Goal: Task Accomplishment & Management: Manage account settings

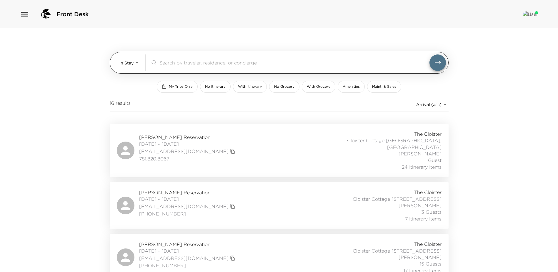
click at [141, 62] on div "In Stay In-Stay ​" at bounding box center [283, 62] width 327 height 16
click at [134, 62] on body "Front Desk In Stay In-Stay ​ My Trips Only No Itinerary With Itinerary No Groce…" at bounding box center [279, 136] width 558 height 272
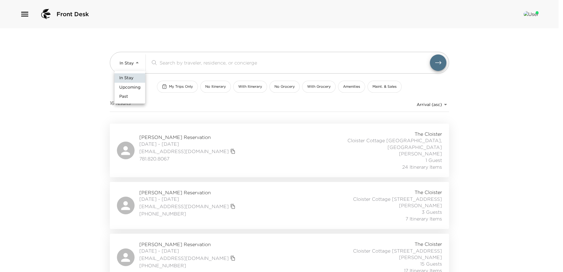
click at [125, 88] on span "Upcoming" at bounding box center [129, 87] width 21 height 6
type input "Upcoming"
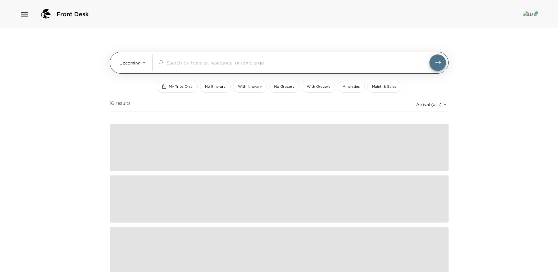
click at [178, 63] on input "search" at bounding box center [298, 62] width 263 height 7
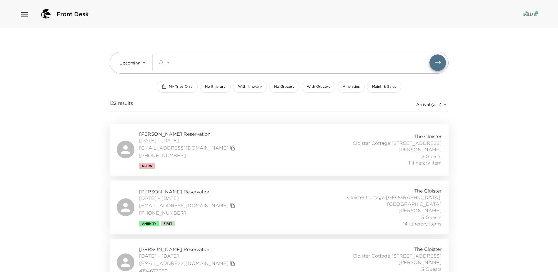
type input "h"
click at [229, 150] on div "Jordan Hengemuhle Reservation 10/09/2025 - 10/13/2025 jordankostylo@gmail.com (…" at bounding box center [279, 150] width 325 height 38
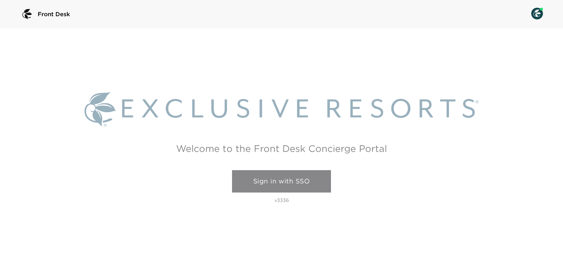
click at [301, 173] on link "Sign in with SSO" at bounding box center [281, 181] width 99 height 22
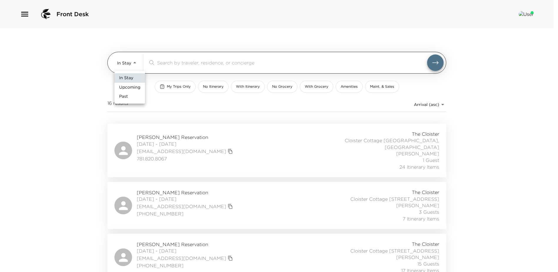
click at [137, 60] on body "Front Desk In Stay In-Stay ​ My Trips Only No Itinerary With Itinerary No Groce…" at bounding box center [279, 136] width 558 height 272
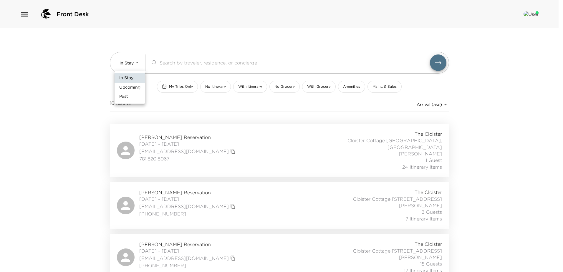
click at [126, 86] on span "Upcoming" at bounding box center [129, 87] width 21 height 6
type input "Upcoming"
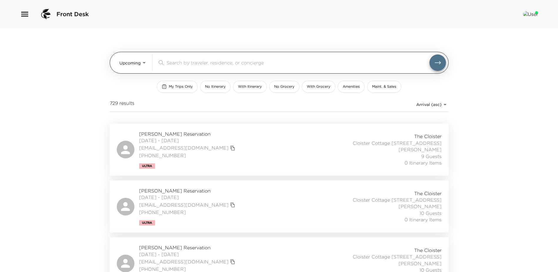
click at [180, 62] on input "search" at bounding box center [298, 62] width 263 height 7
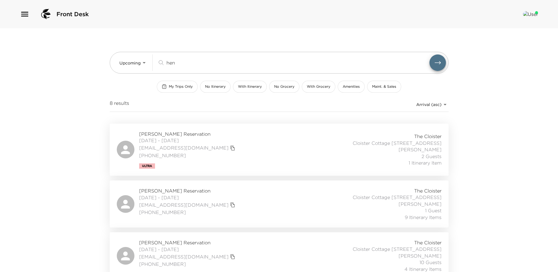
type input "hen"
click at [241, 153] on div "Jordan Hengemuhle Reservation 10/09/2025 - 10/13/2025 jordankostylo@gmail.com (…" at bounding box center [279, 150] width 325 height 38
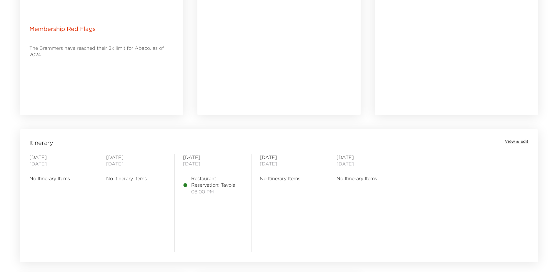
scroll to position [412, 0]
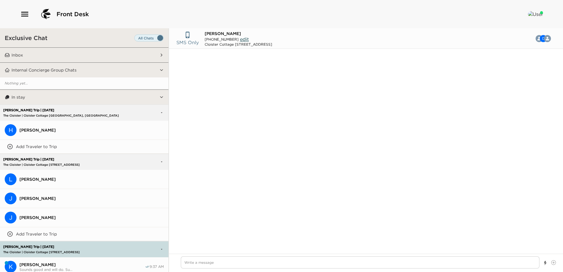
scroll to position [493, 0]
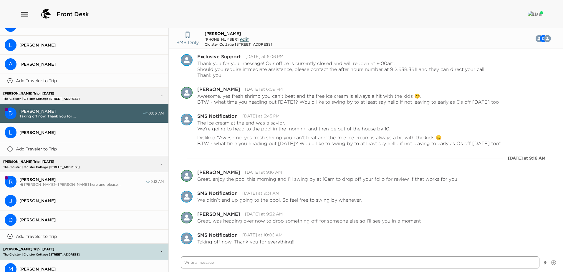
click at [193, 262] on textarea "Write a message" at bounding box center [360, 262] width 359 height 12
type textarea "x"
type textarea "T"
type textarea "x"
type textarea "Th"
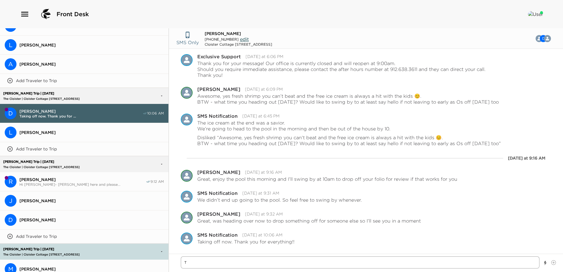
type textarea "x"
type textarea "Tha"
type textarea "x"
type textarea "Than"
type textarea "x"
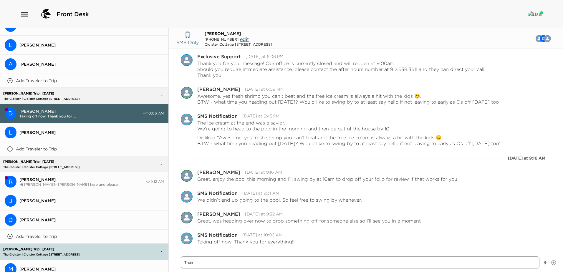
type textarea "Thank"
type textarea "x"
type textarea "Thank"
type textarea "x"
type textarea "Thank y"
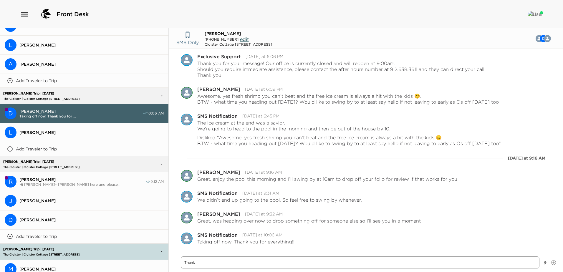
type textarea "x"
type textarea "Thank yo"
type textarea "x"
type textarea "Thank you"
type textarea "x"
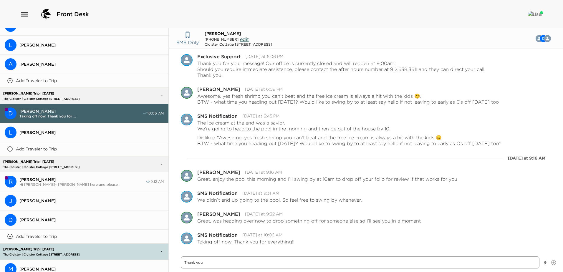
type textarea "Thank you"
type textarea "x"
type textarea "Thank you D"
type textarea "x"
type textarea "Thank you Da"
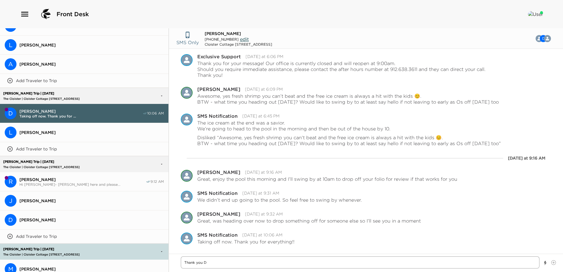
type textarea "x"
type textarea "Thank you Dan"
type textarea "x"
type textarea "Thank you Dani"
type textarea "x"
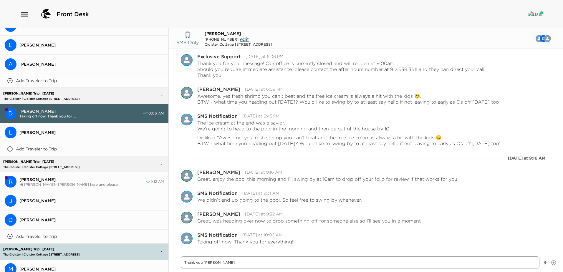
type textarea "Thank you Danie"
type textarea "x"
type textarea "Thank you Daniel"
type textarea "x"
type textarea "Thank you Daniel~"
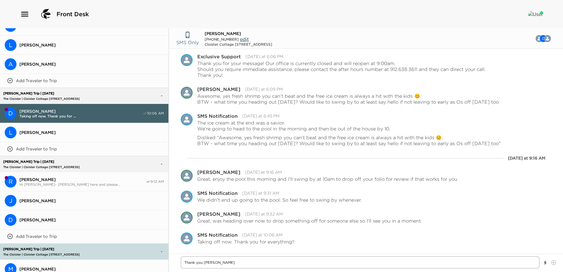
type textarea "x"
type textarea "Thank you Daniel~"
type textarea "x"
type textarea "Thank you Daniel~"
type textarea "x"
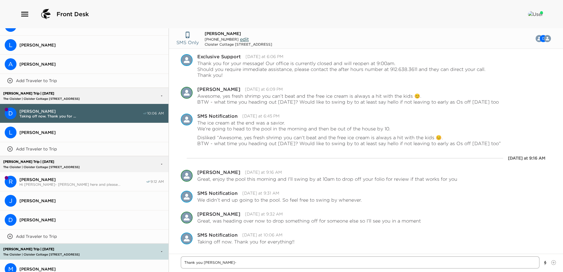
type textarea "Thank you Daniel~ a"
type textarea "x"
type textarea "Thank you Daniel~"
type textarea "x"
type textarea "Thank you Daniel~ S"
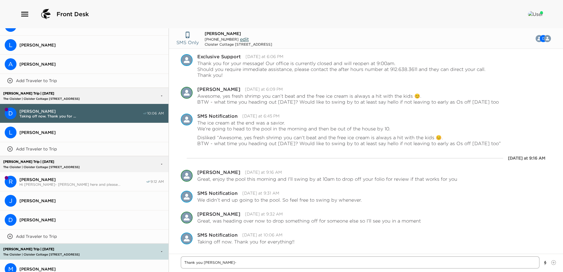
type textarea "x"
type textarea "Thank you Daniel~ Sa"
type textarea "x"
type textarea "Thank you Daniel~ Saf"
type textarea "x"
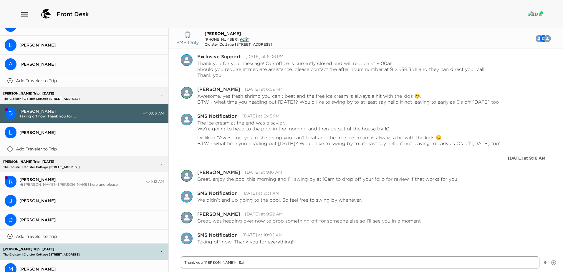
type textarea "Thank you Daniel~ Safe"
type textarea "x"
type textarea "Thank you Daniel~ Safe"
type textarea "x"
type textarea "Thank you Daniel~ Safe t"
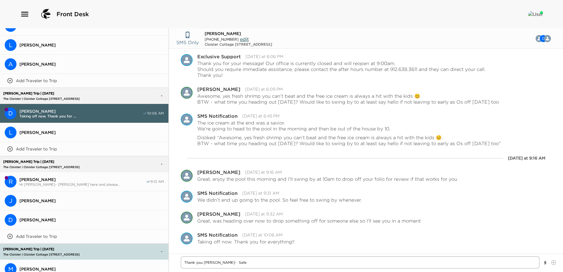
type textarea "x"
type textarea "Thank you Daniel~ Safe tr"
type textarea "x"
type textarea "Thank you Daniel~ Safe tra"
type textarea "x"
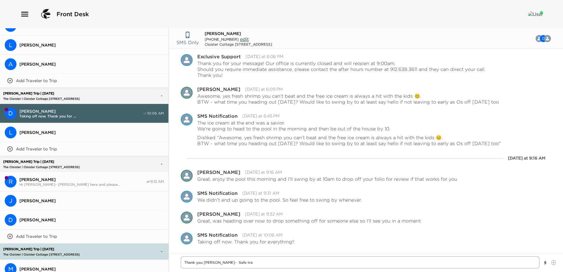
type textarea "Thank you Daniel~ Safe trav"
type textarea "x"
type textarea "Thank you Daniel~ Safe trave"
type textarea "x"
type textarea "Thank you Daniel~ Safe travel"
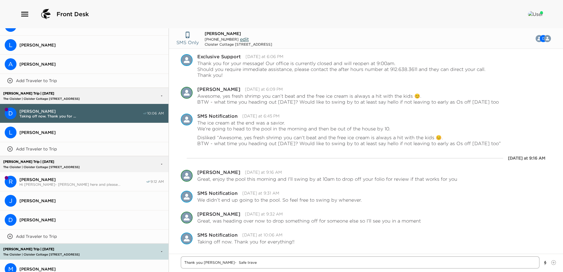
type textarea "x"
type textarea "Thank you Daniel~ Safe travels"
type textarea "x"
type textarea "Thank you Daniel~ Safe travels"
type textarea "x"
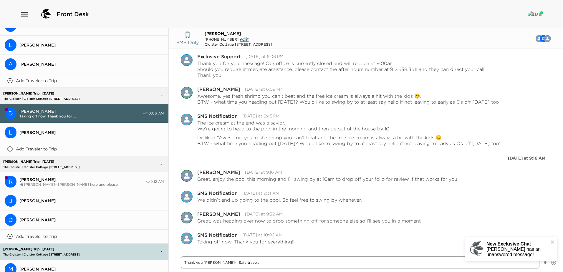
type textarea "Thank you Daniel~ Safe travels a"
type textarea "x"
type textarea "Thank you Daniel~ Safe travels an"
type textarea "x"
type textarea "Thank you Daniel~ Safe travels and"
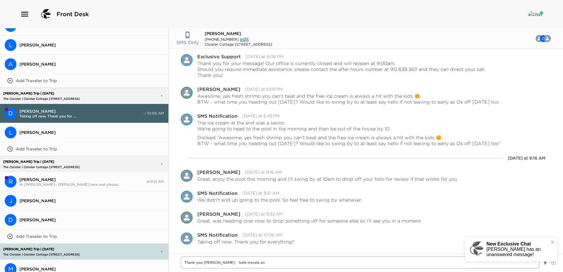
type textarea "x"
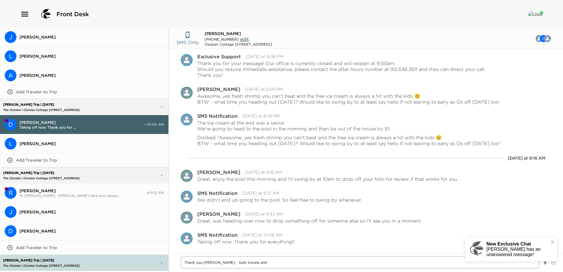
type textarea "Thank you Daniel~ Safe travels and"
type textarea "x"
type textarea "Thank you Daniel~ Safe travels and w"
type textarea "x"
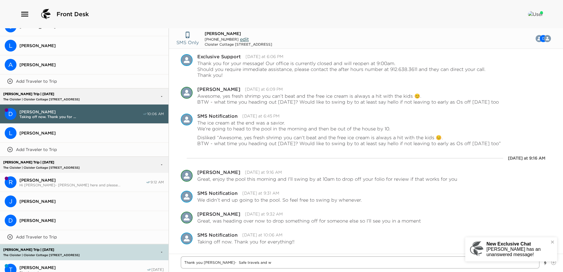
type textarea "Thank you Daniel~ Safe travels and wa"
type textarea "x"
type textarea "Thank you Daniel~ Safe travels and was"
type textarea "x"
type textarea "Thank you Daniel~ Safe travels and was"
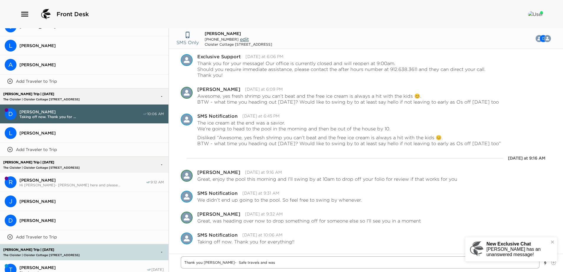
type textarea "x"
type textarea "Thank you Daniel~ Safe travels and was g"
type textarea "x"
type textarea "Thank you Daniel~ Safe travels and was gr"
type textarea "x"
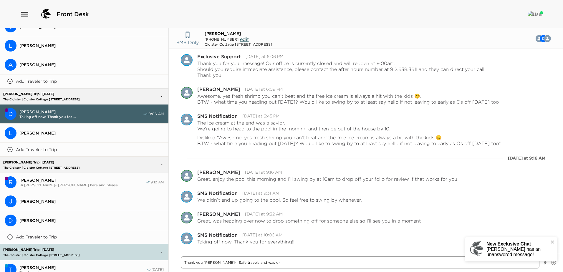
type textarea "Thank you Daniel~ Safe travels and was gre"
type textarea "x"
type textarea "Thank you Daniel~ Safe travels and was grea"
type textarea "x"
type textarea "Thank you Daniel~ Safe travels and was great"
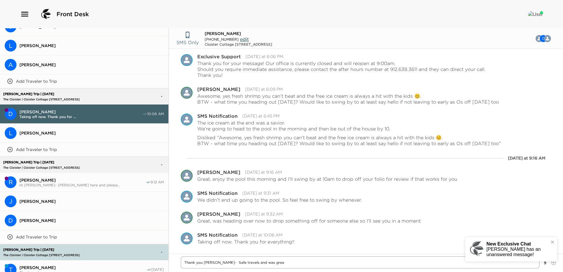
type textarea "x"
type textarea "Thank you Daniel~ Safe travels and was great"
type textarea "x"
type textarea "Thank you Daniel~ Safe travels and was great t"
type textarea "x"
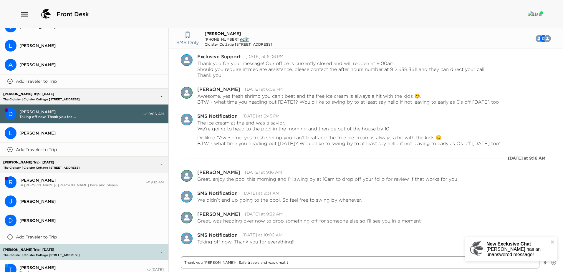
type textarea "Thank you Daniel~ Safe travels and was great to"
type textarea "x"
type textarea "Thank you Daniel~ Safe travels and was great to"
type textarea "x"
type textarea "Thank you Daniel~ Safe travels and was great to s"
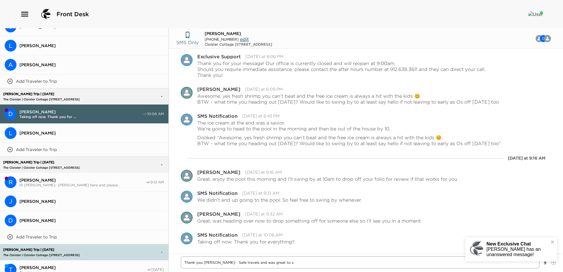
type textarea "x"
type textarea "Thank you Daniel~ Safe travels and was great to se"
type textarea "x"
type textarea "Thank you Daniel~ Safe travels and was great to see"
type textarea "x"
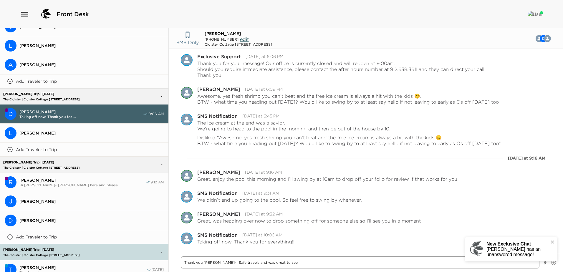
type textarea "Thank you Daniel~ Safe travels and was great to see"
type textarea "x"
type textarea "Thank you Daniel~ Safe travels and was great to see y"
type textarea "x"
type textarea "Thank you Daniel~ Safe travels and was great to see yo"
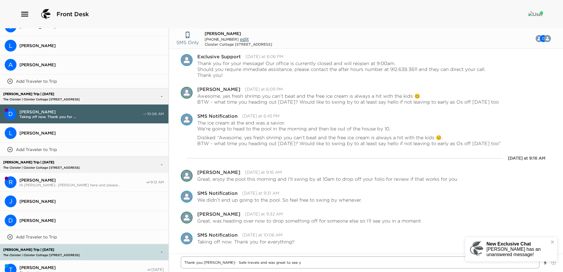
type textarea "x"
type textarea "Thank you Daniel~ Safe travels and was great to see you"
type textarea "x"
type textarea "Thank you Daniel~ Safe travels and was great to see you"
type textarea "x"
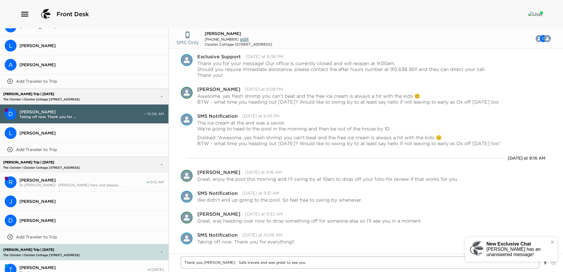
type textarea "Thank you Daniel~ Safe travels and was great to see you a"
type textarea "x"
type textarea "Thank you Daniel~ Safe travels and was great to see you an"
type textarea "x"
type textarea "Thank you Daniel~ Safe travels and was great to see you and"
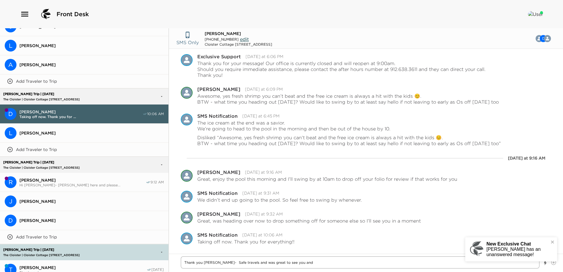
type textarea "x"
type textarea "Thank you Daniel~ Safe travels and was great to see you and"
type textarea "x"
type textarea "Thank you Daniel~ Safe travels and was great to see you and t"
type textarea "x"
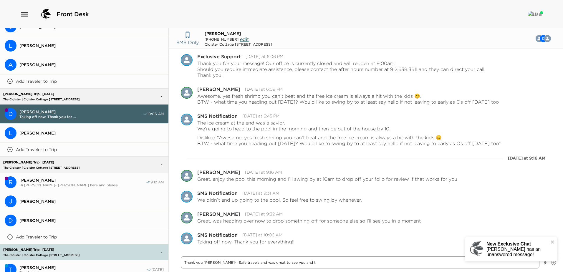
type textarea "Thank you Daniel~ Safe travels and was great to see you and th"
type textarea "x"
type textarea "Thank you Daniel~ Safe travels and was great to see you and the"
type textarea "x"
type textarea "Thank you Daniel~ Safe travels and was great to see you and the"
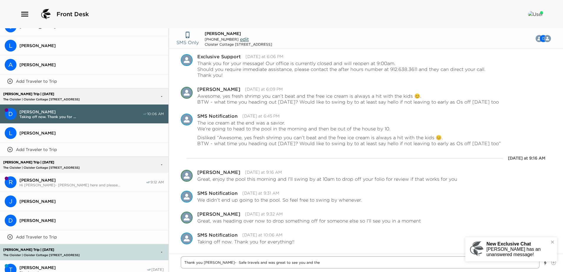
type textarea "x"
type textarea "Thank you Daniel~ Safe travels and was great to see you and the f"
type textarea "x"
type textarea "Thank you Daniel~ Safe travels and was great to see you and the fa"
type textarea "x"
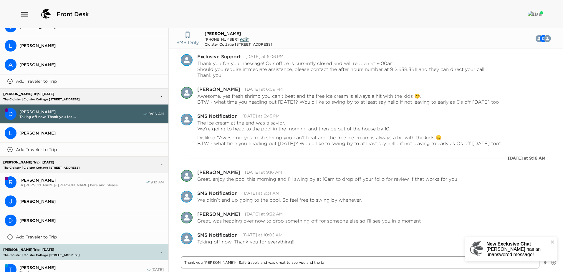
type textarea "Thank you Daniel~ Safe travels and was great to see you and the fam"
type textarea "x"
type textarea "Thank you Daniel~ Safe travels and was great to see you and the fami"
type textarea "x"
type textarea "Thank you Daniel~ Safe travels and was great to see you and the famil"
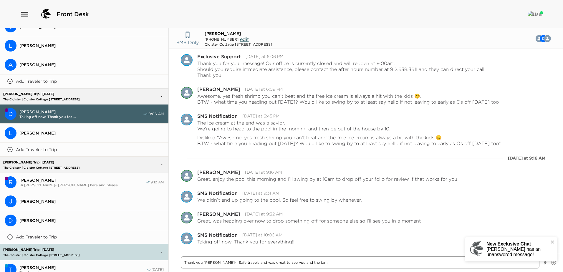
type textarea "x"
type textarea "Thank you Daniel~ Safe travels and was great to see you and the family"
type textarea "x"
type textarea "Thank you Daniel~ Safe travels and was great to see you and the family"
type textarea "x"
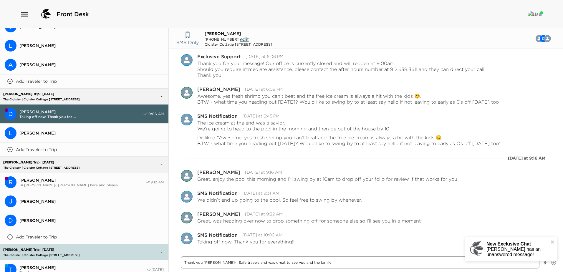
type textarea "Thank you Daniel~ Safe travels and was great to see you and the family a"
type textarea "x"
type textarea "Thank you Daniel~ Safe travels and was great to see you and the family ag"
type textarea "x"
type textarea "Thank you Daniel~ Safe travels and was great to see you and the family aga"
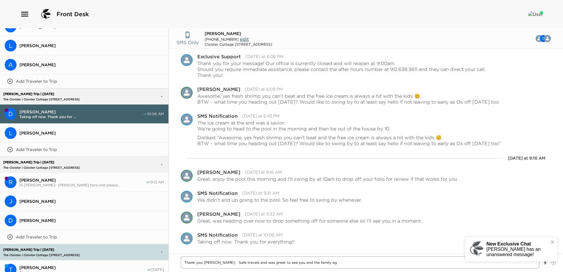
type textarea "x"
type textarea "Thank you Daniel~ Safe travels and was great to see you and the family agai"
type textarea "x"
type textarea "Thank you Daniel~ Safe travels and was great to see you and the family again"
type textarea "x"
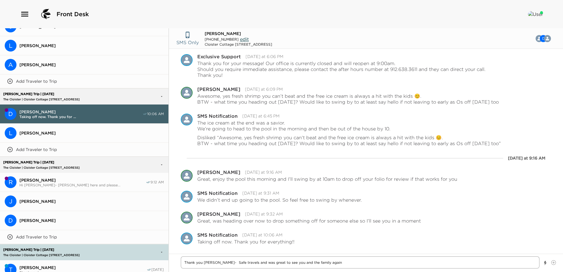
type textarea "Thank you Daniel~ Safe travels and was great to see you and the family again!"
type textarea "x"
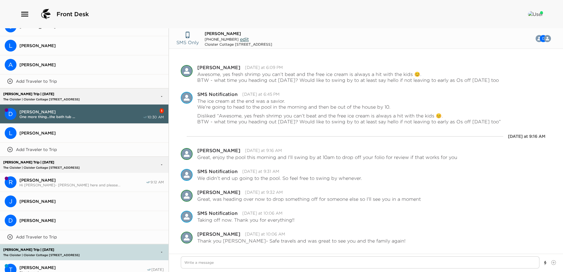
scroll to position [534, 0]
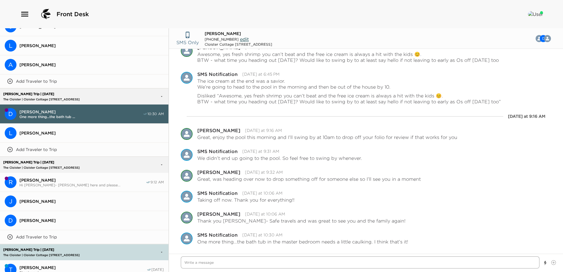
click at [188, 262] on textarea "Write a message" at bounding box center [360, 262] width 359 height 12
type textarea "x"
type textarea "G"
type textarea "x"
type textarea "Go"
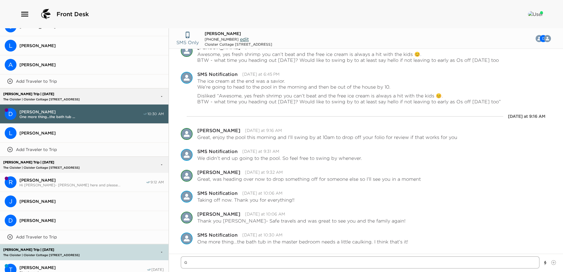
type textarea "x"
type textarea "Got"
type textarea "x"
type textarea "Got"
type textarea "x"
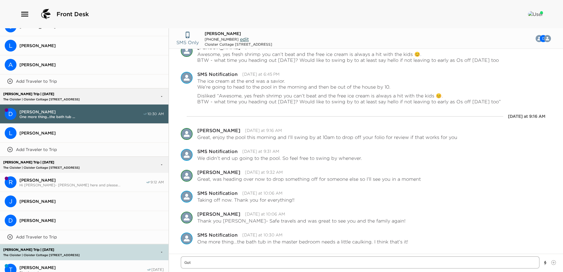
type textarea "Got i"
type textarea "x"
type textarea "Got it"
type textarea "x"
type textarea "Got it,"
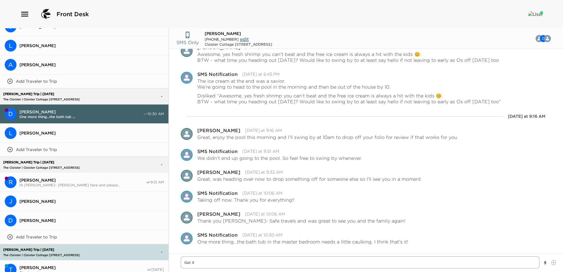
type textarea "x"
type textarea "Got it,"
type textarea "x"
type textarea "Got it, t"
type textarea "x"
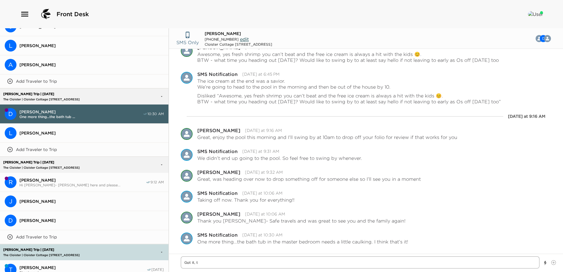
type textarea "Got it, th"
type textarea "x"
type textarea "Got it, tha"
type textarea "x"
type textarea "Got it, than"
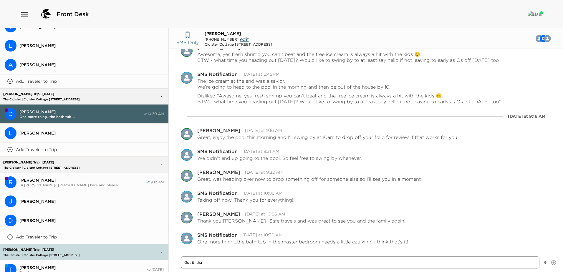
type textarea "x"
type textarea "Got it, thank"
type textarea "x"
type textarea "Got it, thanks"
type textarea "x"
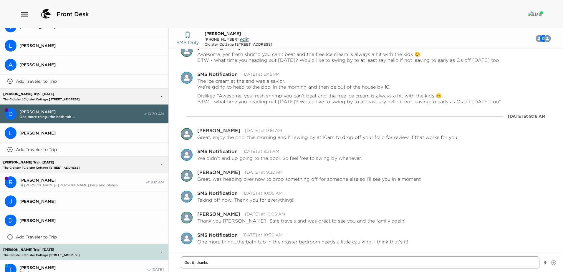
type textarea "Got it, thanks"
type textarea "x"
type textarea "Got it, thanks a"
type textarea "x"
type textarea "Got it, thanks ag"
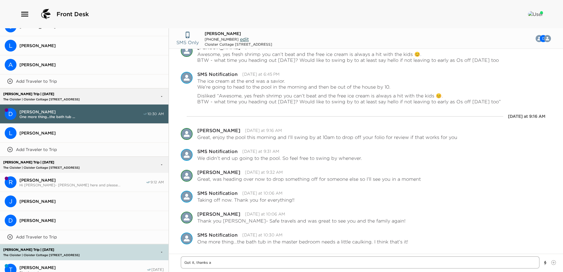
type textarea "x"
type textarea "Got it, thanks aga"
type textarea "x"
type textarea "Got it, thanks agai"
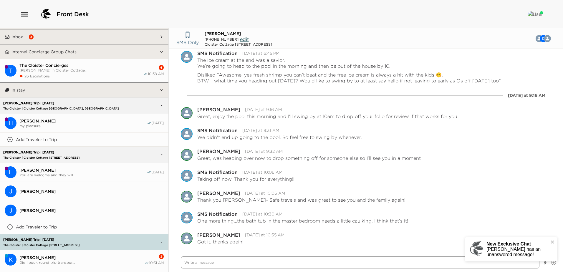
scroll to position [0, 0]
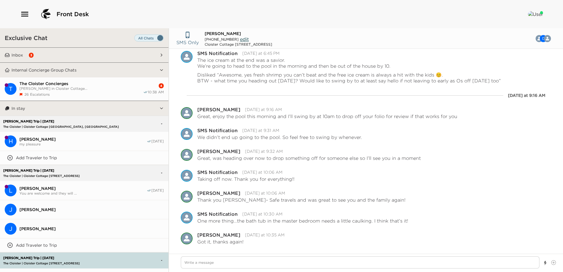
click at [63, 56] on button "Inbox 3" at bounding box center [85, 55] width 150 height 15
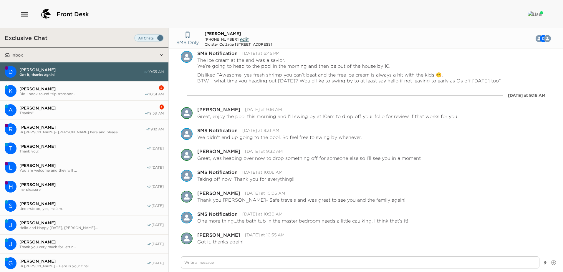
click at [74, 89] on span "Kate Weber" at bounding box center [81, 88] width 125 height 5
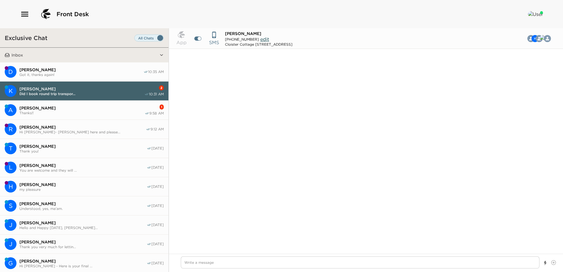
scroll to position [341, 0]
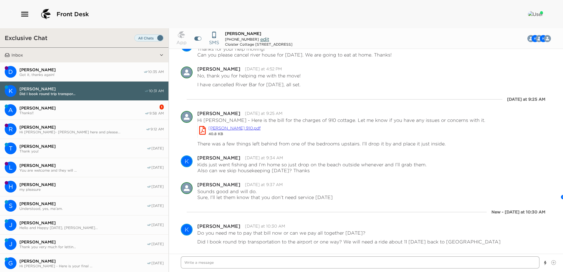
click at [190, 261] on textarea "Write a message" at bounding box center [360, 262] width 359 height 12
click at [317, 262] on textarea "Unfortunately, with the new system, I will have to close that account today" at bounding box center [360, 262] width 359 height 12
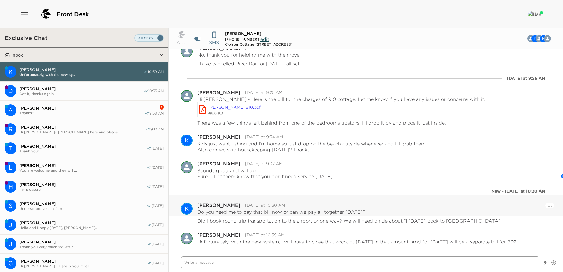
scroll to position [371, 0]
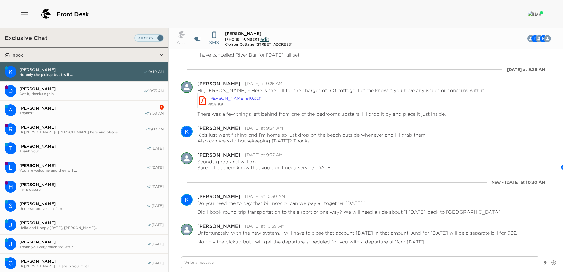
click at [61, 112] on span "Thanks!!" at bounding box center [81, 113] width 125 height 4
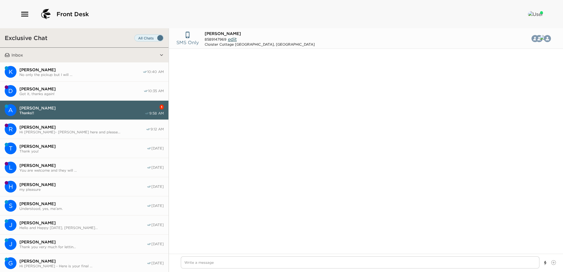
scroll to position [388, 0]
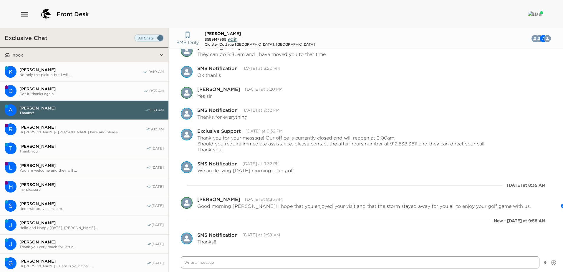
click at [185, 262] on textarea "Write a message" at bounding box center [360, 262] width 359 height 12
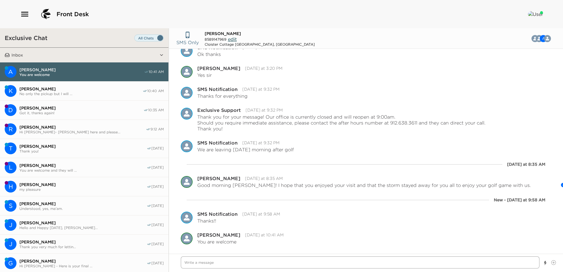
scroll to position [418, 0]
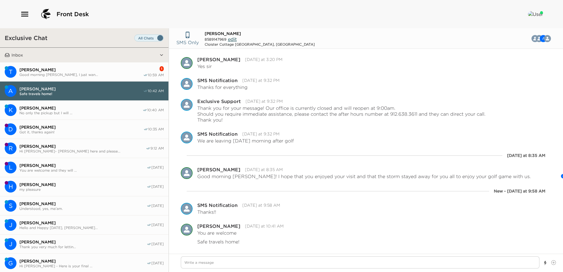
click at [61, 69] on span "[PERSON_NAME]" at bounding box center [81, 69] width 124 height 5
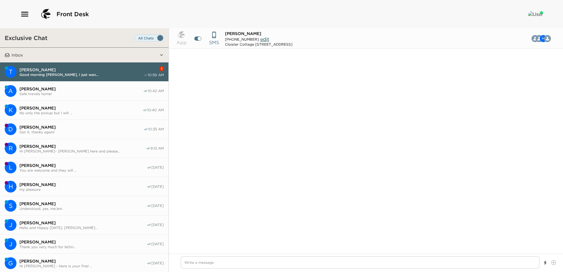
scroll to position [397, 0]
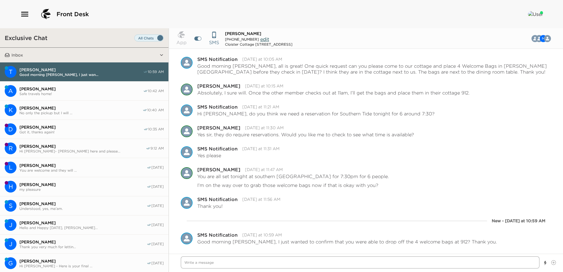
click at [192, 262] on textarea "Write a message" at bounding box center [360, 262] width 359 height 12
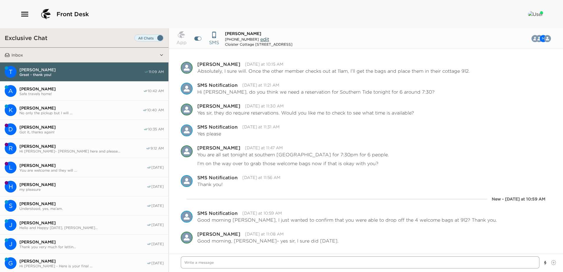
scroll to position [439, 0]
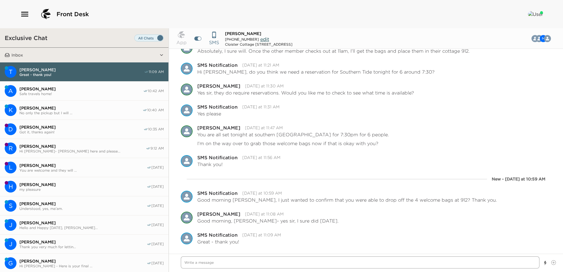
click at [194, 263] on textarea "Write a message" at bounding box center [360, 262] width 359 height 12
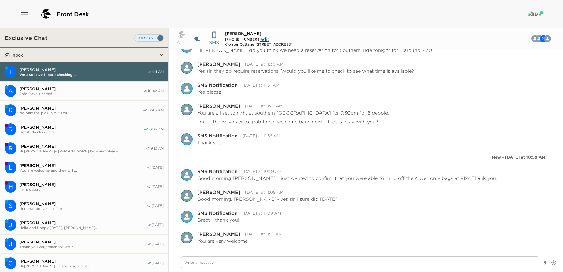
scroll to position [481, 0]
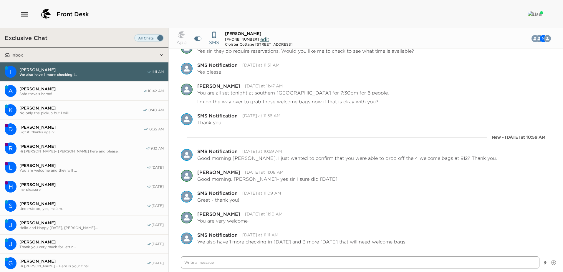
click at [188, 263] on textarea "Write a message" at bounding box center [360, 262] width 359 height 12
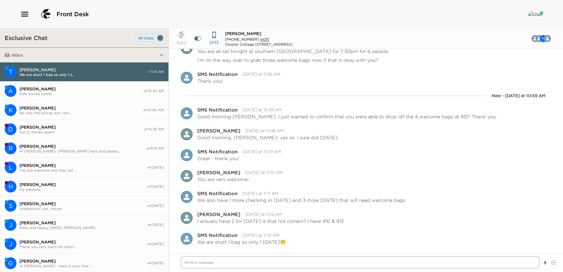
scroll to position [523, 0]
click at [187, 263] on textarea "Write a message" at bounding box center [360, 262] width 359 height 12
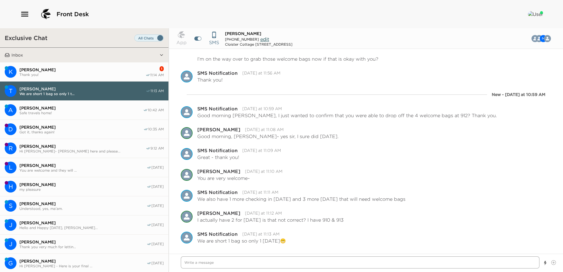
scroll to position [544, 0]
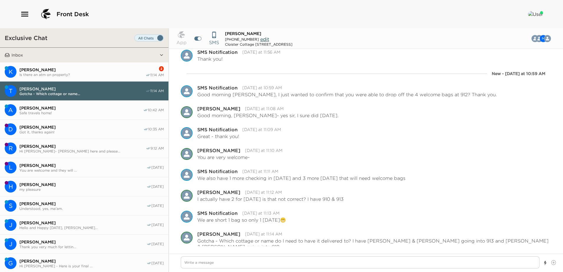
click at [79, 71] on span "Kate Weber" at bounding box center [82, 69] width 126 height 5
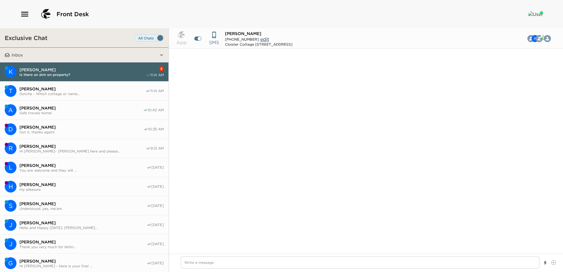
scroll to position [374, 0]
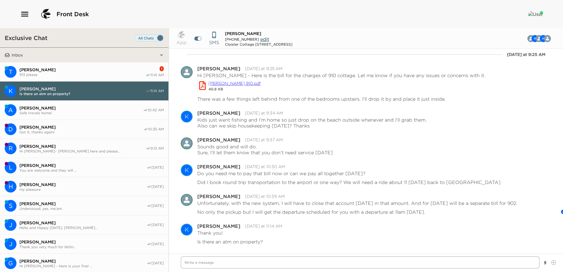
drag, startPoint x: 187, startPoint y: 263, endPoint x: 196, endPoint y: 259, distance: 9.6
click at [187, 263] on textarea "Write a message" at bounding box center [360, 262] width 359 height 12
click at [187, 260] on textarea "Write a message" at bounding box center [360, 262] width 359 height 12
click at [237, 261] on textarea "Unfortunately, there isn't." at bounding box center [360, 262] width 359 height 12
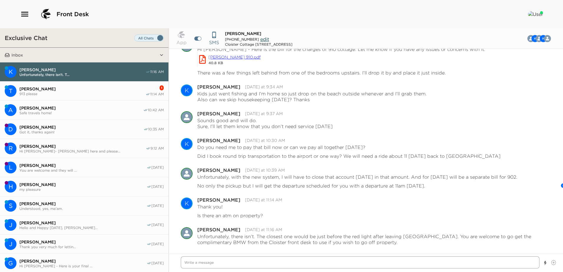
scroll to position [400, 0]
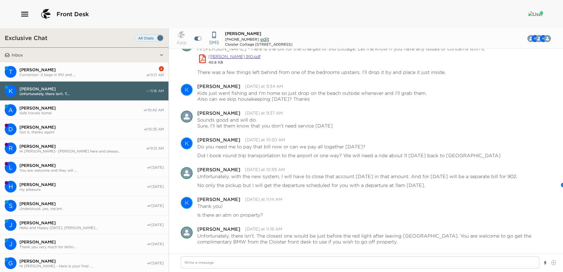
click at [95, 72] on span "Correction -2 bags in 910 and ..." at bounding box center [82, 74] width 126 height 4
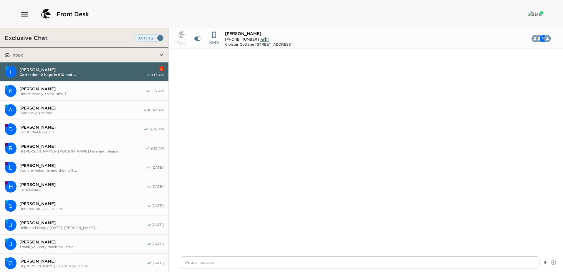
scroll to position [598, 0]
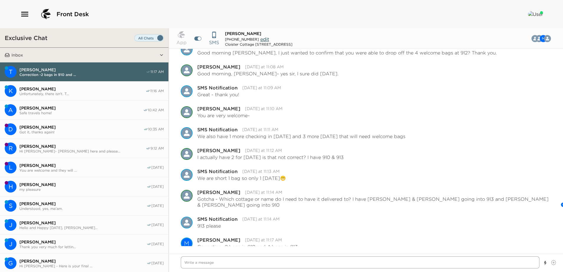
click at [193, 261] on textarea "Write a message" at bounding box center [360, 262] width 359 height 12
click at [367, 264] on textarea "Great, I'll come over to retrieve them now if that is okay with you?" at bounding box center [360, 262] width 359 height 12
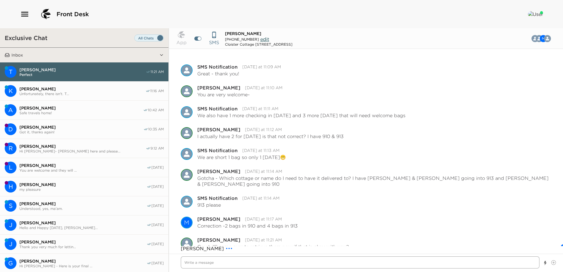
scroll to position [640, 0]
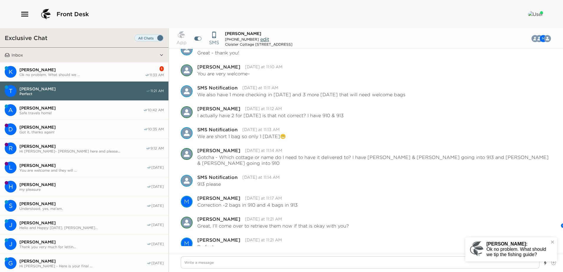
click at [57, 73] on span "Ok no problem. What should we ..." at bounding box center [81, 74] width 125 height 4
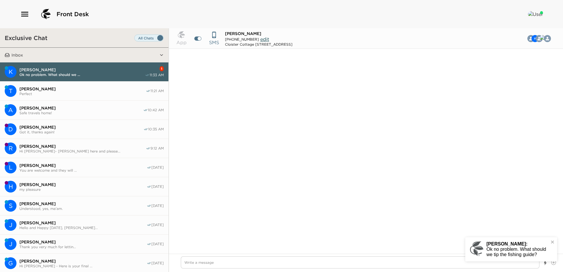
scroll to position [588, 0]
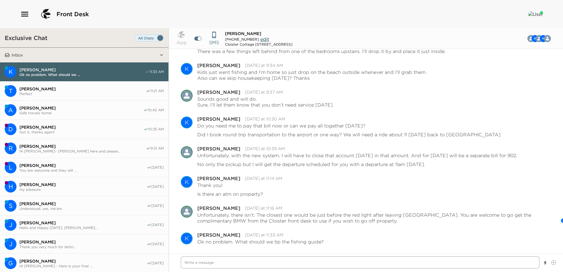
click at [191, 261] on textarea "Write a message" at bounding box center [360, 262] width 359 height 12
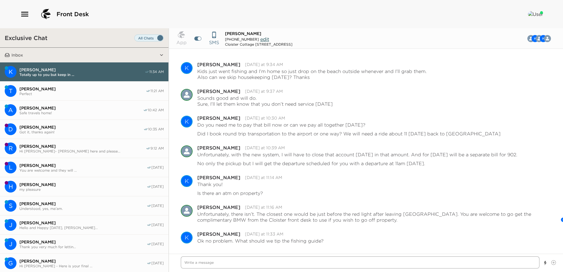
scroll to position [609, 0]
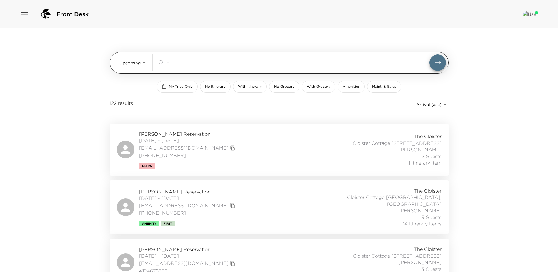
click at [173, 62] on input "h" at bounding box center [298, 62] width 263 height 7
click at [143, 63] on body "Front Desk Upcoming Upcoming ​ My Trips Only No Itinerary With Itinerary No Gro…" at bounding box center [279, 136] width 558 height 272
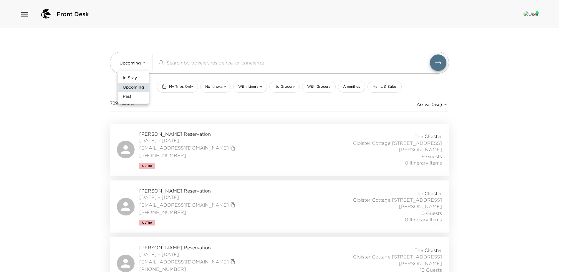
click at [129, 74] on li "In Stay" at bounding box center [133, 77] width 31 height 9
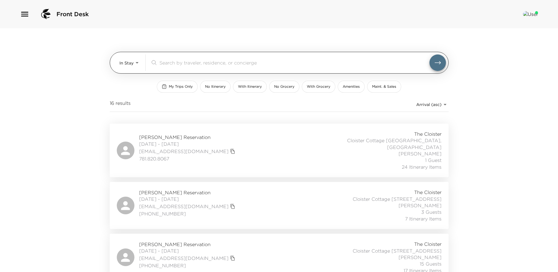
click at [135, 60] on body "Front Desk In Stay In-Stay ​ My Trips Only No Itinerary With Itinerary No Groce…" at bounding box center [279, 136] width 558 height 272
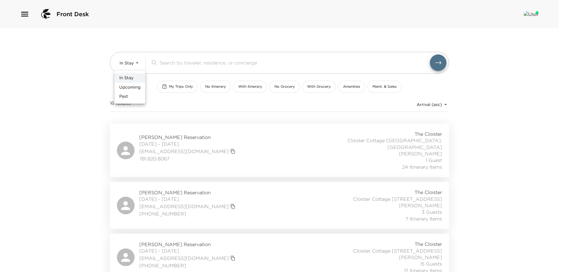
click at [125, 87] on span "Upcoming" at bounding box center [129, 87] width 21 height 6
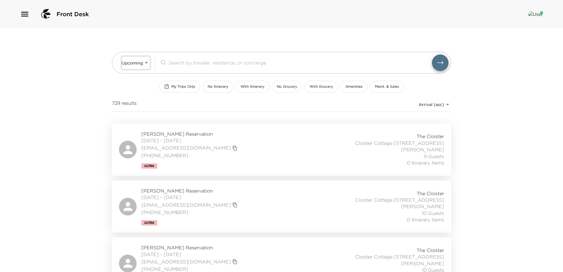
type input "Upcoming"
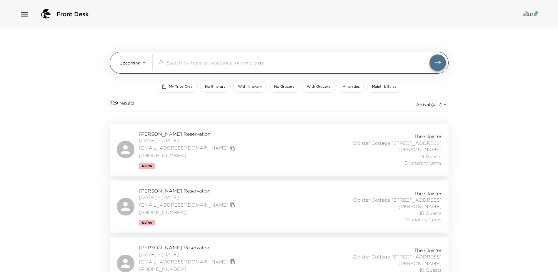
click at [177, 62] on input "search" at bounding box center [298, 62] width 263 height 7
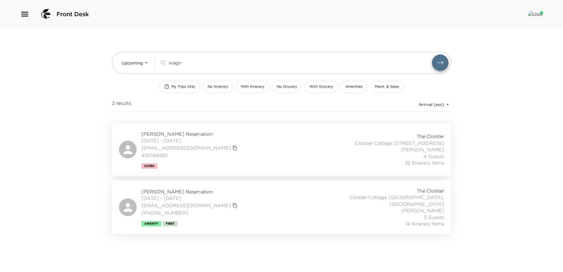
type input "wagn"
click at [235, 154] on div "Anne Wagner Reservation 10/08/2025 - 10/13/2025 annewagner1124@gmail.com 410718…" at bounding box center [281, 150] width 325 height 38
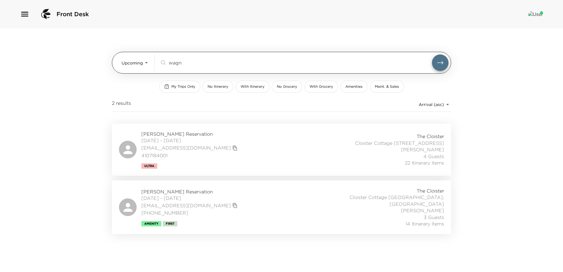
drag, startPoint x: 189, startPoint y: 63, endPoint x: 162, endPoint y: 61, distance: 27.5
click at [162, 61] on div "wagn ​" at bounding box center [296, 62] width 272 height 7
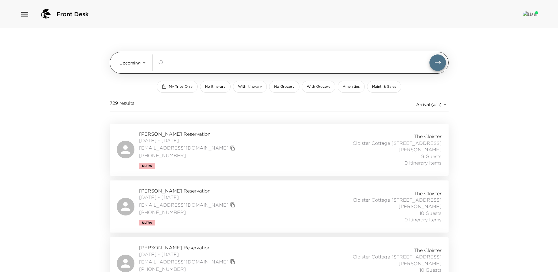
click at [144, 61] on body "Front Desk Upcoming Upcoming ​ My Trips Only No Itinerary With Itinerary No Gro…" at bounding box center [279, 136] width 558 height 272
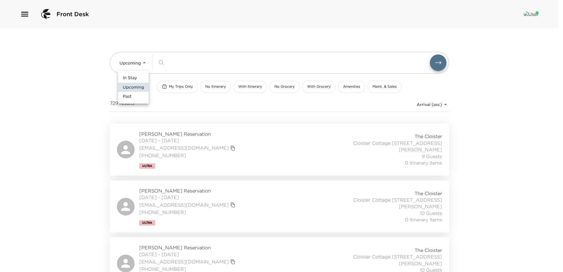
click at [126, 76] on span "In Stay" at bounding box center [130, 78] width 14 height 6
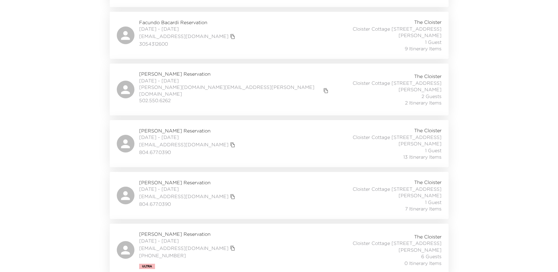
scroll to position [716, 0]
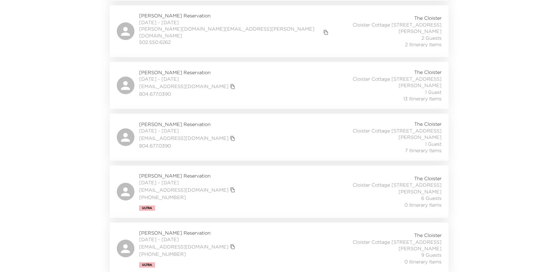
click at [266, 249] on div "Mark Schreiber Reservation 10/02/2025 - 10/06/2025 mschreiber717@gmail.com (630…" at bounding box center [279, 249] width 325 height 38
click at [301, 195] on div "Mark Schreiber Reservation 10/02/2025 - 10/06/2025 mschreiber717@gmail.com (630…" at bounding box center [279, 192] width 325 height 38
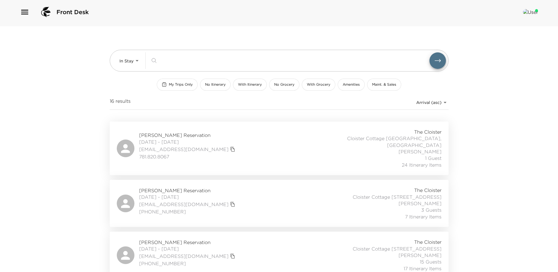
scroll to position [0, 0]
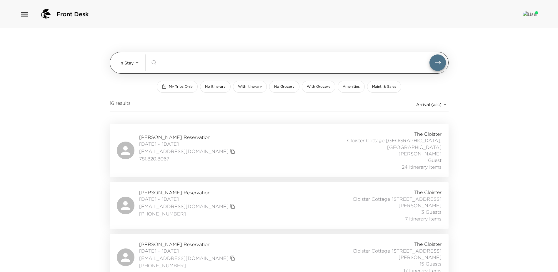
click at [136, 62] on body "Front Desk In Stay In-Stay ​ My Trips Only No Itinerary With Itinerary No Groce…" at bounding box center [279, 136] width 558 height 272
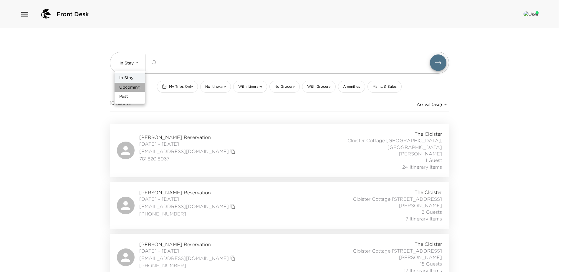
drag, startPoint x: 127, startPoint y: 87, endPoint x: 144, endPoint y: 79, distance: 19.1
click at [127, 87] on span "Upcoming" at bounding box center [129, 87] width 21 height 6
type input "Upcoming"
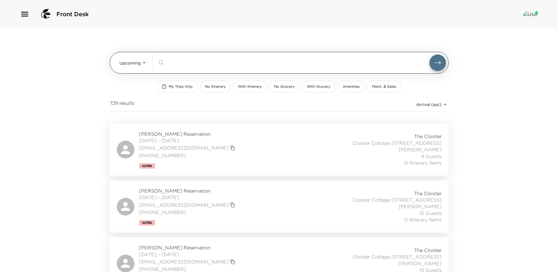
click at [182, 58] on div "​" at bounding box center [302, 62] width 289 height 16
click at [185, 65] on input "search" at bounding box center [298, 62] width 263 height 7
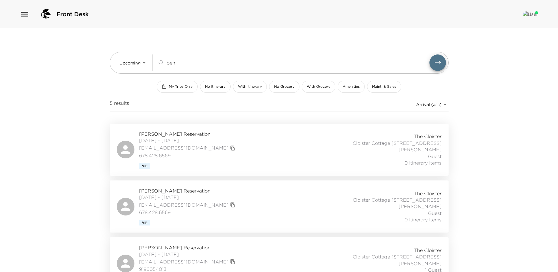
type input "ben"
click at [251, 157] on div "Doug Benn Reservation 10/23/2025 - 11/02/2025 dougbenn@bellsouth.net 678.428.65…" at bounding box center [279, 150] width 325 height 38
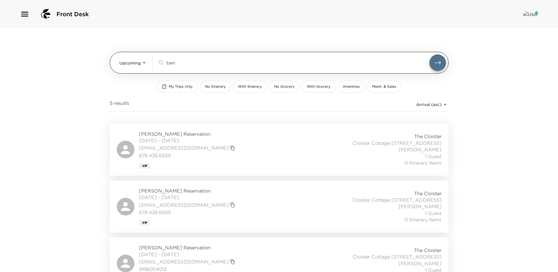
drag, startPoint x: 180, startPoint y: 60, endPoint x: 167, endPoint y: 59, distance: 13.9
click at [167, 59] on div "ben ​" at bounding box center [302, 62] width 289 height 16
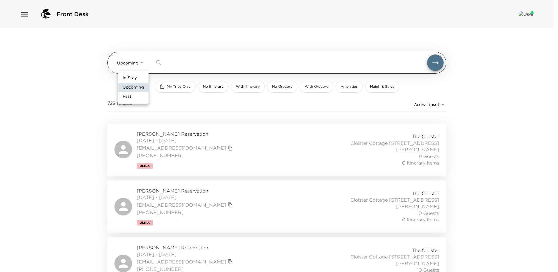
click at [141, 61] on body "Front Desk Upcoming Upcoming ​ My Trips Only No Itinerary With Itinerary No Gro…" at bounding box center [279, 136] width 558 height 272
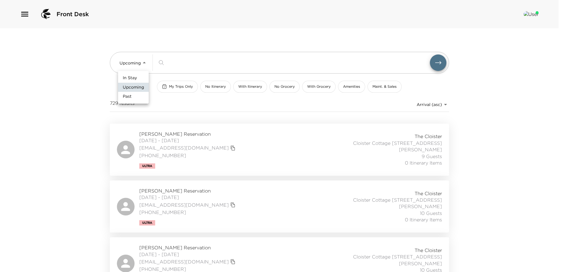
click at [129, 74] on li "In Stay" at bounding box center [133, 77] width 31 height 9
type input "In-Stay"
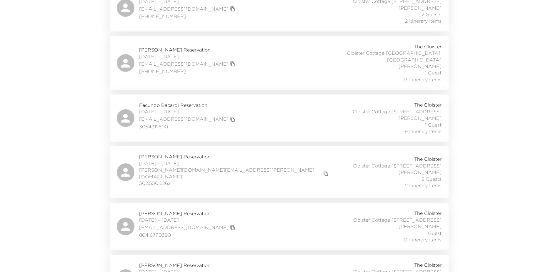
scroll to position [569, 0]
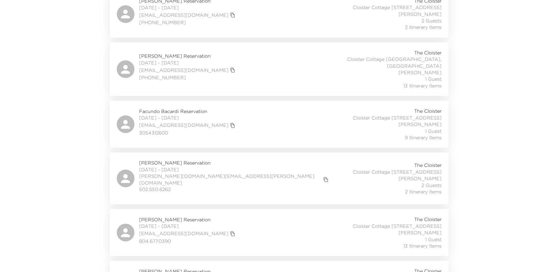
click at [238, 126] on div "Facundo Bacardi Reservation 10/02/2025 - 10/05/2025 bacardi@apachecap.com 30543…" at bounding box center [279, 124] width 325 height 33
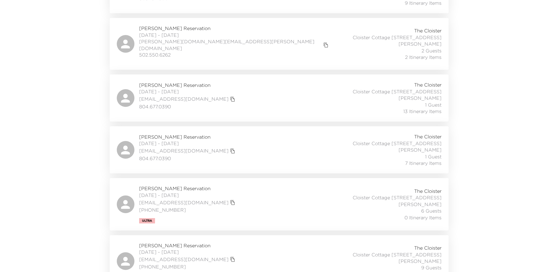
scroll to position [716, 0]
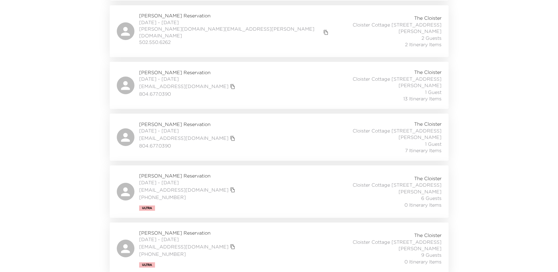
click at [246, 238] on div "Mark Schreiber Reservation 10/02/2025 - 10/06/2025 mschreiber717@gmail.com (630…" at bounding box center [279, 249] width 325 height 38
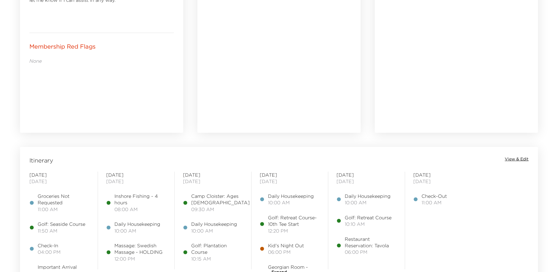
scroll to position [412, 0]
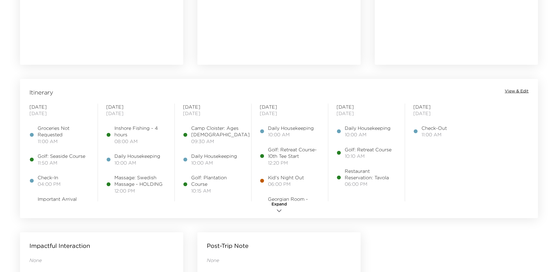
click at [516, 93] on span "View & Edit" at bounding box center [517, 91] width 24 height 6
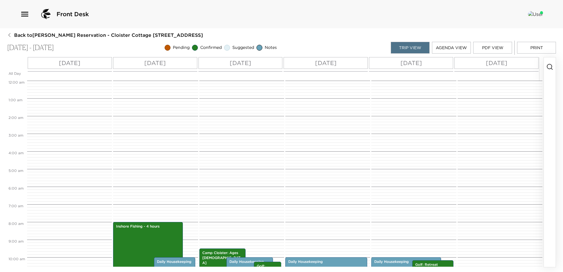
scroll to position [141, 0]
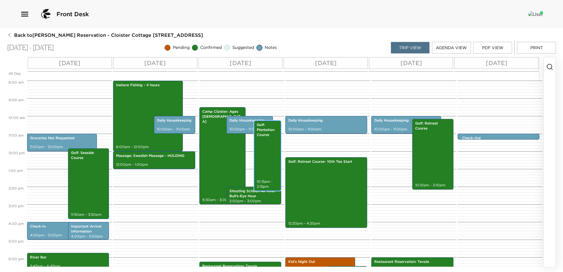
click at [263, 151] on div "Golf: Plantation Course 10:15am - 2:15pm" at bounding box center [268, 155] width 24 height 69
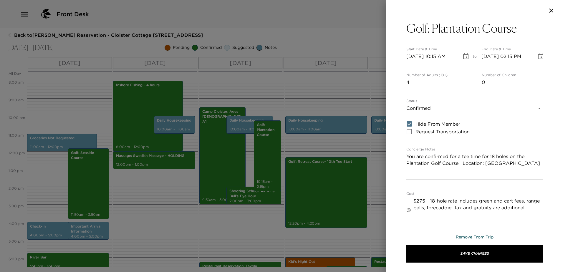
click at [470, 237] on span "Remove From Trip" at bounding box center [475, 236] width 38 height 5
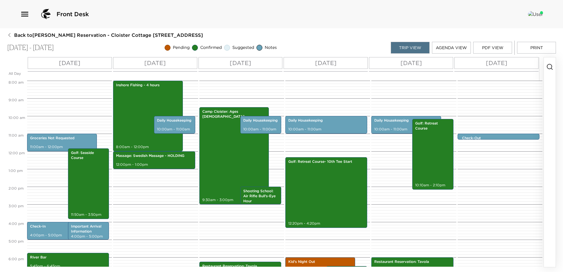
click at [549, 65] on icon "button" at bounding box center [549, 66] width 7 height 7
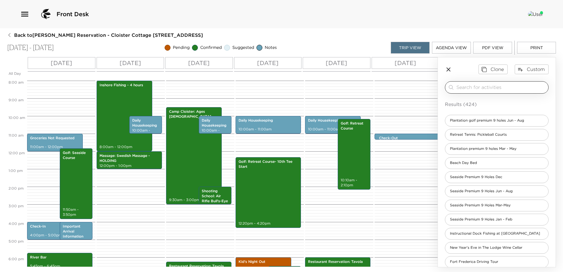
click at [461, 88] on input "search" at bounding box center [501, 87] width 90 height 7
type input "m"
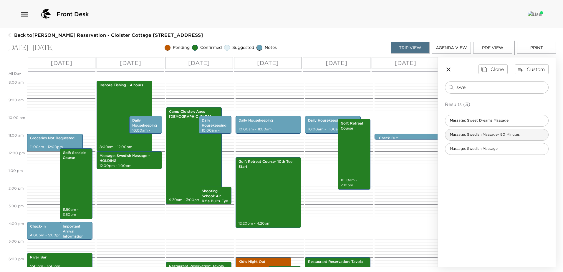
type input "swe"
click at [465, 137] on span "Massage: Swedish Massage- 90 Minutes" at bounding box center [484, 134] width 79 height 5
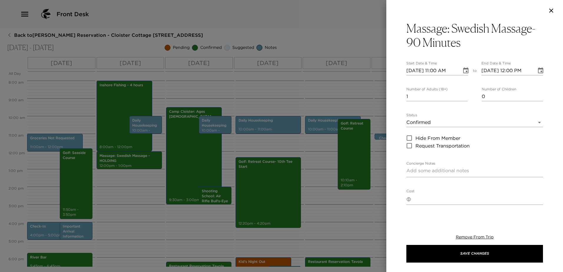
type textarea "You are confirmed for the 90-minute Swedish Massage at the Sea Island Spa."
type textarea "$330 - plus 24% service charge and tax. Failure to cancel 24 hours prior to sch…"
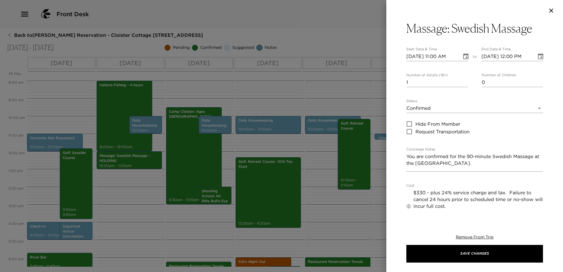
click at [462, 58] on icon "Choose date, selected date is Oct 8, 2025" at bounding box center [465, 56] width 7 height 7
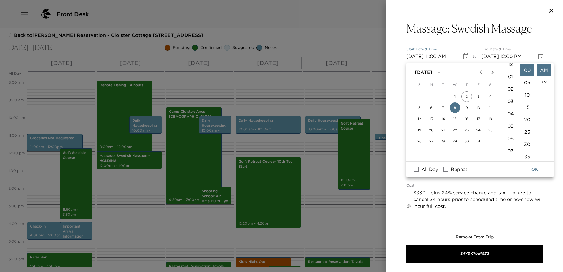
scroll to position [0, 0]
click at [510, 82] on li "01" at bounding box center [510, 83] width 14 height 12
click at [543, 85] on li "PM" at bounding box center [544, 83] width 14 height 12
type input "10/08/2025 01:00 PM"
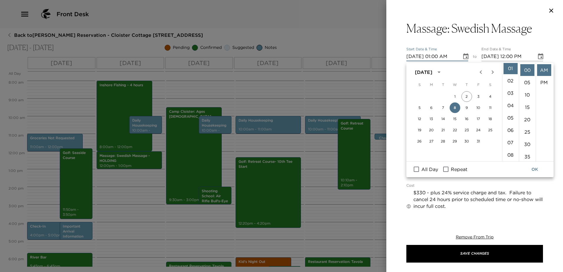
type input "10/08/2025 02:00 PM"
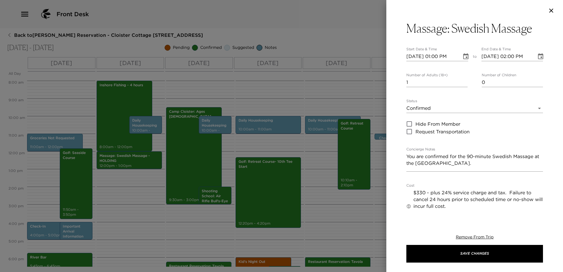
click at [462, 57] on icon "Choose date, selected date is Oct 8, 2025" at bounding box center [465, 56] width 7 height 7
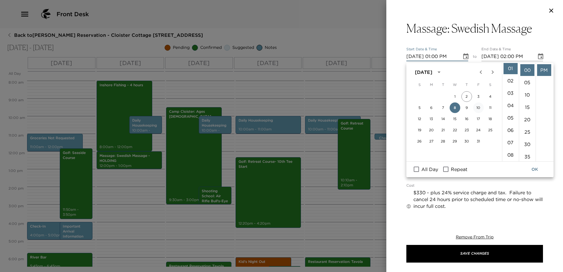
click at [480, 107] on button "10" at bounding box center [478, 107] width 11 height 11
type input "10/10/2025 01:00 PM"
type input "10/10/2025 02:00 PM"
click at [537, 170] on button "OK" at bounding box center [534, 169] width 19 height 11
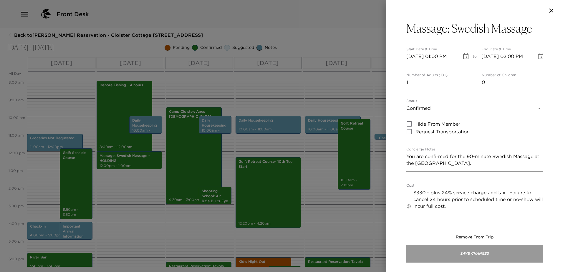
click at [488, 257] on button "Save Changes" at bounding box center [474, 254] width 137 height 18
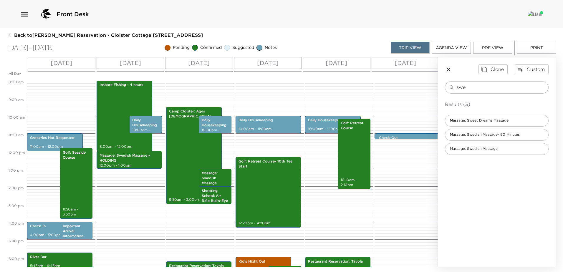
scroll to position [141, 0]
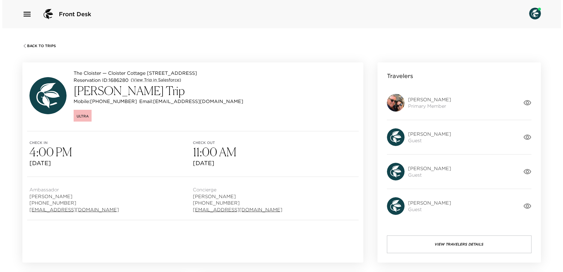
scroll to position [29, 0]
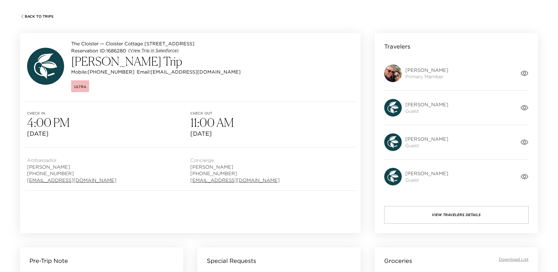
click at [463, 220] on button "View Travelers Details" at bounding box center [457, 215] width 145 height 18
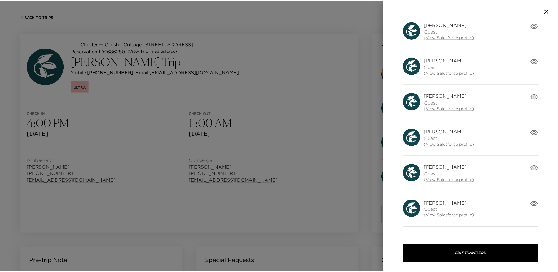
scroll to position [91, 0]
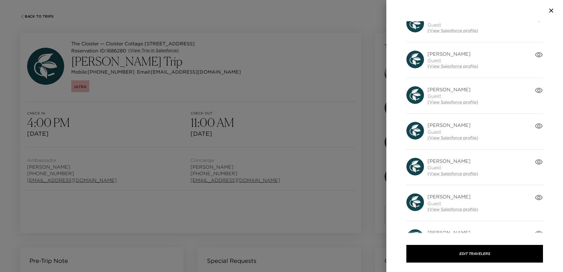
click at [550, 10] on icon "button" at bounding box center [551, 10] width 7 height 7
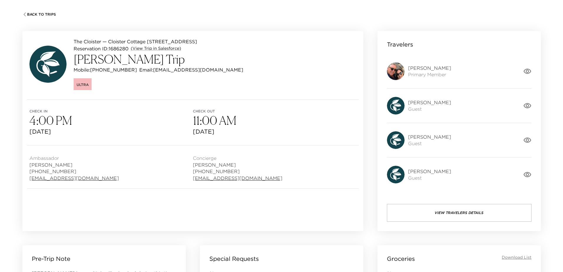
scroll to position [29, 0]
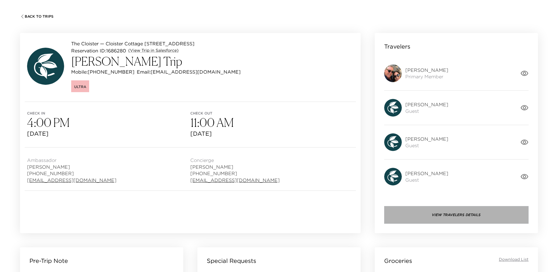
click at [457, 220] on button "View Travelers Details" at bounding box center [457, 215] width 145 height 18
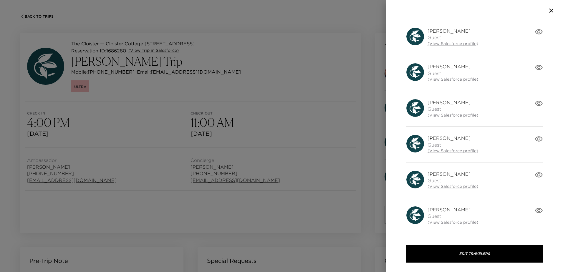
scroll to position [150, 0]
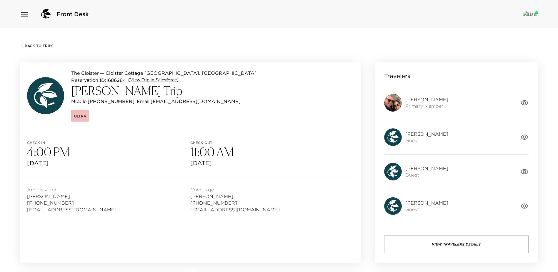
click at [456, 248] on button "View Travelers Details" at bounding box center [457, 245] width 145 height 18
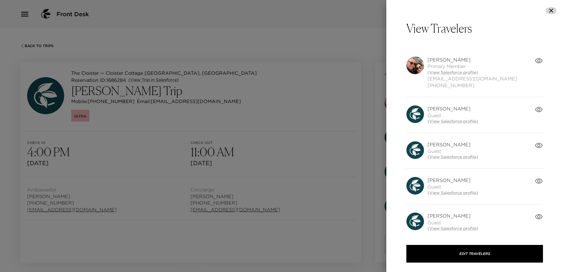
click at [551, 11] on icon "button" at bounding box center [551, 11] width 4 height 4
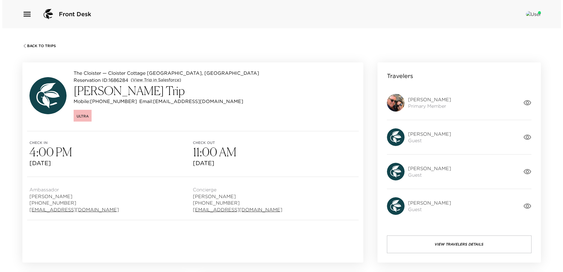
scroll to position [29, 0]
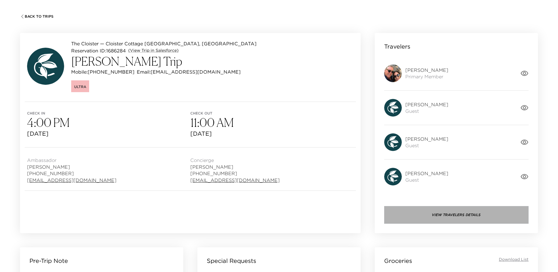
click at [461, 218] on button "View Travelers Details" at bounding box center [457, 215] width 145 height 18
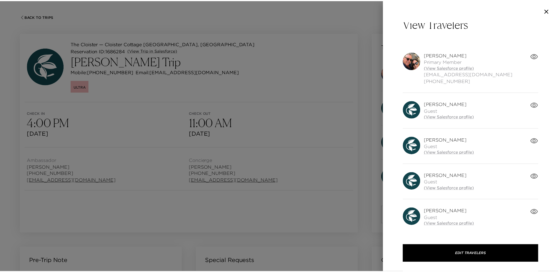
scroll to position [0, 0]
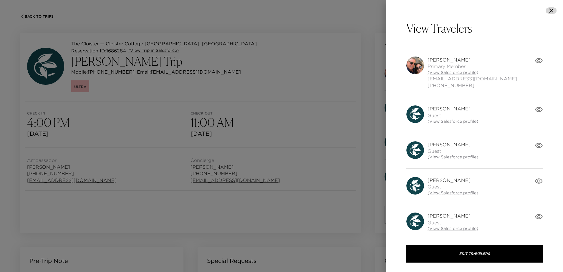
click at [551, 10] on icon "button" at bounding box center [551, 11] width 4 height 4
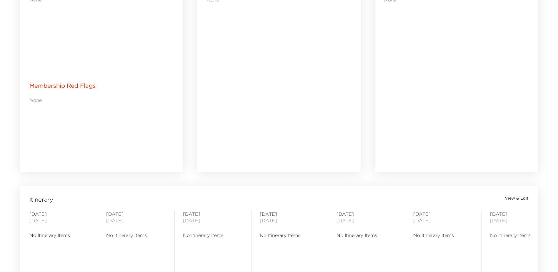
scroll to position [412, 0]
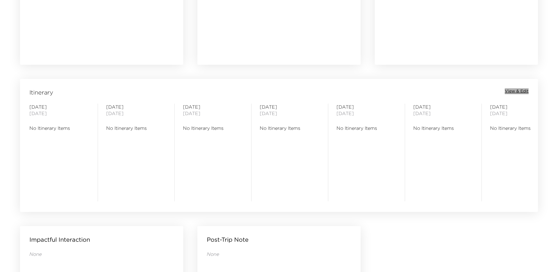
click at [514, 91] on span "View & Edit" at bounding box center [517, 91] width 24 height 6
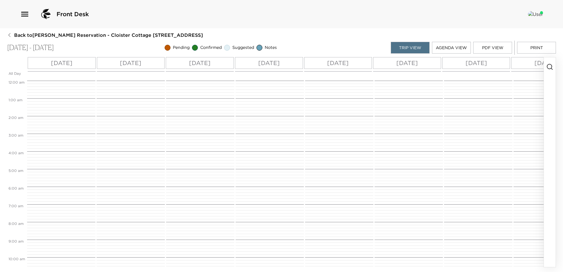
scroll to position [141, 0]
click at [334, 63] on p "Mon 10/27" at bounding box center [337, 63] width 21 height 9
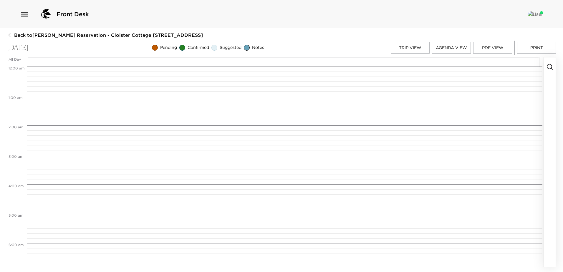
scroll to position [236, 0]
click at [551, 64] on circle "button" at bounding box center [549, 66] width 5 height 5
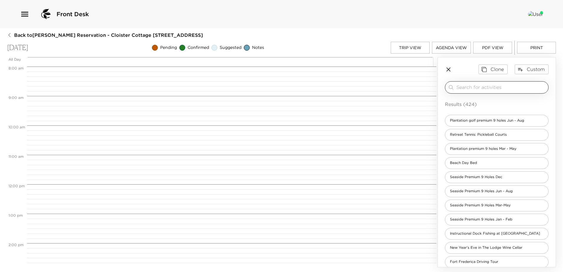
click at [461, 89] on input "search" at bounding box center [501, 87] width 90 height 7
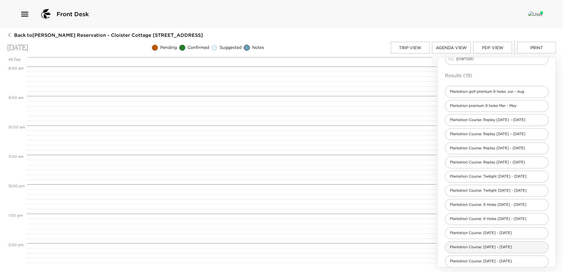
scroll to position [59, 0]
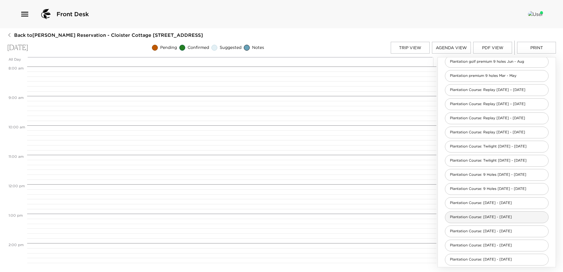
type input "plantati"
click at [467, 217] on span "Plantation Course: Sept 1 - Nov 30" at bounding box center [480, 217] width 71 height 5
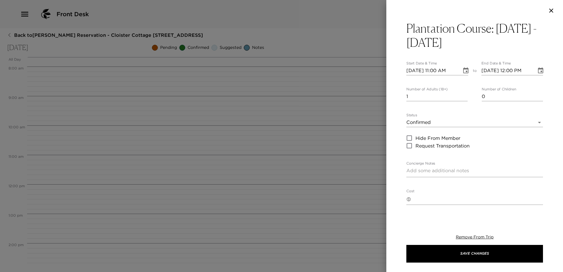
type textarea "You are confirmed for a tee time for 18 holes on the Plantation Golf Course. Lo…"
type textarea "$275 - 18-hole rate includes green and cart fees, range balls, forecaddie. Tax …"
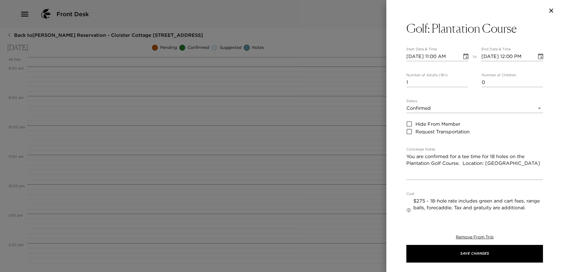
click at [462, 57] on icon "Choose date, selected date is Oct 27, 2025" at bounding box center [465, 56] width 7 height 7
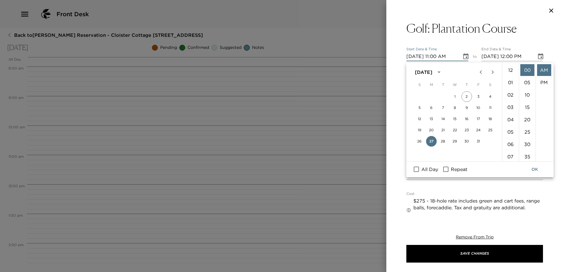
scroll to position [155, 0]
click at [526, 128] on li "45" at bounding box center [527, 123] width 14 height 12
type input "10/27/2025 11:45 AM"
click at [536, 170] on button "OK" at bounding box center [534, 169] width 19 height 11
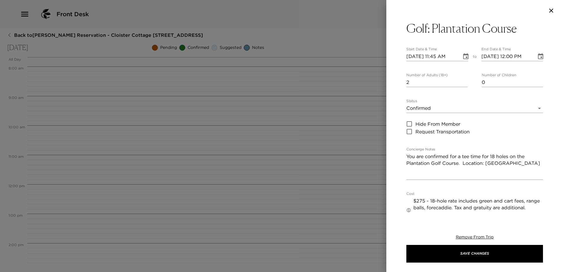
type input "2"
click at [463, 83] on input "2" at bounding box center [436, 82] width 61 height 9
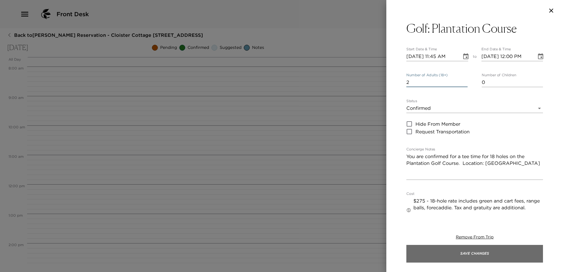
click at [478, 253] on button "Save Changes" at bounding box center [474, 254] width 137 height 18
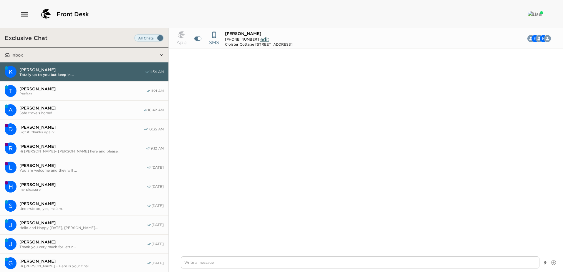
scroll to position [609, 0]
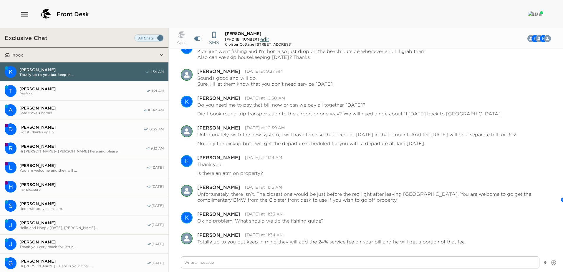
click at [64, 56] on button "Inbox" at bounding box center [85, 55] width 150 height 15
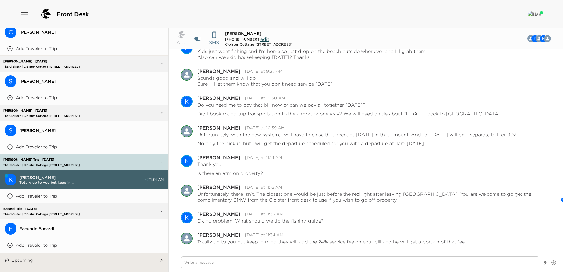
scroll to position [1378, 0]
click at [26, 226] on span "Facundo Bacardi" at bounding box center [91, 228] width 144 height 5
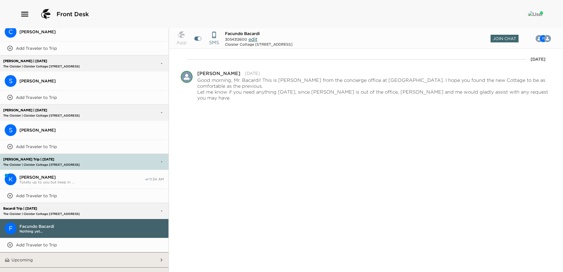
click at [22, 242] on p "Add Traveler to Trip" at bounding box center [36, 244] width 41 height 5
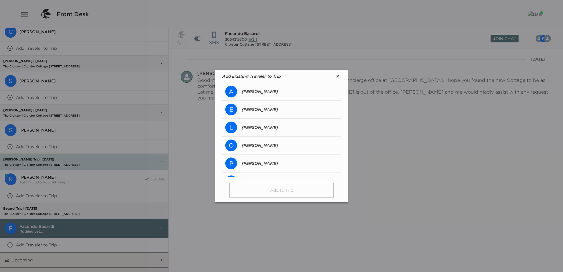
click at [261, 108] on p "Elizabeth Bacardi" at bounding box center [260, 109] width 36 height 5
click at [279, 192] on button "Add to Trip" at bounding box center [281, 190] width 104 height 15
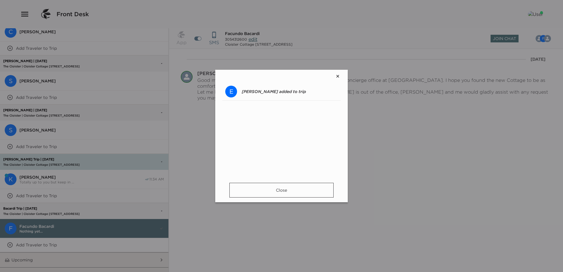
click at [287, 192] on button "Close" at bounding box center [281, 190] width 104 height 15
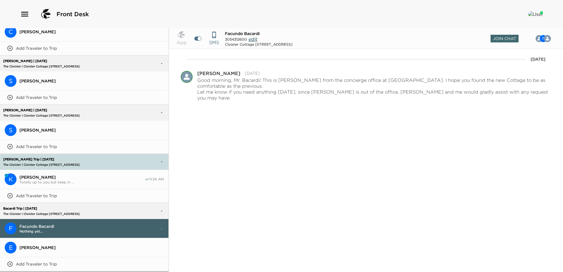
click at [30, 245] on span "Elizabeth Bacardi" at bounding box center [91, 247] width 144 height 5
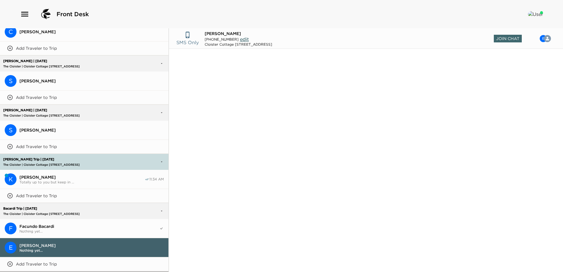
click at [22, 243] on span "Elizabeth Bacardi" at bounding box center [91, 245] width 144 height 5
click at [509, 38] on span "Join Chat" at bounding box center [508, 39] width 28 height 8
click at [187, 262] on textarea "Write a message" at bounding box center [360, 262] width 359 height 12
type textarea "x"
type textarea "H"
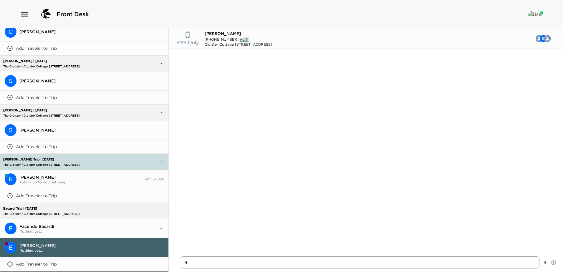
type textarea "x"
type textarea "Hi"
type textarea "x"
type textarea "Hi"
type textarea "x"
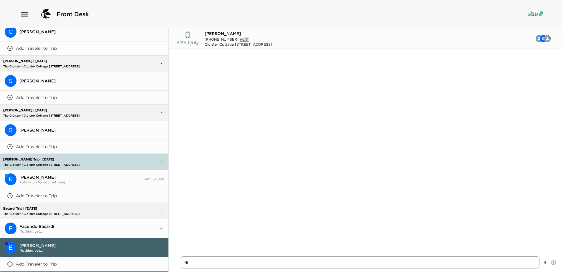
type textarea "Hi E"
type textarea "x"
type textarea "Hi El"
type textarea "x"
type textarea "Hi Eli"
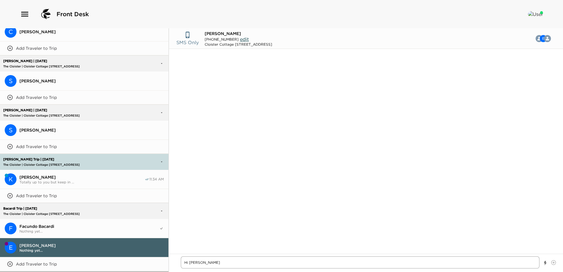
type textarea "x"
type textarea "Hi Eliz"
type textarea "x"
type textarea "Hi Eliza"
type textarea "x"
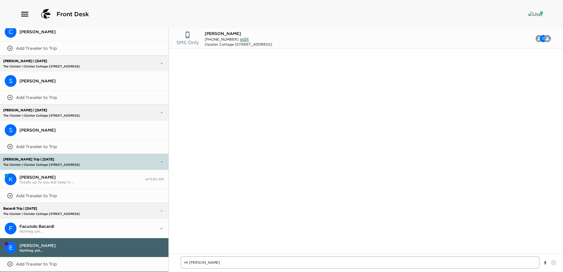
type textarea "Hi Elizab"
type textarea "x"
type textarea "Hi Elizabe"
type textarea "x"
type textarea "Hi Elizabet"
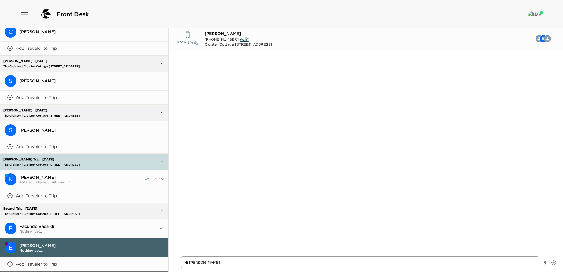
type textarea "x"
type textarea "Hi Elizabeth"
type textarea "x"
type textarea "Hi Elizabeth~"
type textarea "x"
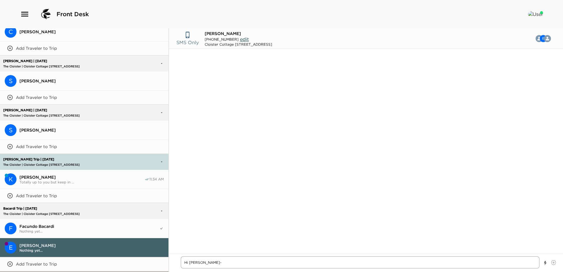
type textarea "Hi Elizabeth~"
type textarea "x"
type textarea "Hi Elizabeth~ T"
type textarea "x"
type textarea "Hi Elizabeth~ To"
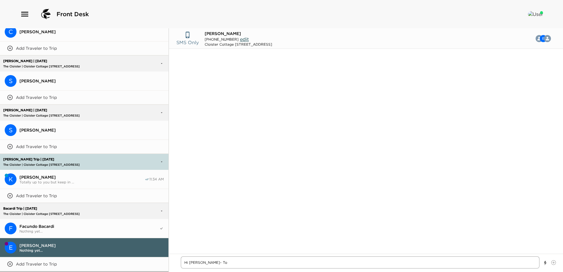
type textarea "x"
type textarea "Hi Elizabeth~ Ton"
type textarea "x"
type textarea "Hi Elizabeth~ Tony"
type textarea "x"
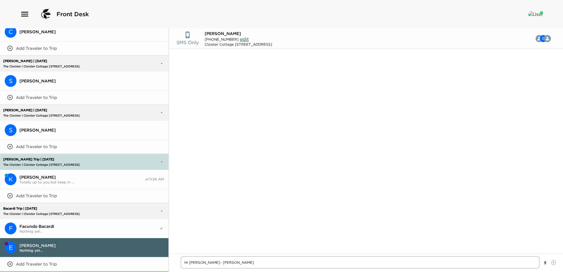
type textarea "Hi Elizabeth~ Tonya"
type textarea "x"
type textarea "Hi Elizabeth~ Tonya"
type textarea "x"
type textarea "Hi Elizabeth~ Tonya h"
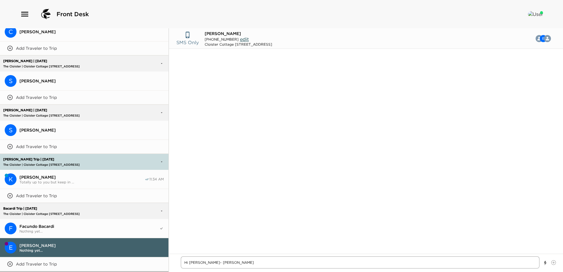
type textarea "x"
type textarea "Hi Elizabeth~ Tonya he"
type textarea "x"
type textarea "Hi Elizabeth~ Tonya her"
type textarea "x"
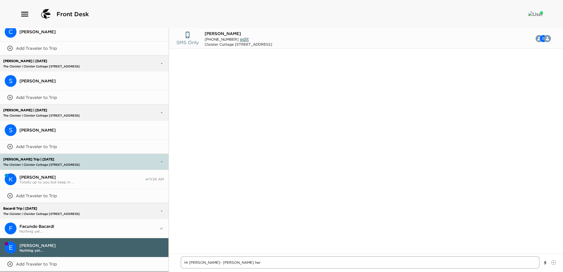
type textarea "Hi Elizabeth~ Tonya here"
type textarea "x"
type textarea "Hi Elizabeth~ Tonya here"
type textarea "x"
type textarea "Hi Elizabeth~ Tonya here a"
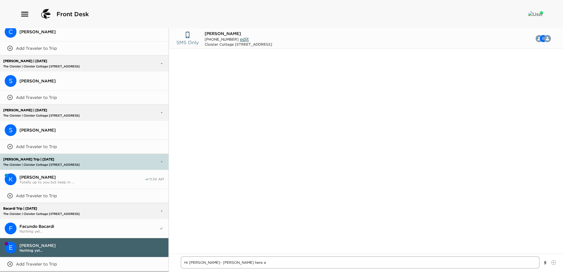
type textarea "x"
type textarea "Hi Elizabeth~ Tonya here at"
type textarea "x"
type textarea "Hi Elizabeth~ Tonya here at"
type textarea "x"
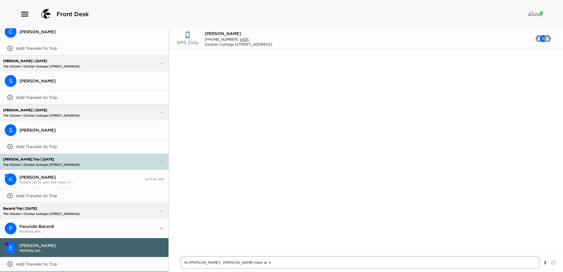
type textarea "Hi Elizabeth~ Tonya here at Se"
type textarea "x"
type textarea "Hi Elizabeth~ Tonya here at Sea"
type textarea "x"
type textarea "Hi Elizabeth~ Tonya here at Sea"
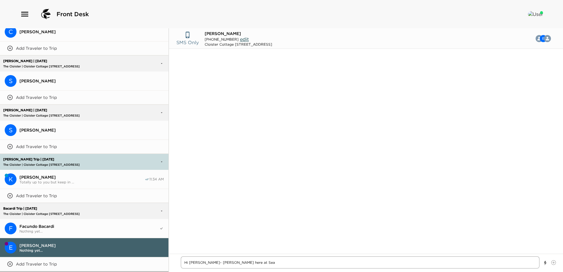
type textarea "x"
type textarea "Hi Elizabeth~ Tonya here at Sea I"
type textarea "x"
type textarea "Hi Elizabeth~ Tonya here at Sea Is"
type textarea "x"
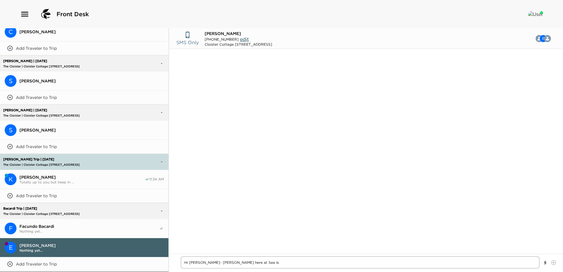
type textarea "Hi Elizabeth~ Tonya here at Sea Isl"
type textarea "x"
type textarea "Hi Elizabeth~ Tonya here at Sea Isla"
type textarea "x"
type textarea "Hi Elizabeth~ Tonya here at Sea Islan"
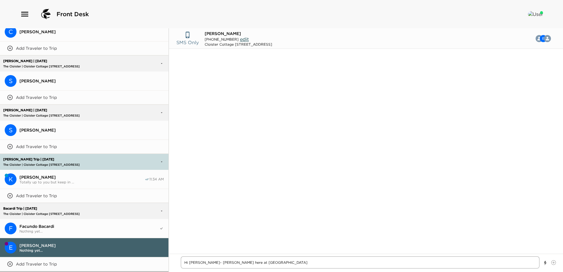
type textarea "x"
type textarea "Hi Elizabeth~ Tonya here at Sea Island"
type textarea "x"
type textarea "Hi Elizabeth~ Tonya here at Sea Island"
type textarea "x"
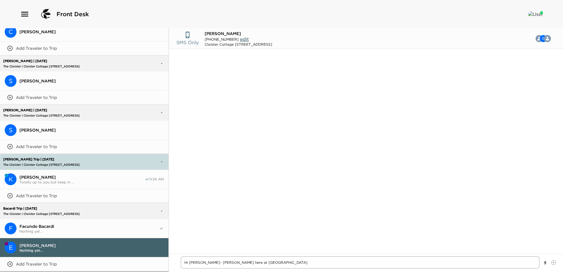
type textarea "Hi Elizabeth~ Tonya here at Sea Island a"
type textarea "x"
type textarea "Hi Elizabeth~ Tonya here at Sea Island an"
type textarea "x"
type textarea "Hi Elizabeth~ Tonya here at Sea Island and"
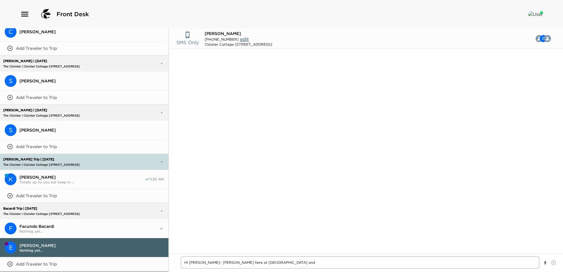
type textarea "x"
type textarea "Hi Elizabeth~ Tonya here at Sea Island and I"
type textarea "x"
type textarea "Hi Elizabeth~ Tonya here at Sea Island and I"
type textarea "x"
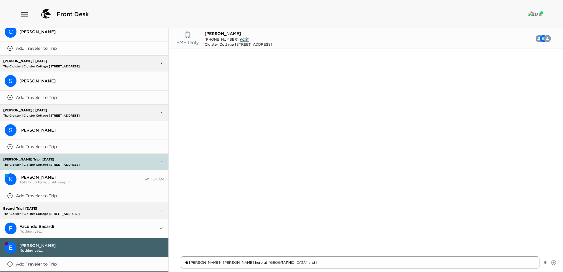
type textarea "Hi Elizabeth~ Tonya here at Sea Island and I w"
type textarea "x"
type textarea "Hi Elizabeth~ Tonya here at Sea Island and I wa"
type textarea "x"
type textarea "Hi Elizabeth~ Tonya here at Sea Island and I wan"
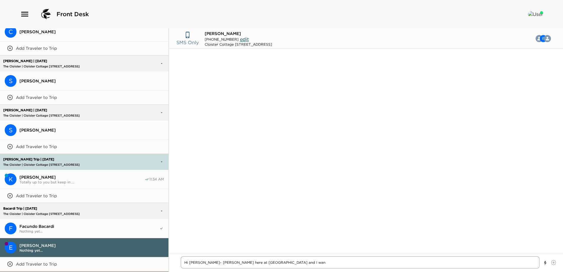
type textarea "x"
type textarea "Hi Elizabeth~ Tonya here at Sea Island and I want"
type textarea "x"
type textarea "Hi Elizabeth~ Tonya here at Sea Island and I wante"
type textarea "x"
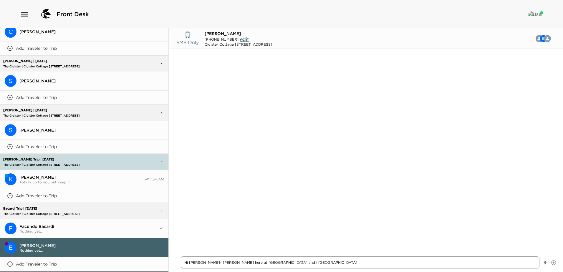
type textarea "Hi Elizabeth~ Tonya here at Sea Island and I wanted"
type textarea "x"
type textarea "Hi Elizabeth~ Tonya here at Sea Island and I wanted"
type textarea "x"
type textarea "Hi Elizabeth~ Tonya here at Sea Island and I wanted t"
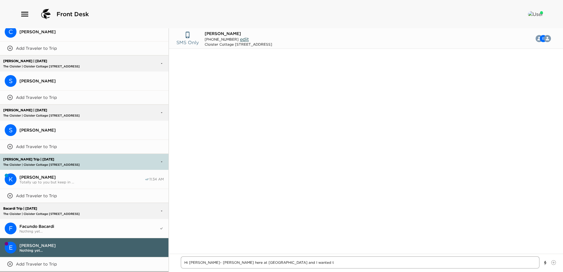
type textarea "x"
type textarea "Hi Elizabeth~ Tonya here at Sea Island and I wanted to"
type textarea "x"
type textarea "Hi Elizabeth~ Tonya here at Sea Island and I wanted to l"
type textarea "x"
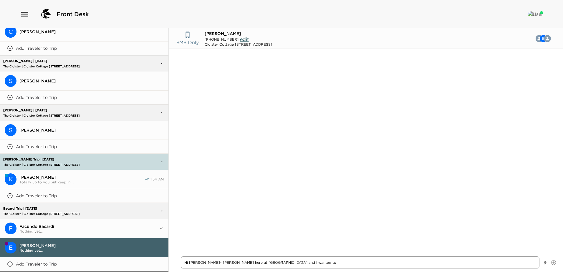
type textarea "Hi Elizabeth~ Tonya here at Sea Island and I wanted to le"
type textarea "x"
type textarea "Hi Elizabeth~ Tonya here at Sea Island and I wanted to let"
type textarea "x"
type textarea "Hi Elizabeth~ Tonya here at Sea Island and I wanted to let"
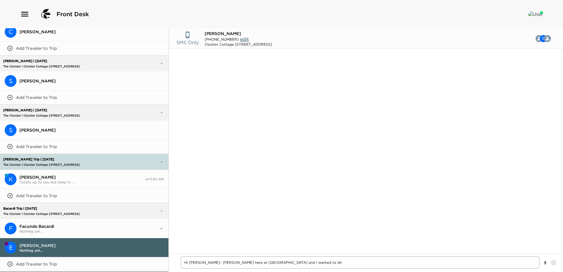
type textarea "x"
type textarea "Hi Elizabeth~ Tonya here at Sea Island and I wanted to let y"
type textarea "x"
type textarea "Hi Elizabeth~ Tonya here at Sea Island and I wanted to let yo"
type textarea "x"
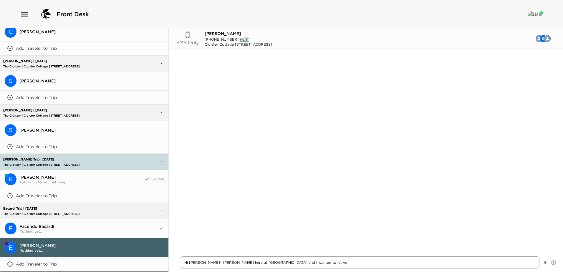
type textarea "Hi Elizabeth~ Tonya here at Sea Island and I wanted to let you"
type textarea "x"
type textarea "Hi Elizabeth~ Tonya here at Sea Island and I wanted to let you"
type textarea "x"
type textarea "Hi Elizabeth~ Tonya here at Sea Island and I wanted to let you k"
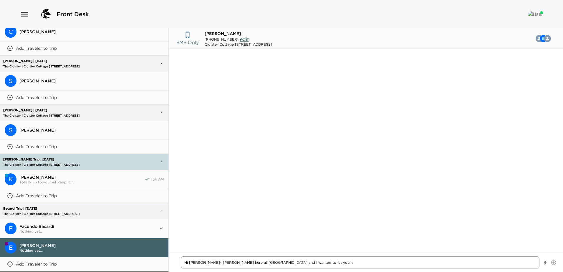
type textarea "x"
type textarea "Hi Elizabeth~ Tonya here at Sea Island and I wanted to let you kn"
type textarea "x"
type textarea "Hi Elizabeth~ Tonya here at Sea Island and I wanted to let you kno"
type textarea "x"
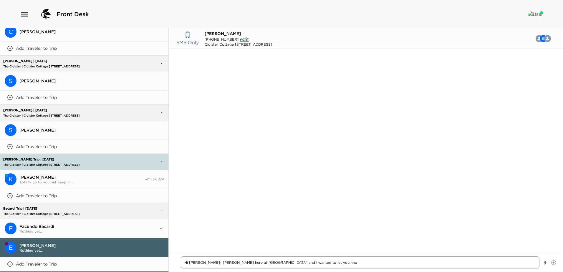
type textarea "Hi Elizabeth~ Tonya here at Sea Island and I wanted to let you know"
type textarea "x"
type textarea "Hi Elizabeth~ Tonya here at Sea Island and I wanted to let you know"
type textarea "x"
type textarea "Hi Elizabeth~ Tonya here at Sea Island and I wanted to let you know t"
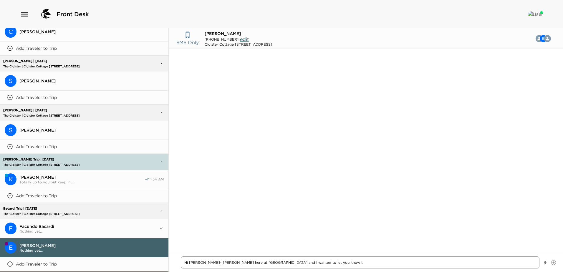
type textarea "x"
type textarea "Hi Elizabeth~ Tonya here at Sea Island and I wanted to let you know th"
type textarea "x"
type textarea "Hi Elizabeth~ Tonya here at Sea Island and I wanted to let you know tha"
type textarea "x"
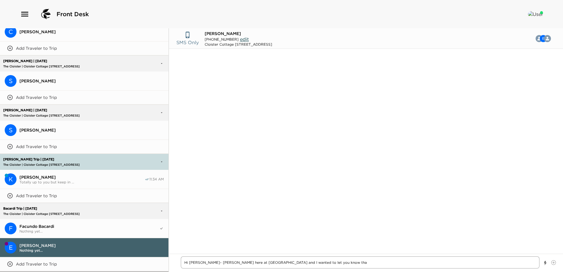
type textarea "Hi Elizabeth~ Tonya here at Sea Island and I wanted to let you know that"
type textarea "x"
type textarea "Hi Elizabeth~ Tonya here at Sea Island and I wanted to let you know that"
type textarea "x"
type textarea "Hi Elizabeth~ Tonya here at Sea Island and I wanted to let you know that w"
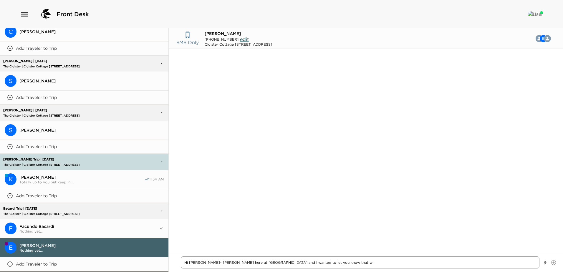
type textarea "x"
type textarea "Hi Elizabeth~ Tonya here at Sea Island and I wanted to let you know that we"
type textarea "x"
type textarea "Hi Elizabeth~ Tonya here at Sea Island and I wanted to let you know that we"
type textarea "x"
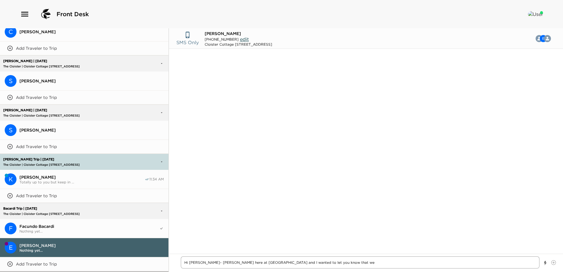
type textarea "Hi Elizabeth~ Tonya here at Sea Island and I wanted to let you know that we w"
type textarea "x"
type textarea "Hi Elizabeth~ Tonya here at Sea Island and I wanted to let you know that we wi"
type textarea "x"
type textarea "Hi Elizabeth~ Tonya here at Sea Island and I wanted to let you know that we wil"
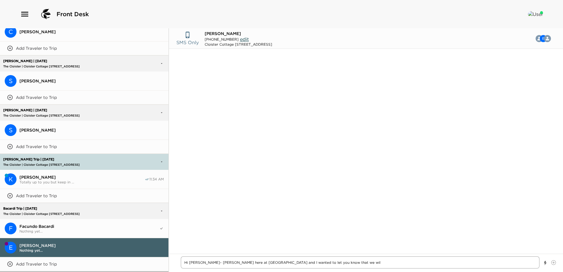
type textarea "x"
type textarea "Hi Elizabeth~ Tonya here at Sea Island and I wanted to let you know that we will"
type textarea "x"
type textarea "Hi Elizabeth~ Tonya here at Sea Island and I wanted to let you know that we will"
type textarea "x"
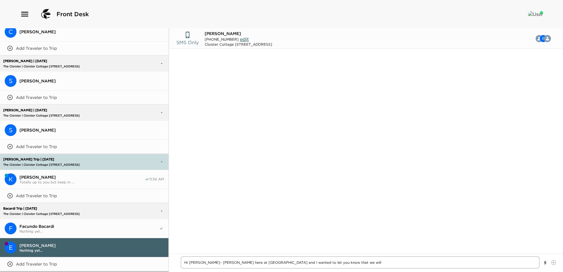
type textarea "Hi Elizabeth~ Tonya here at Sea Island and I wanted to let you know that we wil…"
type textarea "x"
type textarea "Hi Elizabeth~ Tonya here at Sea Island and I wanted to let you know that we wil…"
type textarea "x"
type textarea "Hi Elizabeth~ Tonya here at Sea Island and I wanted to let you know that we wil…"
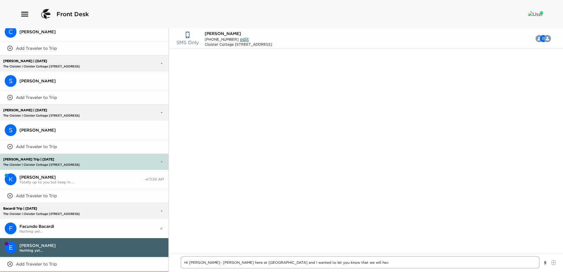
type textarea "x"
type textarea "Hi Elizabeth~ Tonya here at Sea Island and I wanted to let you know that we wil…"
type textarea "x"
type textarea "Hi Elizabeth~ Tonya here at Sea Island and I wanted to let you know that we wil…"
type textarea "x"
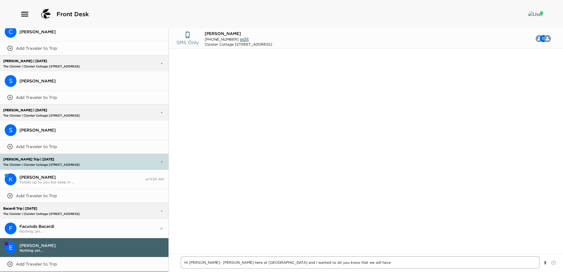
type textarea "Hi Elizabeth~ Tonya here at Sea Island and I wanted to let you know that we wil…"
type textarea "x"
type textarea "Hi Elizabeth~ Tonya here at Sea Island and I wanted to let you know that we wil…"
type textarea "x"
type textarea "Hi Elizabeth~ Tonya here at Sea Island and I wanted to let you know that we wil…"
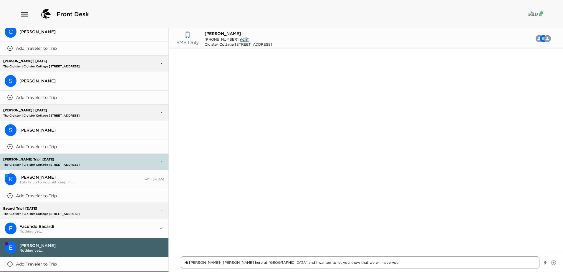
type textarea "x"
type textarea "Hi Elizabeth~ Tonya here at Sea Island and I wanted to let you know that we wil…"
type textarea "x"
type textarea "Hi Elizabeth~ Tonya here at Sea Island and I wanted to let you know that we wil…"
type textarea "x"
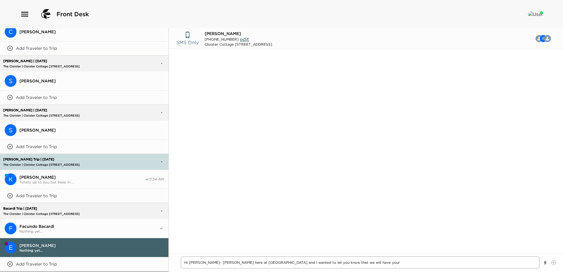
type textarea "Hi Elizabeth~ Tonya here at Sea Island and I wanted to let you know that we wil…"
type textarea "x"
type textarea "Hi Elizabeth~ Tonya here at Sea Island and I wanted to let you know that we wil…"
type textarea "x"
type textarea "Hi Elizabeth~ Tonya here at Sea Island and I wanted to let you know that we wil…"
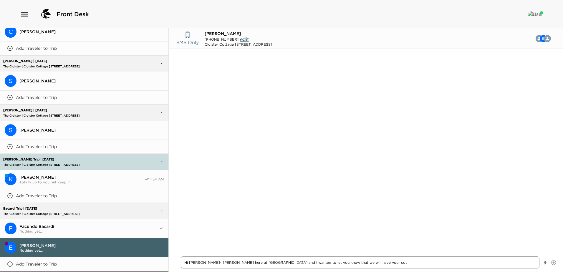
type textarea "x"
type textarea "Hi Elizabeth~ Tonya here at Sea Island and I wanted to let you know that we wil…"
type textarea "x"
type textarea "Hi Elizabeth~ Tonya here at Sea Island and I wanted to let you know that we wil…"
type textarea "x"
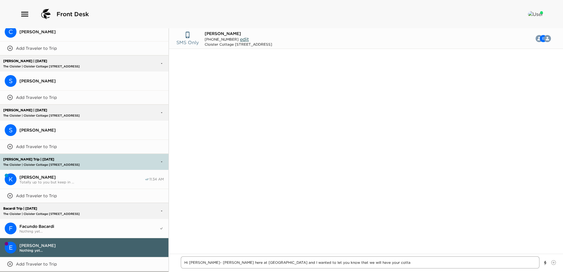
type textarea "Hi Elizabeth~ Tonya here at Sea Island and I wanted to let you know that we wil…"
type textarea "x"
type textarea "Hi Elizabeth~ Tonya here at Sea Island and I wanted to let you know that we wil…"
type textarea "x"
type textarea "Hi Elizabeth~ Tonya here at Sea Island and I wanted to let you know that we wil…"
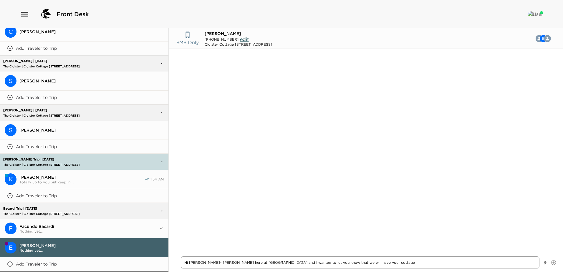
type textarea "x"
type textarea "Hi Elizabeth~ Tonya here at Sea Island and I wanted to let you know that we wil…"
type textarea "x"
type textarea "Hi Elizabeth~ Tonya here at Sea Island and I wanted to let you know that we wil…"
type textarea "x"
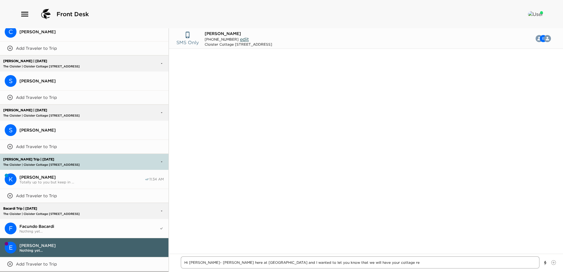
type textarea "Hi Elizabeth~ Tonya here at Sea Island and I wanted to let you know that we wil…"
type textarea "x"
type textarea "Hi Elizabeth~ Tonya here at Sea Island and I wanted to let you know that we wil…"
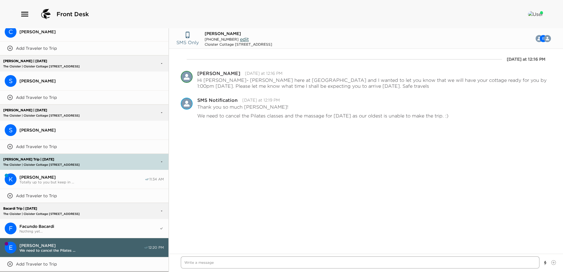
drag, startPoint x: 189, startPoint y: 261, endPoint x: 216, endPoint y: 252, distance: 28.0
click at [191, 261] on textarea "Write a message" at bounding box center [360, 262] width 359 height 12
click at [195, 263] on textarea "Write a message" at bounding box center [360, 262] width 359 height 12
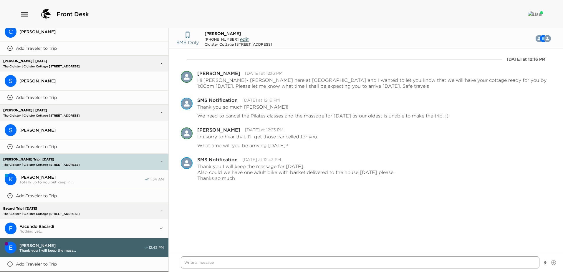
click at [187, 263] on textarea "Write a message" at bounding box center [360, 262] width 359 height 12
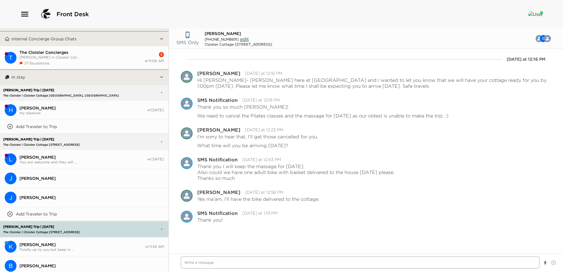
scroll to position [0, 0]
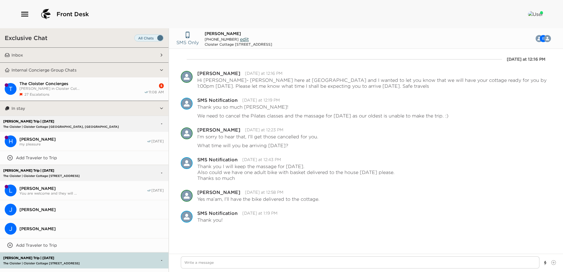
click at [72, 56] on button "Inbox" at bounding box center [85, 55] width 150 height 15
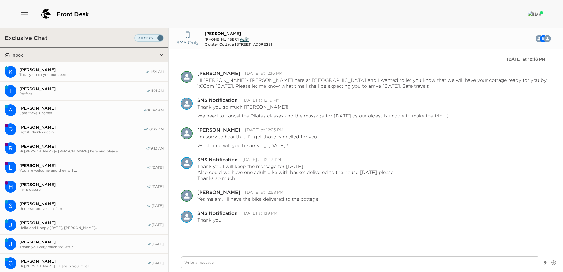
click at [52, 124] on button "D Daniel Rubner Got it, thanks again! 10:35 AM" at bounding box center [84, 129] width 168 height 19
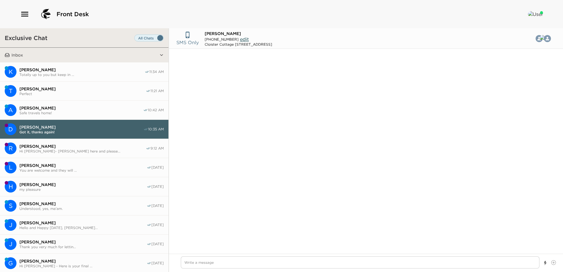
scroll to position [550, 0]
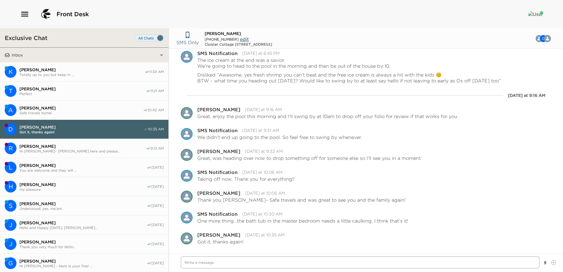
click at [187, 262] on textarea "Write a message" at bounding box center [360, 262] width 359 height 12
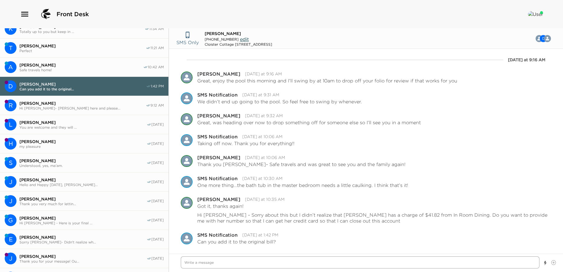
scroll to position [0, 0]
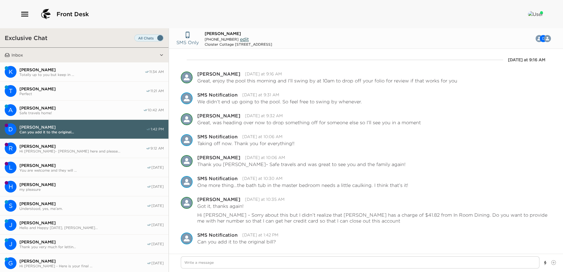
click at [63, 55] on button "Inbox" at bounding box center [85, 55] width 150 height 15
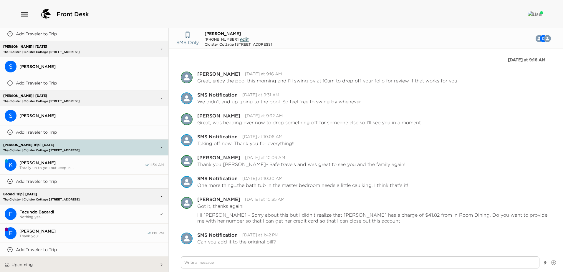
scroll to position [1397, 0]
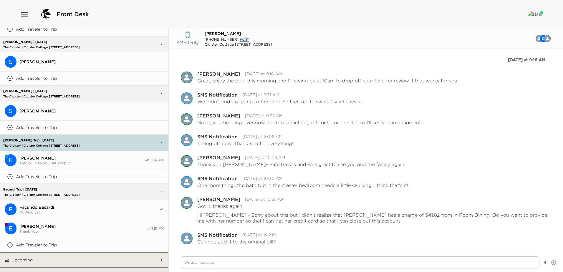
click at [50, 224] on span "Elizabeth Bacardi" at bounding box center [82, 226] width 127 height 5
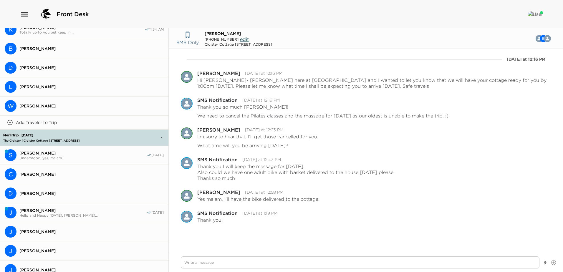
scroll to position [0, 0]
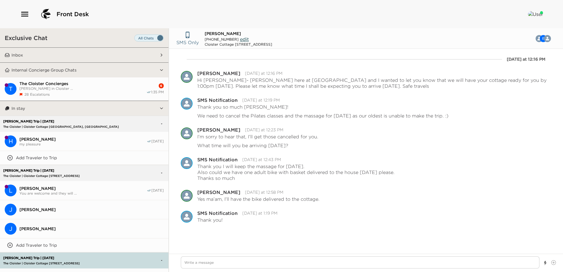
click at [69, 50] on button "Inbox" at bounding box center [85, 55] width 150 height 15
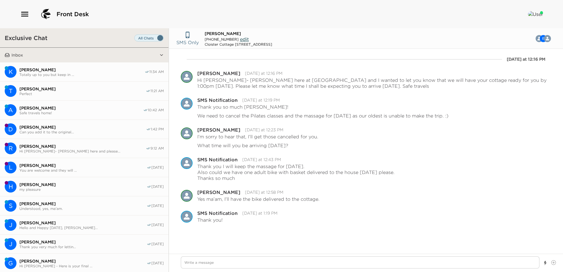
click at [36, 128] on span "Daniel Rubner" at bounding box center [82, 127] width 127 height 5
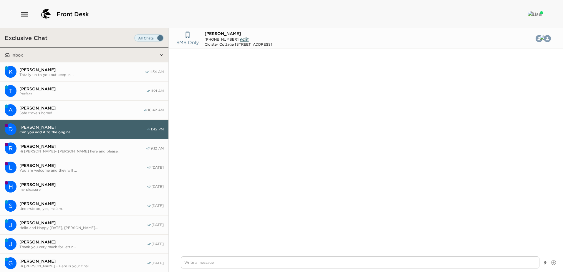
scroll to position [586, 0]
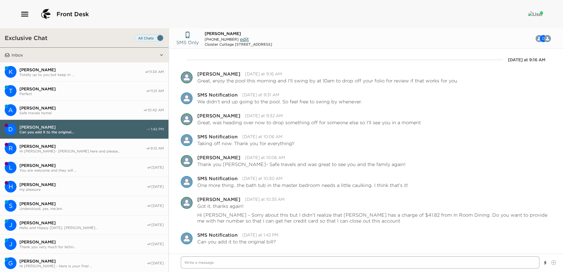
click at [193, 263] on textarea "Write a message" at bounding box center [360, 262] width 359 height 12
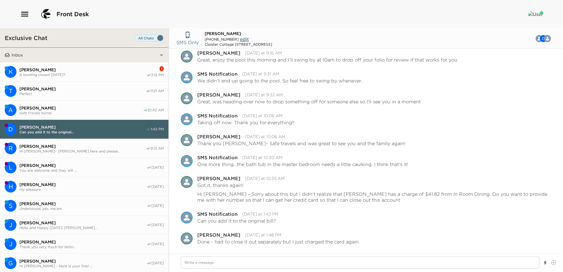
click at [76, 71] on div "Kate Weber Is bowling closed today?" at bounding box center [82, 72] width 127 height 10
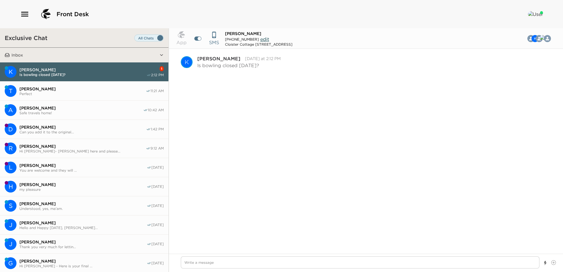
scroll to position [636, 0]
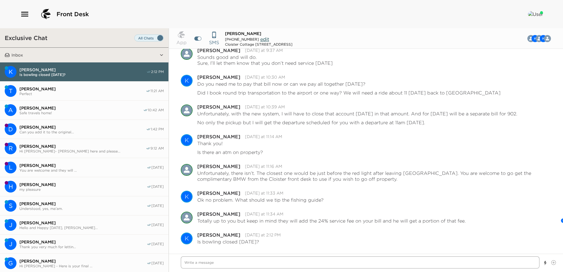
click at [191, 264] on textarea "Write a message" at bounding box center [360, 262] width 359 height 12
click at [249, 264] on textarea "Yes, it's closed on Thursday's 😥" at bounding box center [360, 262] width 359 height 12
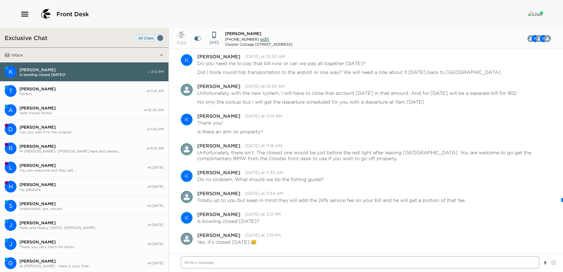
scroll to position [657, 0]
click at [97, 54] on button "Inbox" at bounding box center [85, 55] width 150 height 15
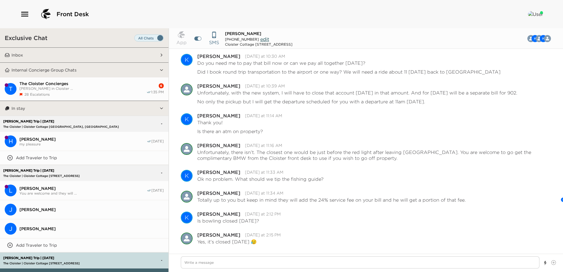
click at [86, 88] on span "Elizabeth Bacardi in Cloister ..." at bounding box center [82, 88] width 127 height 4
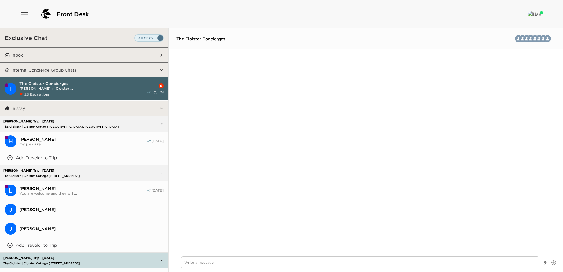
scroll to position [891, 0]
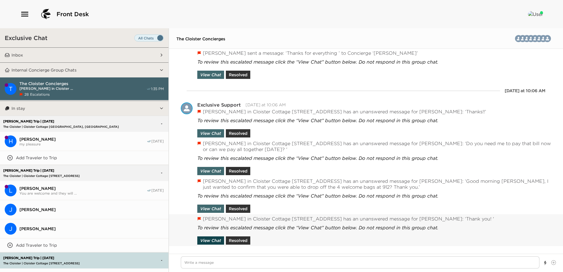
click at [207, 239] on button "View Chat" at bounding box center [210, 240] width 27 height 8
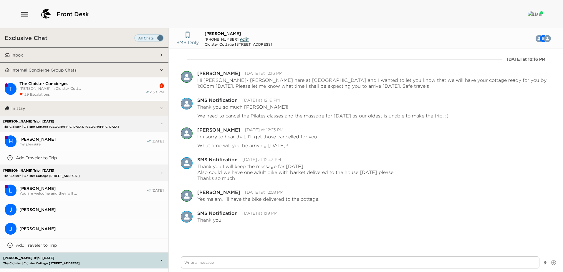
click at [68, 53] on button "Inbox" at bounding box center [85, 55] width 150 height 15
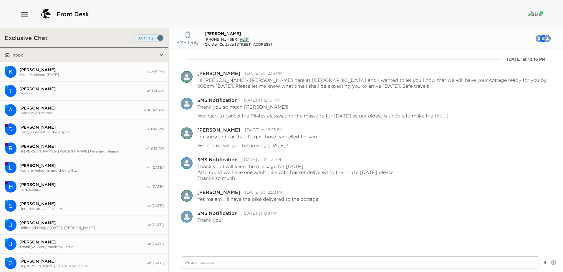
click at [58, 93] on span "Perfect" at bounding box center [82, 94] width 126 height 4
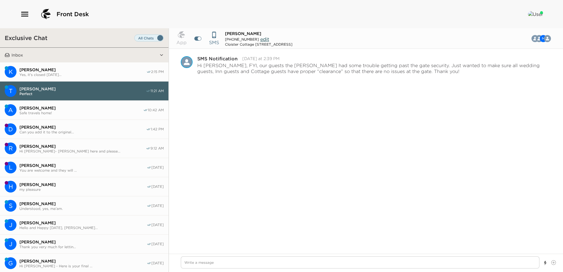
scroll to position [870, 0]
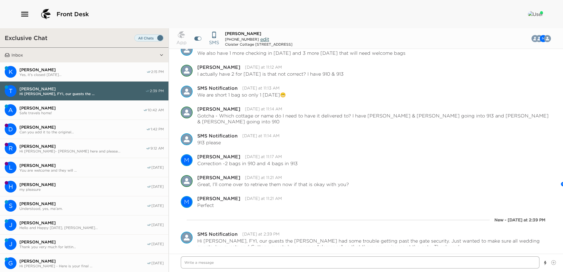
click at [188, 263] on textarea "Write a message" at bounding box center [360, 262] width 359 height 12
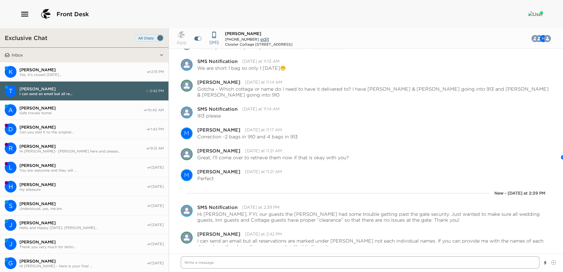
drag, startPoint x: 189, startPoint y: 265, endPoint x: 198, endPoint y: 262, distance: 9.7
click at [196, 265] on textarea "Write a message" at bounding box center [360, 262] width 359 height 12
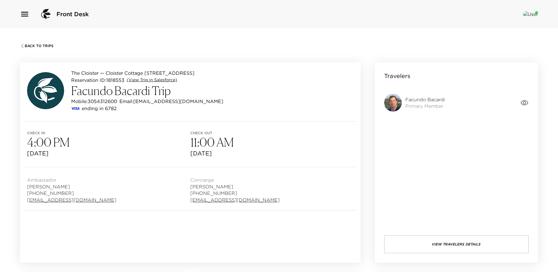
click at [160, 83] on link "(View Trip in Salesforce)" at bounding box center [152, 80] width 50 height 6
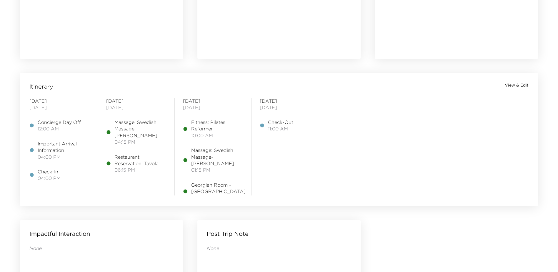
scroll to position [412, 0]
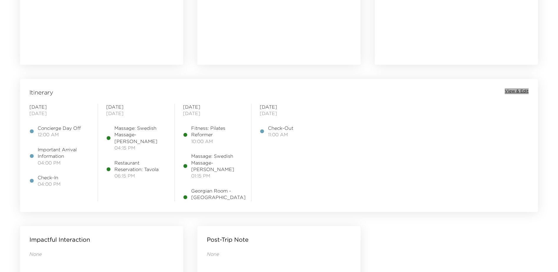
click at [521, 92] on span "View & Edit" at bounding box center [517, 91] width 24 height 6
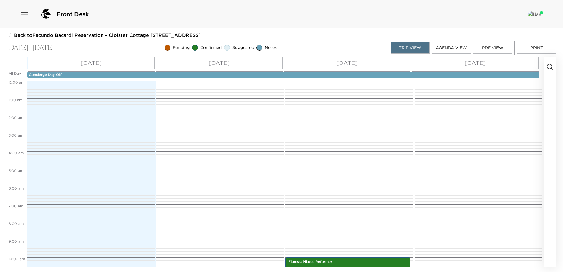
scroll to position [177, 0]
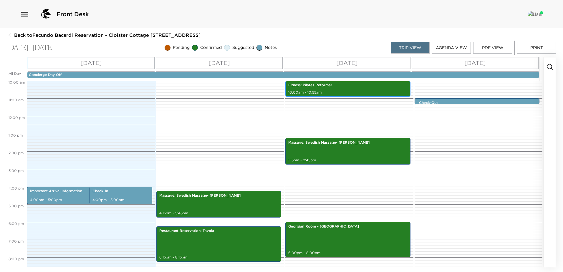
click at [330, 85] on p "Fitness: Pilates Reformer" at bounding box center [347, 85] width 119 height 5
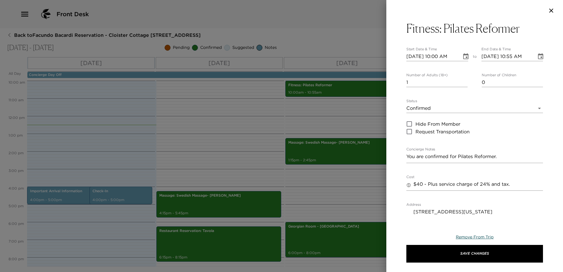
click at [470, 237] on span "Remove From Trip" at bounding box center [475, 236] width 38 height 5
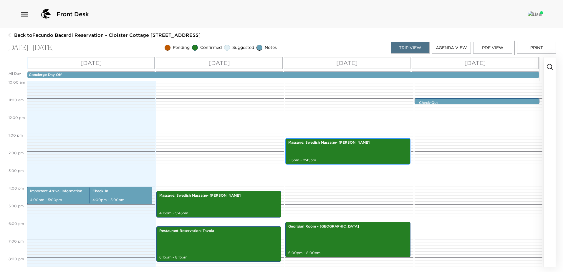
click at [352, 150] on div "Massage: Swedish Massage- [PERSON_NAME] 1:15pm - 2:45pm" at bounding box center [348, 151] width 122 height 25
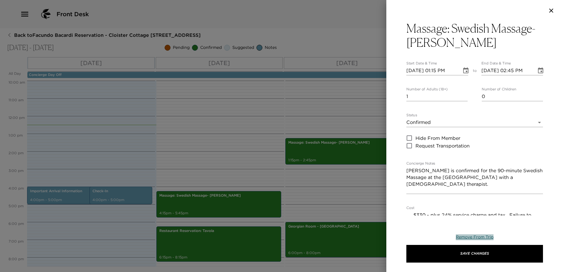
click at [470, 239] on span "Remove From Trip" at bounding box center [475, 236] width 38 height 5
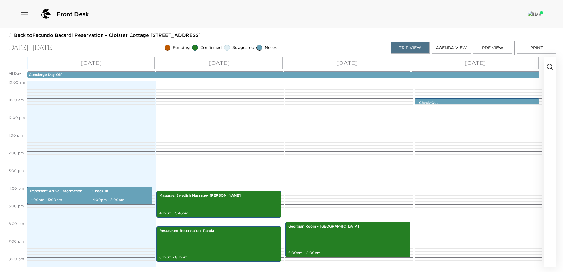
click at [492, 47] on button "PDF View" at bounding box center [492, 48] width 39 height 12
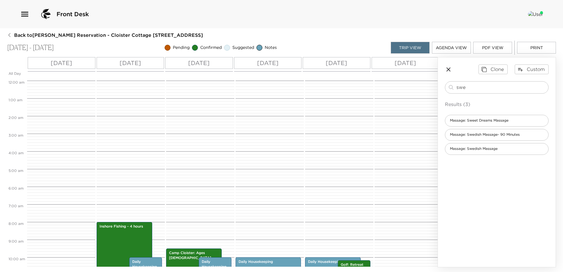
scroll to position [141, 0]
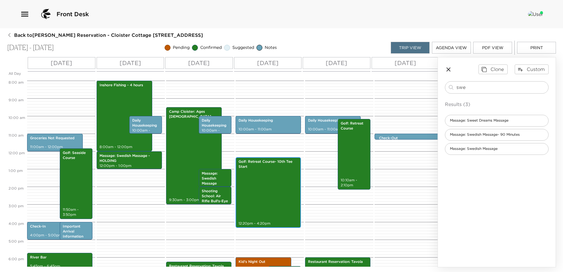
click at [273, 183] on div "Golf: Retreat Course- 10th Tee Start 12:20pm - 4:20pm" at bounding box center [268, 192] width 62 height 69
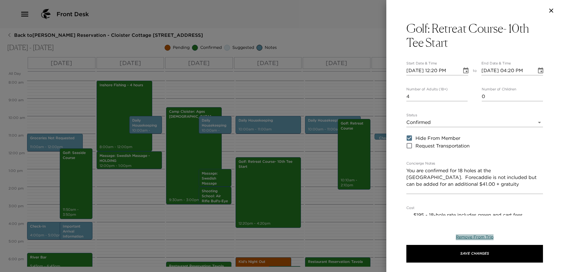
click at [480, 238] on span "Remove From Trip" at bounding box center [475, 236] width 38 height 5
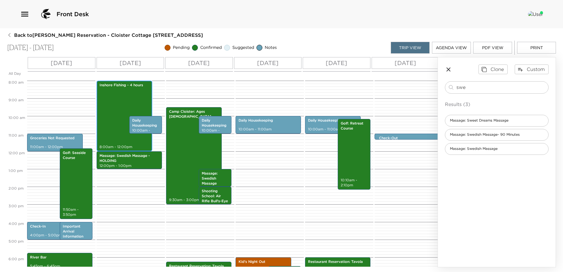
click at [115, 108] on div "Inshore Fishing - 4 hours 8:00am - 12:00pm" at bounding box center [124, 116] width 52 height 69
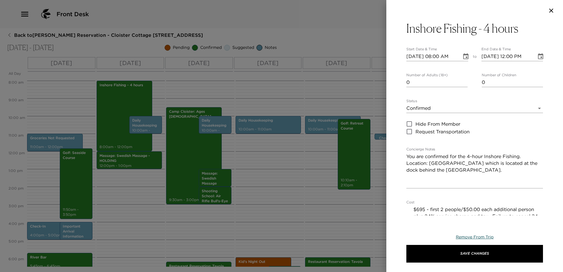
click at [472, 236] on span "Remove From Trip" at bounding box center [475, 236] width 38 height 5
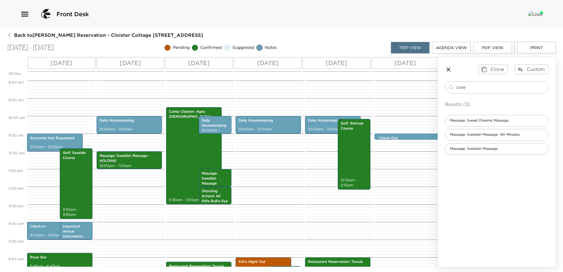
drag, startPoint x: 474, startPoint y: 90, endPoint x: 371, endPoint y: 83, distance: 103.0
click at [371, 83] on div "All Day [DATE] [DATE] [DATE] [DATE] [DATE] [DATE] 12:00 AM 1:00 AM 2:00 AM 3:00…" at bounding box center [281, 162] width 549 height 210
type input "nearsh"
click at [471, 121] on span "Fishing Nearshore - 4 hours" at bounding box center [474, 120] width 58 height 5
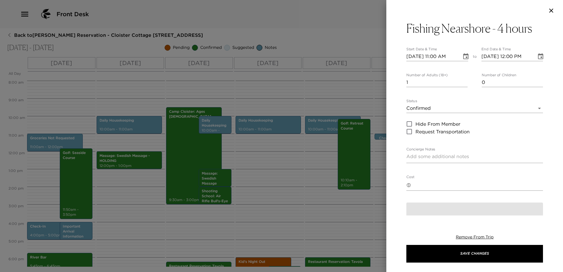
type textarea "You are confirmed for the 4-hour Nearshore Fishing."
type textarea "$695 - first 2 people/$50.00 each additional person plus 24% service charge and…"
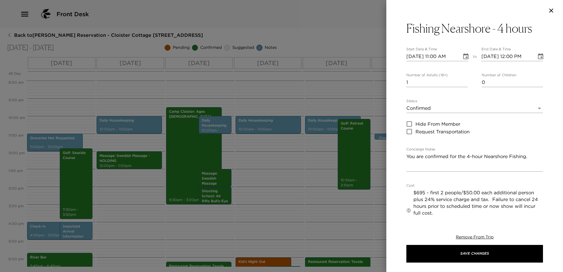
click at [462, 57] on icon "Choose date, selected date is Oct 8, 2025" at bounding box center [465, 56] width 7 height 7
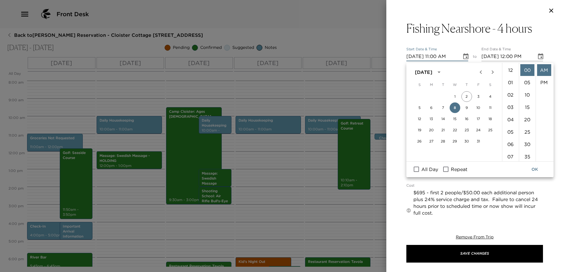
scroll to position [155, 0]
click at [465, 108] on button "9" at bounding box center [466, 107] width 11 height 11
type input "[DATE] 11:00 AM"
type input "[DATE] 12:00 PM"
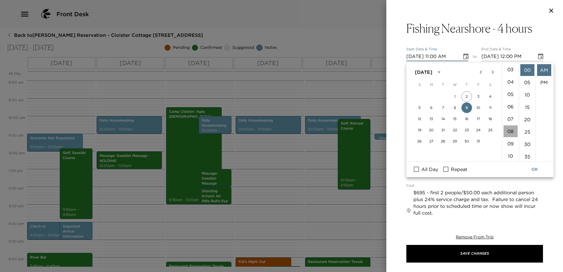
click at [509, 137] on li "08" at bounding box center [510, 131] width 14 height 12
type input "[DATE] 08:00 AM"
click at [534, 170] on button "OK" at bounding box center [534, 169] width 19 height 11
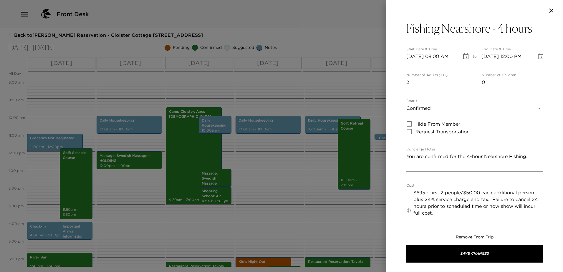
click at [462, 83] on input "2" at bounding box center [436, 82] width 61 height 9
type input "3"
click at [462, 83] on input "3" at bounding box center [436, 82] width 61 height 9
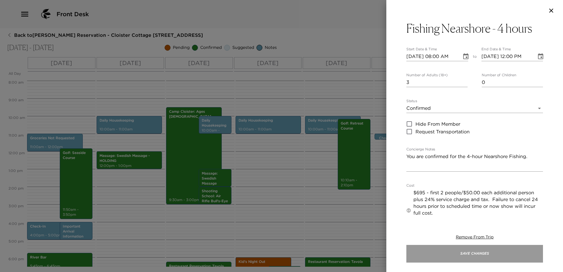
click at [474, 253] on button "Save Changes" at bounding box center [474, 254] width 137 height 18
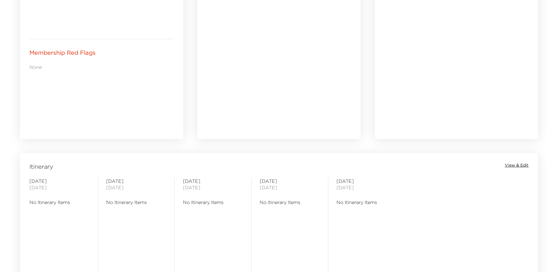
scroll to position [353, 0]
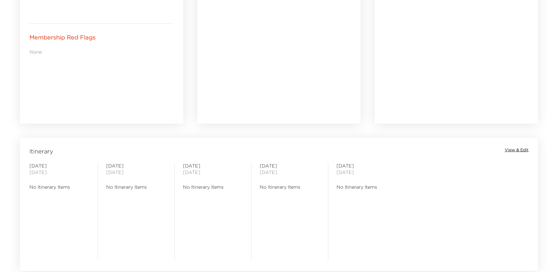
click at [516, 152] on span "View & Edit" at bounding box center [517, 150] width 24 height 6
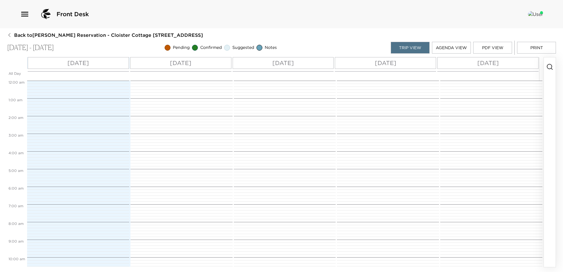
scroll to position [141, 0]
click at [183, 60] on p "[DATE]" at bounding box center [180, 63] width 21 height 9
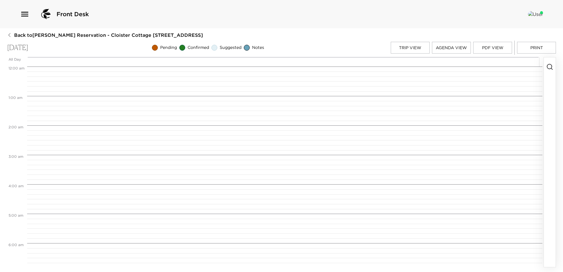
scroll to position [236, 0]
click at [549, 66] on icon "button" at bounding box center [549, 66] width 7 height 7
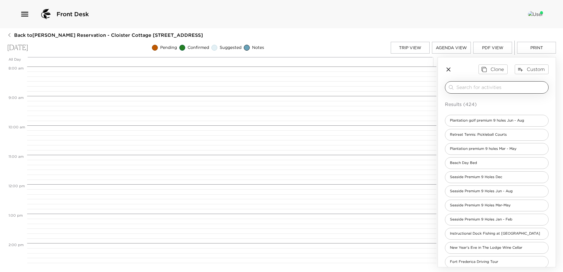
click at [463, 87] on input "search" at bounding box center [501, 87] width 90 height 7
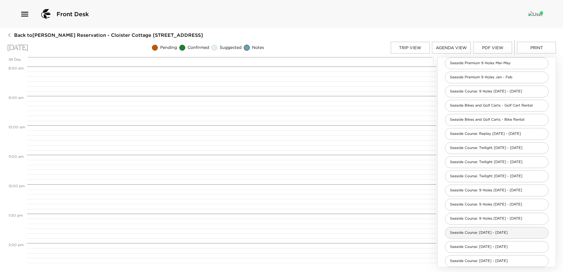
scroll to position [88, 0]
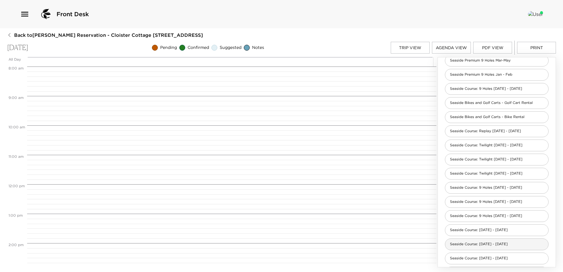
type input "seaside"
click at [465, 247] on span "Seaside Course: [DATE] - [DATE]" at bounding box center [478, 244] width 67 height 5
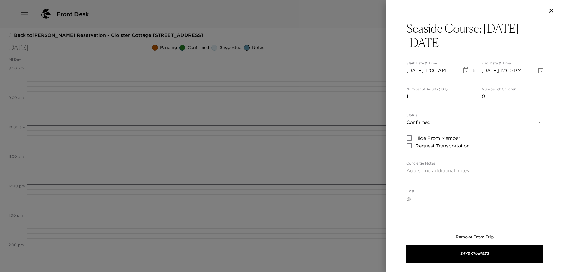
type textarea "You are confirmed for a tee time for 18 holes on the Seaside Golf Course. Locat…"
type textarea "$315 - 18-hole rate includes green and cart fees, range balls, forecaddie. Tax …"
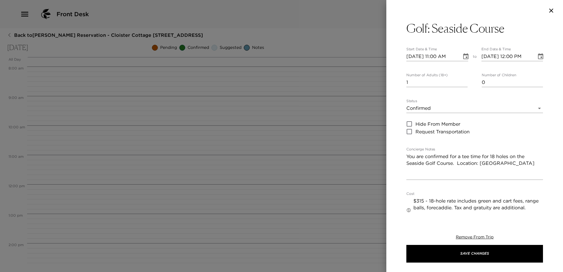
click at [463, 56] on icon "Choose date, selected date is Oct 3, 2025" at bounding box center [465, 56] width 5 height 6
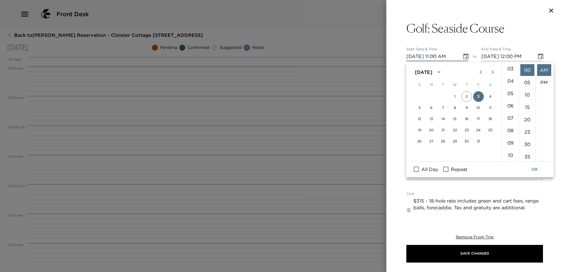
scroll to position [38, 0]
click at [510, 91] on li "02" at bounding box center [510, 87] width 14 height 12
click at [525, 141] on li "50" at bounding box center [527, 135] width 14 height 12
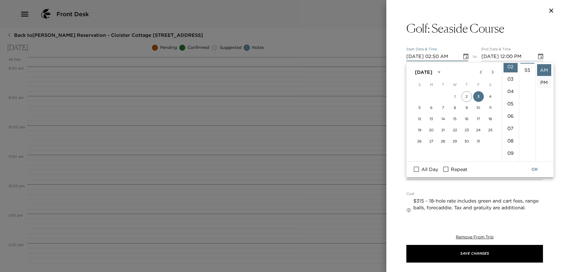
click at [544, 85] on li "PM" at bounding box center [544, 83] width 14 height 12
type input "[DATE] 02:50 PM"
type input "[DATE] 03:50 PM"
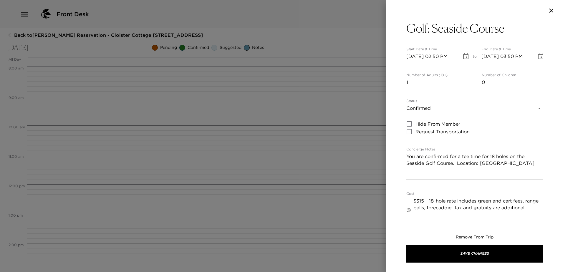
scroll to position [14, 0]
click at [463, 84] on input "2" at bounding box center [436, 82] width 61 height 9
click at [463, 84] on input "3" at bounding box center [436, 82] width 61 height 9
click at [463, 84] on input "4" at bounding box center [436, 82] width 61 height 9
click at [463, 83] on input "5" at bounding box center [436, 82] width 61 height 9
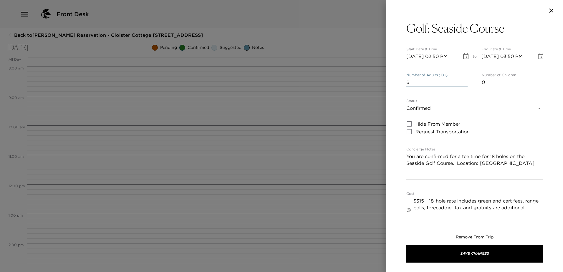
click at [463, 83] on input "6" at bounding box center [436, 82] width 61 height 9
click at [463, 83] on input "7" at bounding box center [436, 82] width 61 height 9
type input "8"
click at [463, 83] on input "8" at bounding box center [436, 82] width 61 height 9
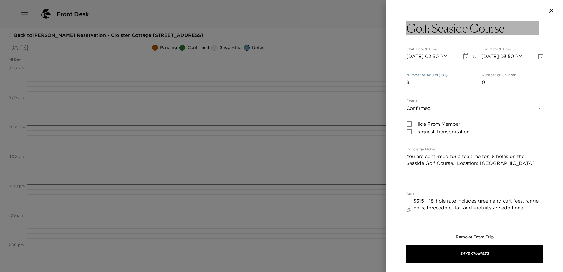
click at [511, 32] on button "Golf: Seaside Course" at bounding box center [474, 28] width 137 height 14
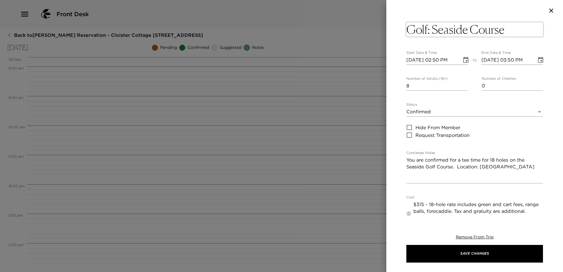
click at [511, 31] on textarea "Golf: Seaside Course" at bounding box center [474, 29] width 137 height 14
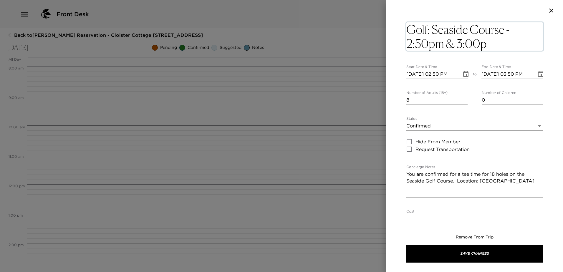
type textarea "Golf: Seaside Course - 2:50pm & 3:00pm"
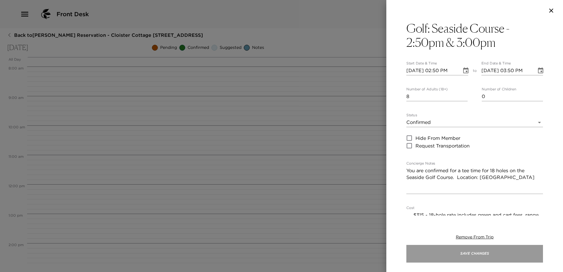
click at [485, 252] on button "Save Changes" at bounding box center [474, 254] width 137 height 18
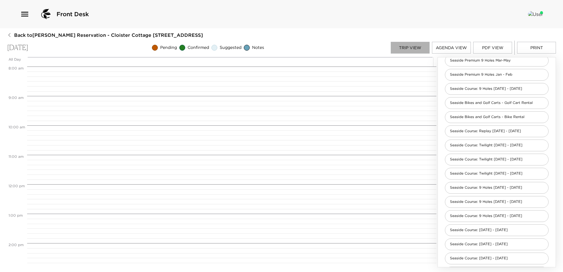
click at [412, 45] on button "Trip View" at bounding box center [410, 48] width 39 height 12
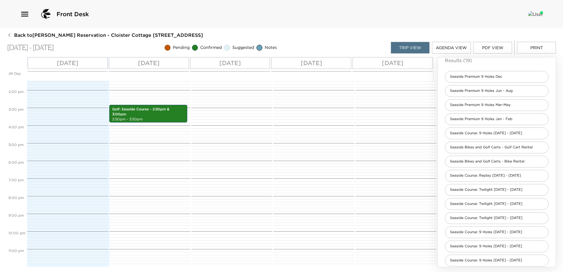
scroll to position [0, 0]
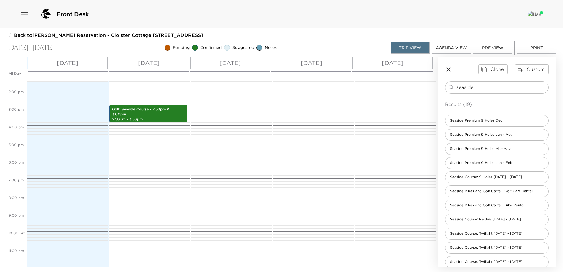
drag, startPoint x: 483, startPoint y: 86, endPoint x: 273, endPoint y: 75, distance: 211.0
click at [273, 75] on div "All Day [DATE] [DATE] [DATE] [DATE] [DATE] 12:00 AM 1:00 AM 2:00 AM 3:00 AM 4:0…" at bounding box center [281, 162] width 549 height 210
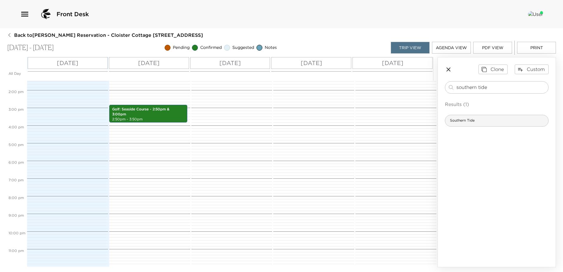
type input "southern tide"
click at [473, 123] on span "Southern Tide" at bounding box center [462, 120] width 34 height 5
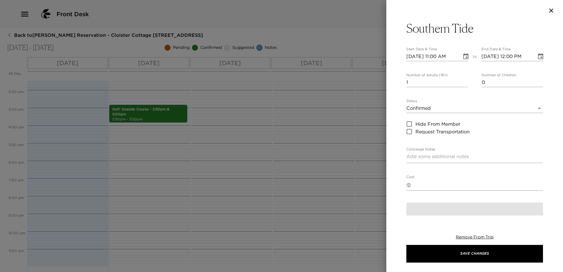
type textarea "You are confirmed for a dinner reservation at [GEOGRAPHIC_DATA]. Dress Code: Be…"
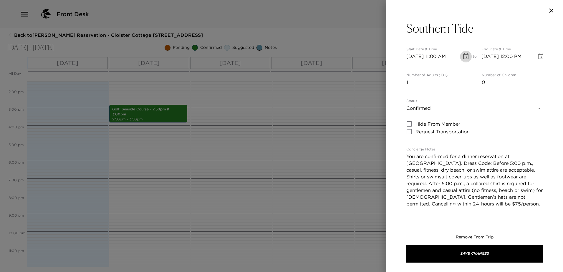
click at [462, 57] on icon "Choose date, selected date is Oct 2, 2025" at bounding box center [465, 56] width 7 height 7
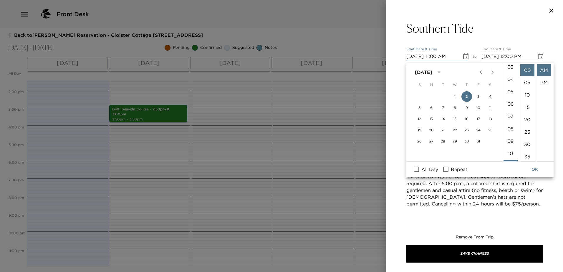
scroll to position [38, 0]
click at [509, 112] on li "06" at bounding box center [510, 107] width 14 height 12
click at [542, 84] on li "PM" at bounding box center [544, 83] width 14 height 12
type input "[DATE] 06:00 PM"
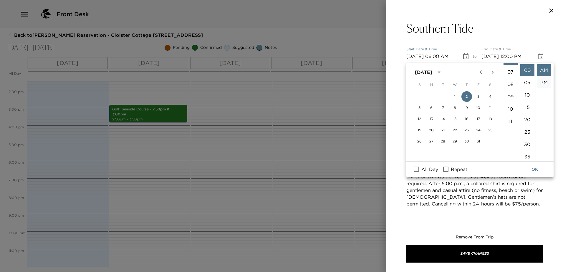
type input "[DATE] 07:00 PM"
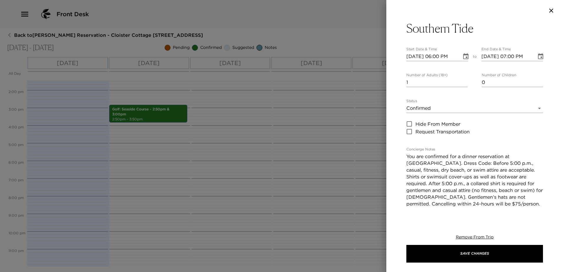
scroll to position [14, 0]
click at [464, 83] on input "2" at bounding box center [436, 82] width 61 height 9
click at [464, 83] on input "3" at bounding box center [436, 82] width 61 height 9
click at [464, 83] on input "4" at bounding box center [436, 82] width 61 height 9
click at [464, 83] on input "5" at bounding box center [436, 82] width 61 height 9
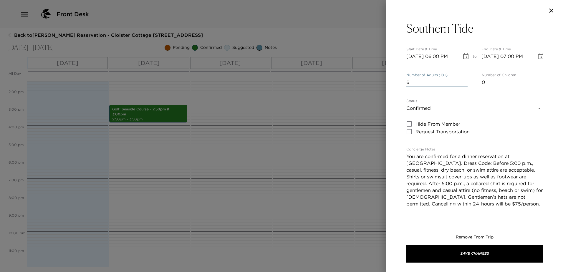
click at [464, 83] on input "6" at bounding box center [436, 82] width 61 height 9
click at [464, 83] on input "7" at bounding box center [436, 82] width 61 height 9
click at [464, 83] on input "8" at bounding box center [436, 82] width 61 height 9
click at [464, 83] on input "9" at bounding box center [436, 82] width 61 height 9
click at [464, 83] on input "10" at bounding box center [436, 82] width 61 height 9
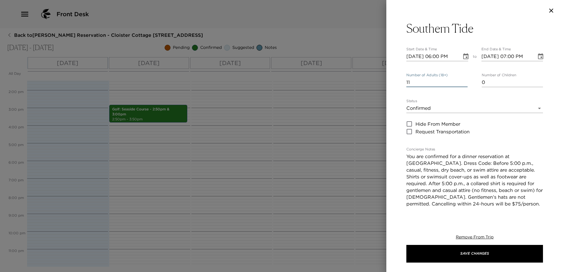
click at [464, 83] on input "11" at bounding box center [436, 82] width 61 height 9
click at [464, 83] on input "12" at bounding box center [436, 82] width 61 height 9
click at [464, 83] on input "13" at bounding box center [436, 82] width 61 height 9
type input "14"
click at [464, 83] on input "14" at bounding box center [436, 82] width 61 height 9
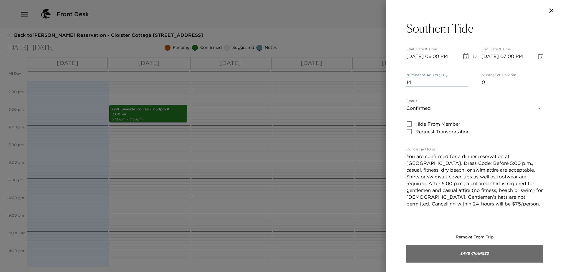
click at [475, 253] on button "Save Changes" at bounding box center [474, 254] width 137 height 18
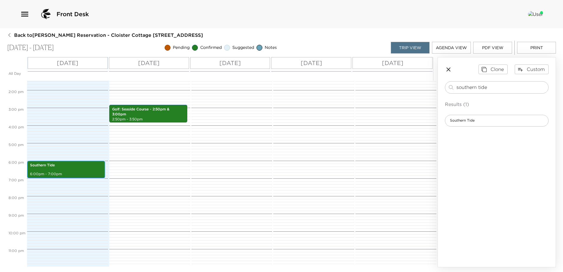
click at [70, 168] on p "Southern Tide" at bounding box center [66, 165] width 72 height 5
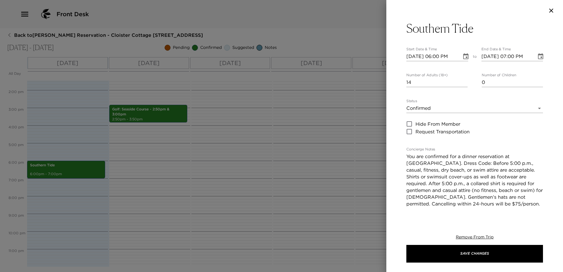
click at [463, 54] on icon "Choose date, selected date is Oct 2, 2025" at bounding box center [465, 56] width 5 height 6
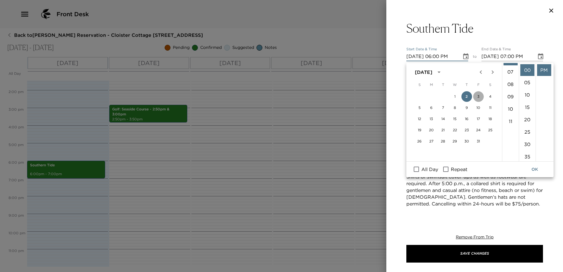
click at [478, 95] on button "3" at bounding box center [478, 96] width 11 height 11
type input "[DATE] 06:00 PM"
type input "[DATE] 07:00 PM"
click at [536, 169] on button "OK" at bounding box center [534, 169] width 19 height 11
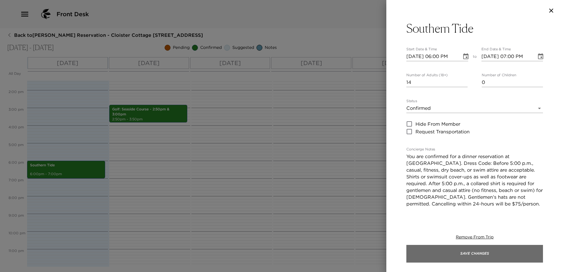
click at [480, 254] on button "Save Changes" at bounding box center [474, 254] width 137 height 18
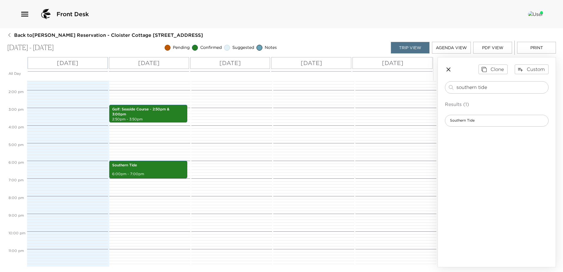
click at [150, 61] on p "[DATE]" at bounding box center [148, 63] width 21 height 9
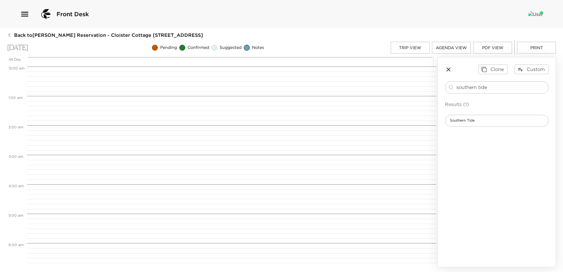
scroll to position [437, 0]
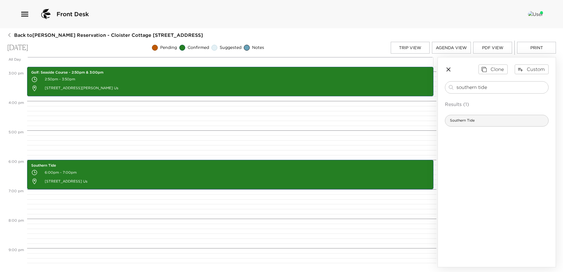
click at [466, 121] on span "Southern Tide" at bounding box center [462, 120] width 34 height 5
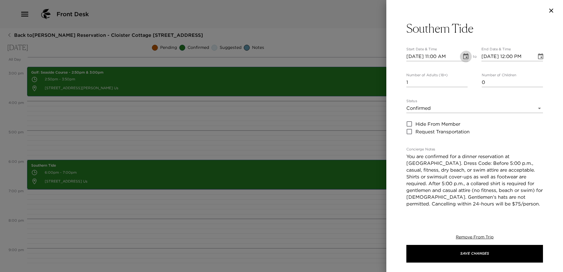
click at [463, 56] on icon "Choose date, selected date is Oct 3, 2025" at bounding box center [465, 56] width 5 height 6
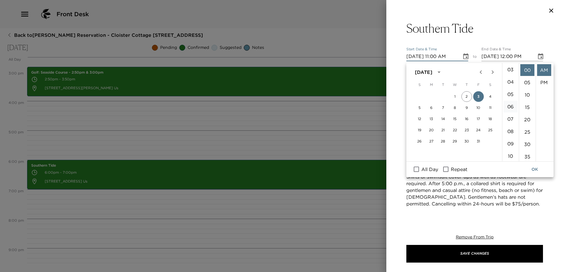
click at [510, 112] on li "06" at bounding box center [510, 107] width 14 height 12
click at [525, 113] on li "15" at bounding box center [527, 107] width 14 height 12
click at [543, 84] on li "PM" at bounding box center [544, 83] width 14 height 12
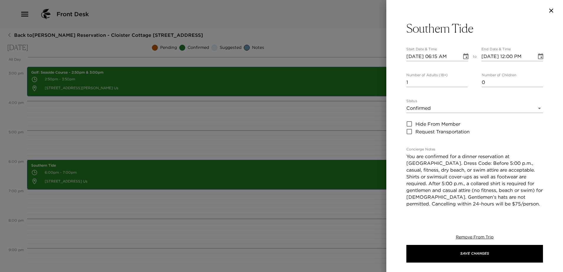
type input "[DATE] 06:15 PM"
type input "[DATE] 07:15 PM"
click at [463, 84] on input "2" at bounding box center [436, 82] width 61 height 9
click at [463, 84] on input "3" at bounding box center [436, 82] width 61 height 9
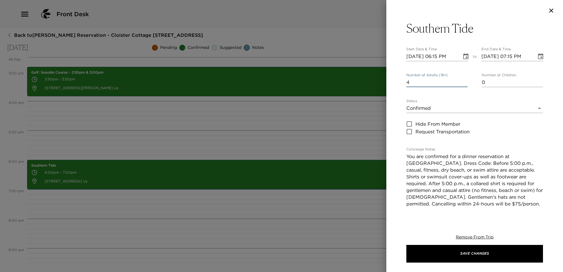
click at [463, 84] on input "4" at bounding box center [436, 82] width 61 height 9
click at [463, 84] on input "5" at bounding box center [436, 82] width 61 height 9
click at [463, 84] on input "6" at bounding box center [436, 82] width 61 height 9
click at [463, 84] on input "7" at bounding box center [436, 82] width 61 height 9
click at [463, 84] on input "8" at bounding box center [436, 82] width 61 height 9
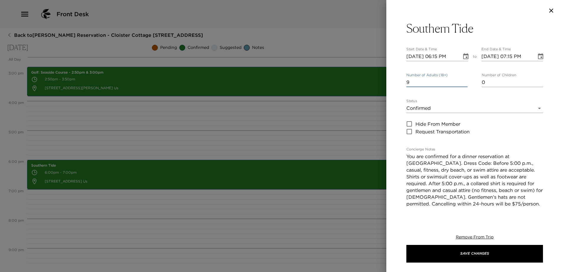
click at [463, 84] on input "9" at bounding box center [436, 82] width 61 height 9
click at [463, 84] on input "10" at bounding box center [436, 82] width 61 height 9
click at [463, 84] on input "11" at bounding box center [436, 82] width 61 height 9
type input "12"
click at [463, 84] on input "12" at bounding box center [436, 82] width 61 height 9
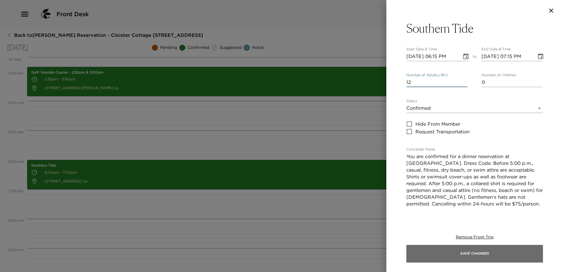
click at [482, 253] on button "Save Changes" at bounding box center [474, 254] width 137 height 18
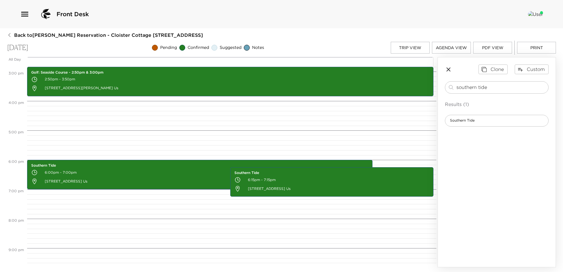
click at [410, 49] on button "Trip View" at bounding box center [410, 48] width 39 height 12
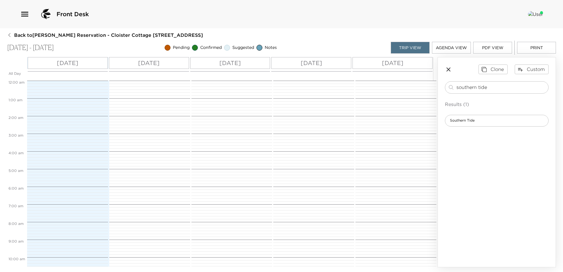
scroll to position [238, 0]
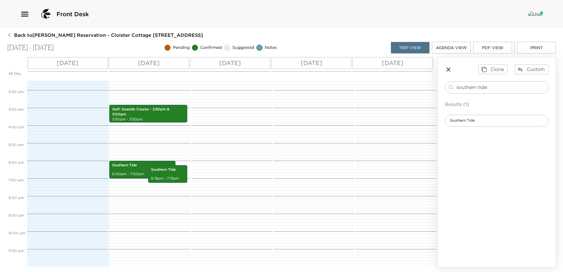
click at [241, 64] on p "[DATE]" at bounding box center [229, 63] width 21 height 9
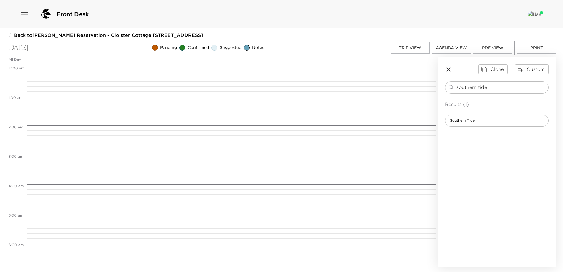
scroll to position [236, 0]
drag, startPoint x: 494, startPoint y: 84, endPoint x: 383, endPoint y: 85, distance: 110.7
click at [383, 85] on div "All Day [DATE] 12:00 AM 1:00 AM 2:00 AM 3:00 AM 4:00 AM 5:00 AM 6:00 AM 7:00 AM…" at bounding box center [281, 162] width 549 height 210
type input "swedi"
click at [467, 137] on span "Massage: Swedish Massage" at bounding box center [473, 134] width 57 height 5
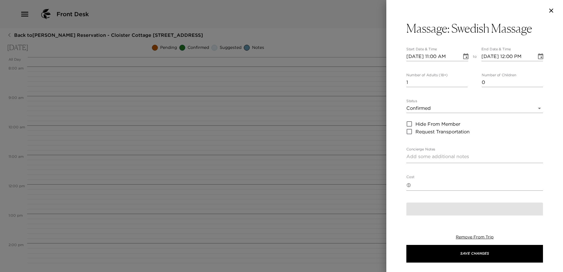
type textarea "You are confirmed for a 60-minute Swedish Massage at the [GEOGRAPHIC_DATA]."
type textarea "$220 - plus 24% service charge and tax. Failure to cancel 24 hours prior to sch…"
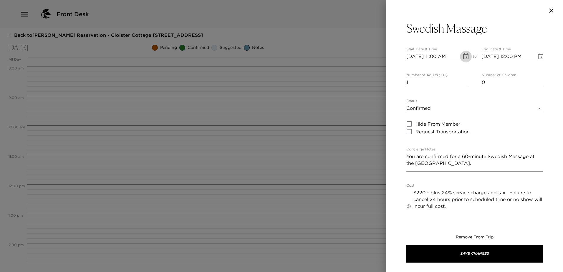
click at [463, 55] on icon "Choose date, selected date is Oct 4, 2025" at bounding box center [465, 56] width 5 height 6
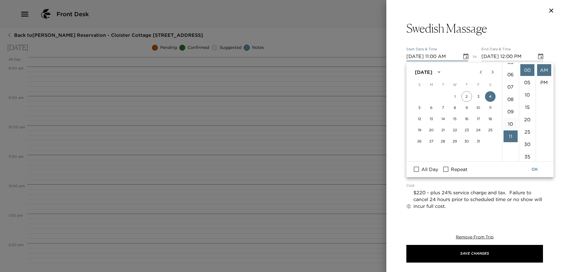
scroll to position [67, 0]
click at [507, 120] on li "09" at bounding box center [510, 114] width 14 height 12
type input "[DATE] 09:00 AM"
click at [534, 171] on button "OK" at bounding box center [534, 169] width 19 height 11
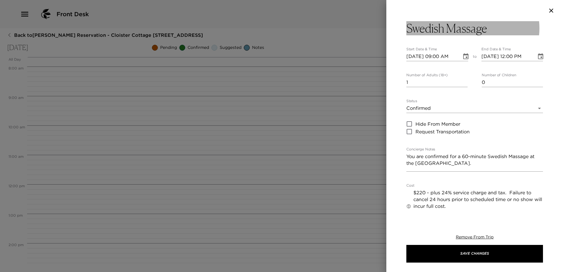
click at [489, 30] on button "Swedish Massage" at bounding box center [474, 28] width 137 height 14
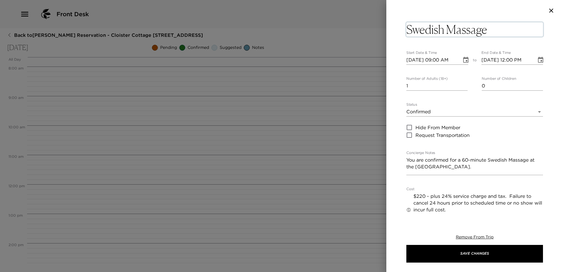
click at [490, 30] on textarea "Swedish Massage" at bounding box center [474, 29] width 137 height 14
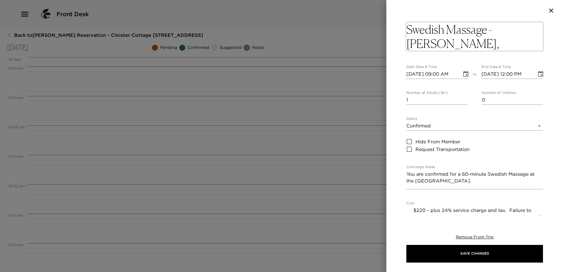
type textarea "Swedish Massage - [PERSON_NAME], Maddie &"
click at [463, 101] on input "0" at bounding box center [436, 99] width 61 height 9
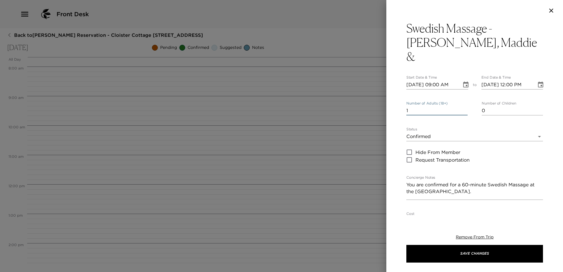
click at [463, 106] on input "1" at bounding box center [436, 110] width 61 height 9
type input "2"
click at [463, 106] on input "2" at bounding box center [436, 110] width 61 height 9
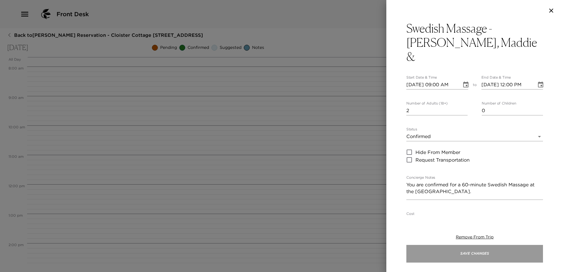
click at [473, 255] on button "Save Changes" at bounding box center [474, 254] width 137 height 18
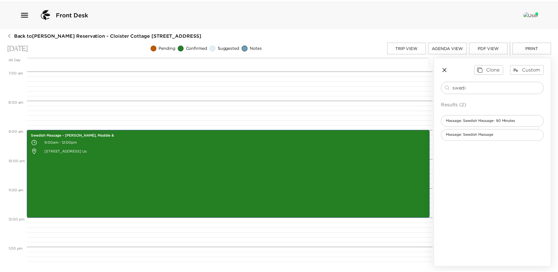
scroll to position [177, 0]
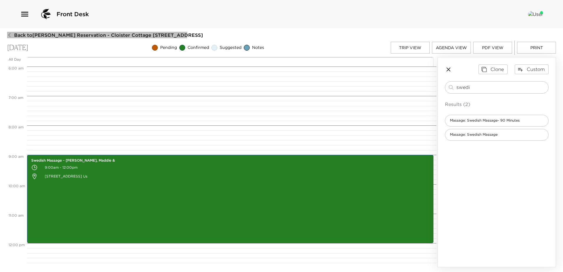
click at [44, 33] on span "Back to [PERSON_NAME] Reservation - Cloister Cottage [STREET_ADDRESS]" at bounding box center [108, 35] width 189 height 6
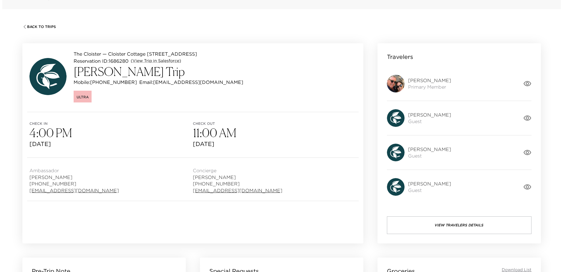
scroll to position [29, 0]
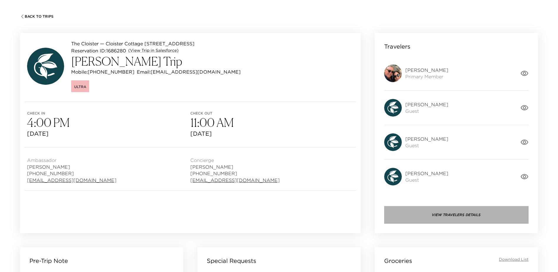
click at [458, 217] on button "View Travelers Details" at bounding box center [457, 215] width 145 height 18
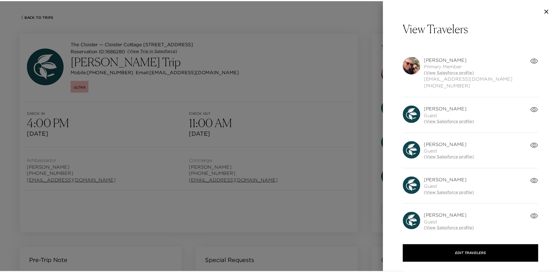
scroll to position [0, 0]
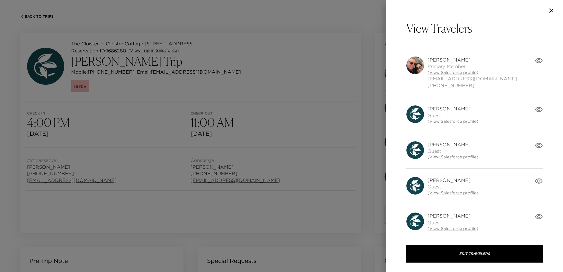
click at [550, 11] on icon "button" at bounding box center [551, 10] width 7 height 7
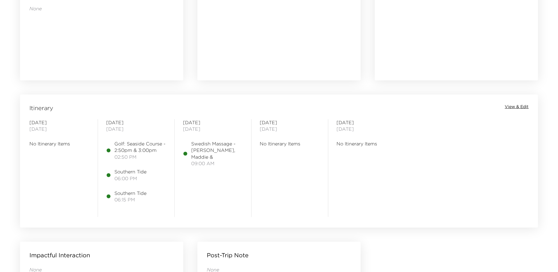
scroll to position [442, 0]
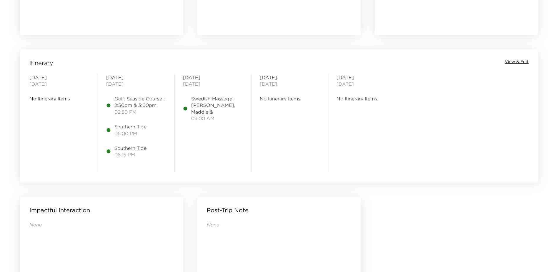
click at [516, 63] on span "View & Edit" at bounding box center [517, 62] width 24 height 6
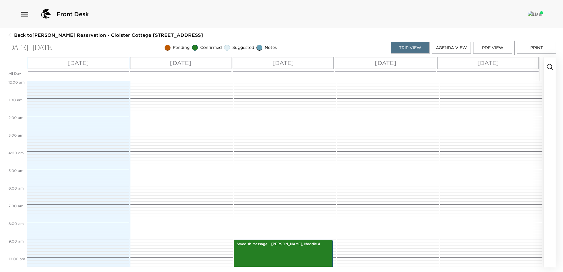
scroll to position [159, 0]
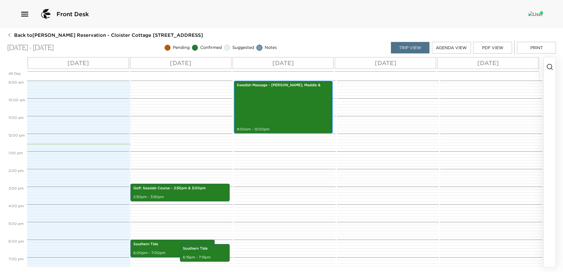
click at [292, 117] on div "Swedish Massage - [PERSON_NAME], Maddie & 9:00am - 12:00pm" at bounding box center [284, 107] width 96 height 51
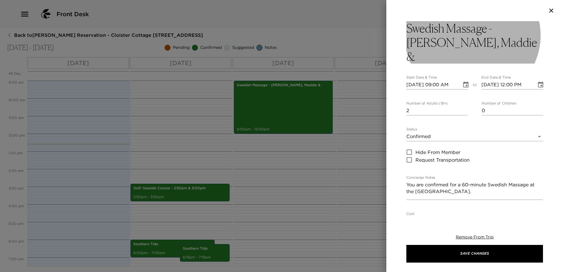
click at [457, 42] on h3 "Swedish Massage - [PERSON_NAME], Maddie &" at bounding box center [474, 42] width 137 height 42
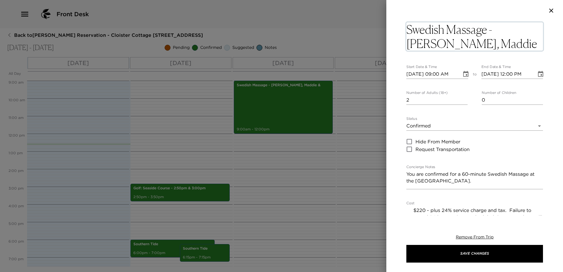
click at [457, 42] on textarea "Swedish Massage - [PERSON_NAME], Maddie &" at bounding box center [474, 36] width 137 height 28
type textarea "Swedish Massage - [PERSON_NAME], [PERSON_NAME] & [PERSON_NAME]"
click at [463, 100] on input "1" at bounding box center [436, 99] width 61 height 9
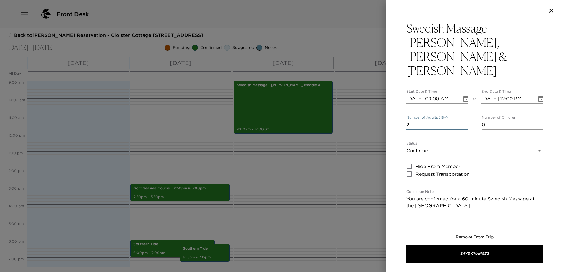
click at [463, 120] on input "2" at bounding box center [436, 124] width 61 height 9
type input "3"
click at [463, 120] on input "3" at bounding box center [436, 124] width 61 height 9
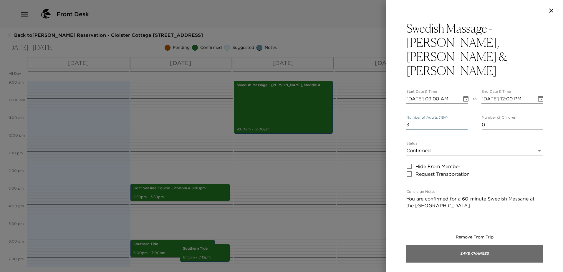
click at [479, 253] on button "Save Changes" at bounding box center [474, 254] width 137 height 18
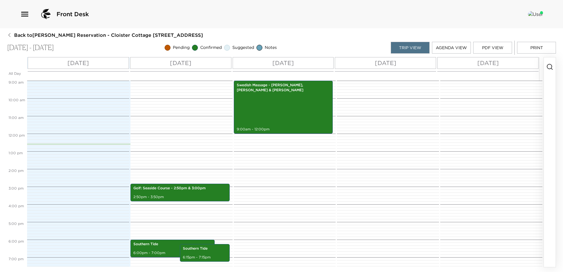
click at [283, 61] on p "[DATE]" at bounding box center [282, 63] width 21 height 9
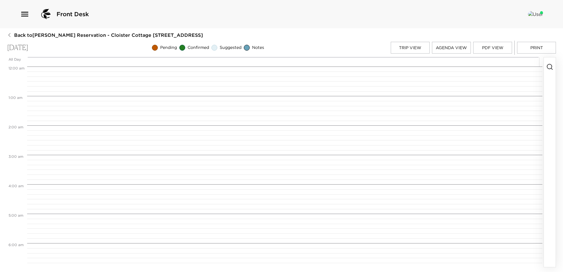
scroll to position [265, 0]
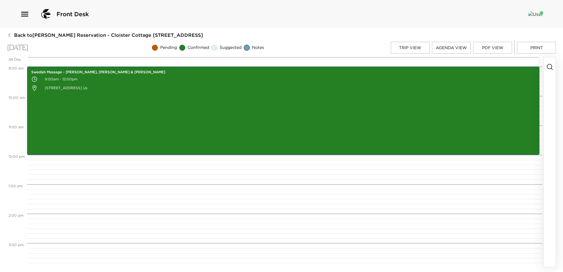
click at [548, 67] on icon "button" at bounding box center [549, 66] width 7 height 7
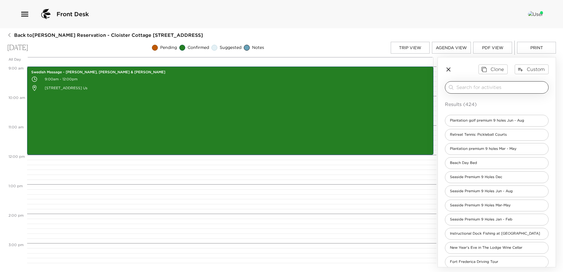
click at [465, 87] on input "search" at bounding box center [501, 87] width 90 height 7
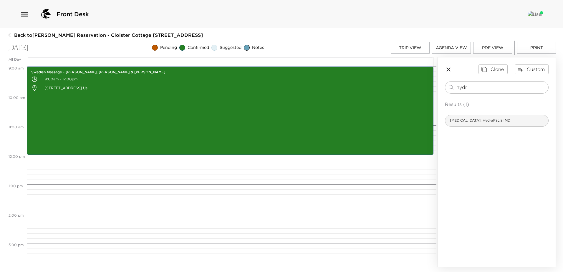
type input "hydr"
click at [475, 123] on span "[MEDICAL_DATA]: HydraFacial MD" at bounding box center [480, 120] width 70 height 5
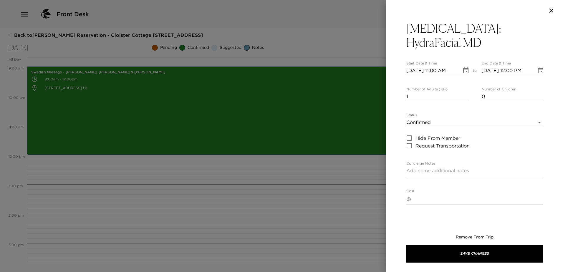
type textarea "You are confirmed for the HydraFacial MD at the [GEOGRAPHIC_DATA]. Cancelling w…"
type textarea "$215 - $215 for 30-minutes/ $345 for 60-minutes/ $455 for 90-minutes"
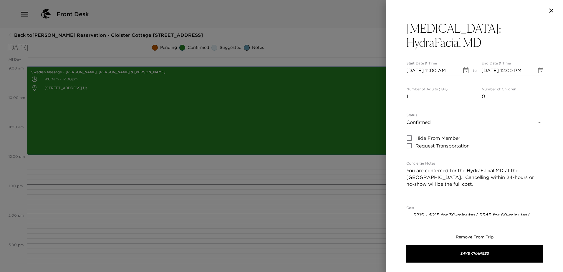
click at [463, 67] on icon "Choose date, selected date is Oct 4, 2025" at bounding box center [465, 70] width 5 height 6
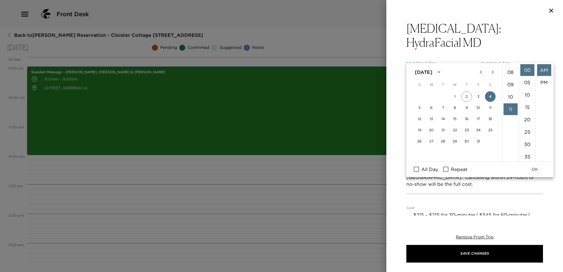
scroll to position [97, 0]
click at [510, 91] on li "09" at bounding box center [510, 85] width 14 height 12
type input "[DATE] 09:00 AM"
click at [537, 171] on button "OK" at bounding box center [534, 169] width 19 height 11
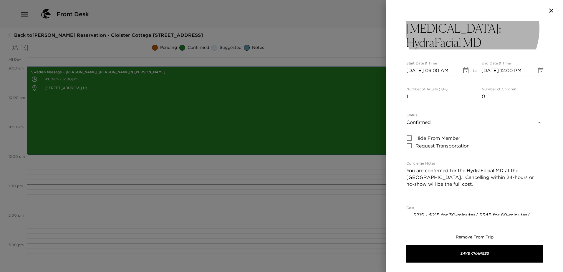
click at [533, 28] on button "[MEDICAL_DATA]: HydraFacial MD" at bounding box center [474, 35] width 137 height 28
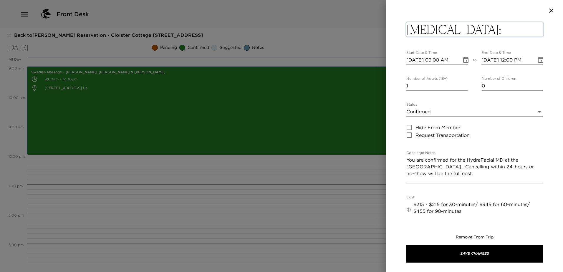
click at [533, 28] on textarea "[MEDICAL_DATA]: HydraFacial MD" at bounding box center [474, 29] width 137 height 14
click at [538, 27] on textarea "[MEDICAL_DATA]: HydraFacial MD" at bounding box center [474, 29] width 137 height 14
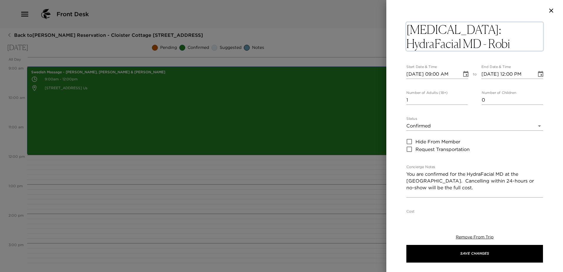
type textarea "[MEDICAL_DATA]: HydraFacial MD - [PERSON_NAME]"
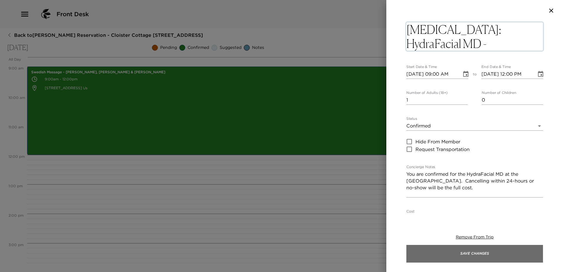
click at [474, 256] on button "Save Changes" at bounding box center [474, 254] width 137 height 18
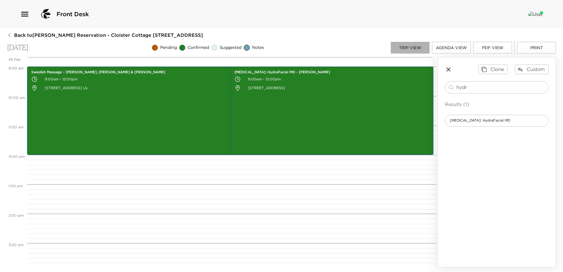
click at [409, 46] on button "Trip View" at bounding box center [410, 48] width 39 height 12
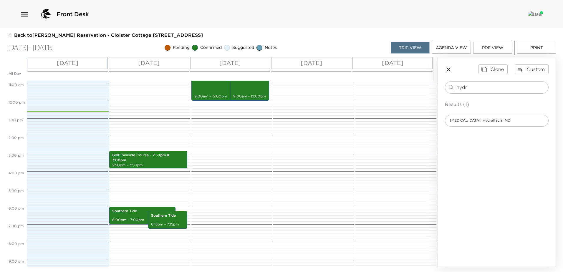
scroll to position [150, 0]
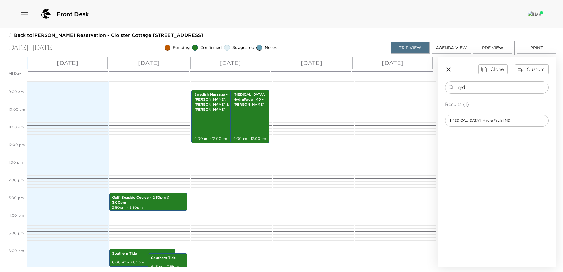
click at [392, 62] on p "[DATE]" at bounding box center [392, 63] width 21 height 9
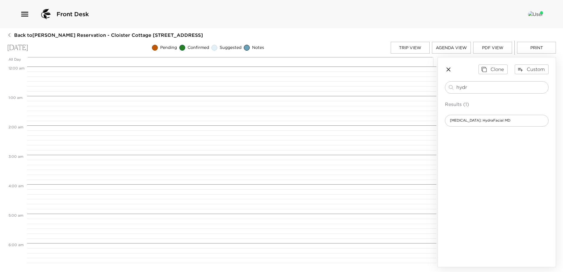
scroll to position [236, 0]
drag, startPoint x: 473, startPoint y: 85, endPoint x: 354, endPoint y: 88, distance: 119.0
click at [354, 88] on div "All Day [DATE] 12:00 AM 1:00 AM 2:00 AM 3:00 AM 4:00 AM 5:00 AM 6:00 AM 7:00 AM…" at bounding box center [281, 162] width 549 height 210
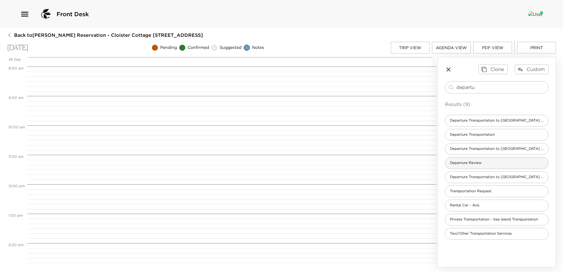
type input "departu"
click at [463, 163] on span "Departure Review" at bounding box center [465, 162] width 41 height 5
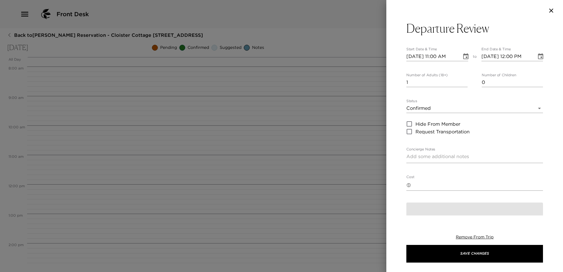
type textarea "In preparation for your departure, I would like to discuss your plans for check…"
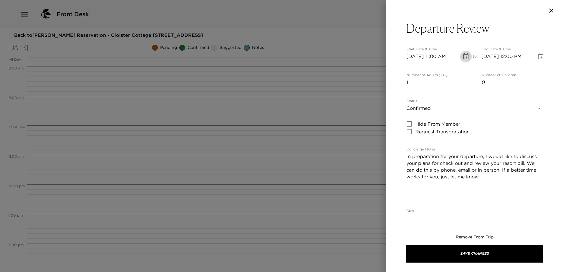
click at [463, 59] on icon "Choose date, selected date is Oct 6, 2025" at bounding box center [465, 56] width 7 height 7
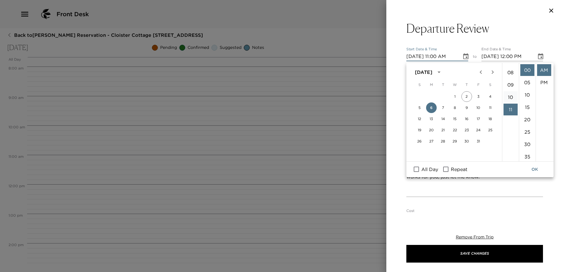
click at [509, 103] on li "10" at bounding box center [510, 97] width 14 height 12
type input "[DATE] 10:00 AM"
click at [536, 168] on button "OK" at bounding box center [534, 169] width 19 height 11
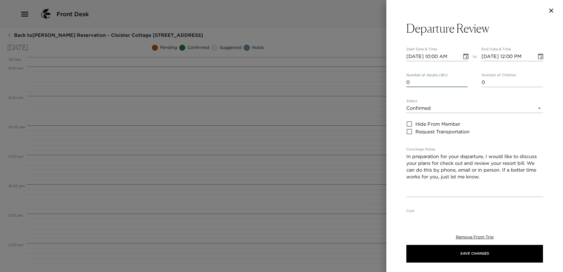
type input "0"
click at [463, 86] on input "0" at bounding box center [436, 82] width 61 height 9
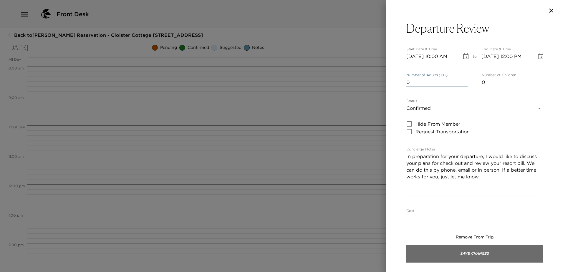
click at [474, 250] on button "Save Changes" at bounding box center [474, 254] width 137 height 18
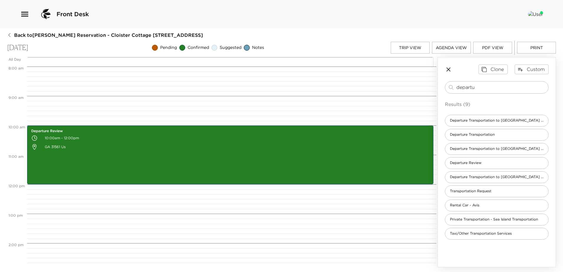
drag, startPoint x: 349, startPoint y: 86, endPoint x: 330, endPoint y: 87, distance: 19.1
click at [330, 87] on div "All Day [DATE] 12:00 AM 1:00 AM 2:00 AM 3:00 AM 4:00 AM 5:00 AM 6:00 AM 7:00 AM…" at bounding box center [281, 162] width 549 height 210
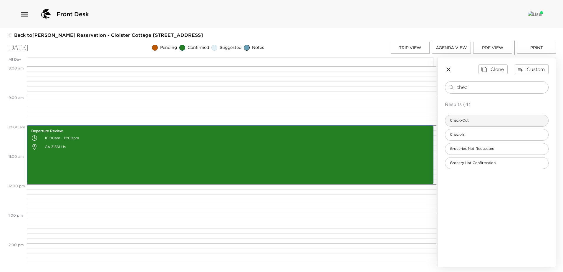
type input "chec"
click at [453, 120] on span "Check-Out" at bounding box center [459, 120] width 28 height 5
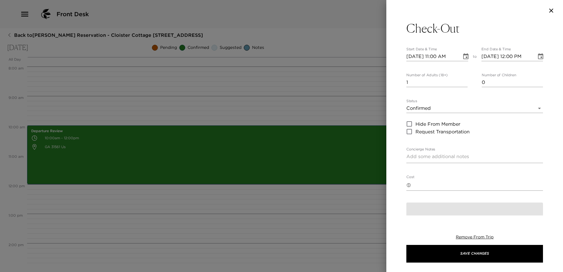
type textarea "Please note that check-out time of the residence is no later than 11:00 am. Ple…"
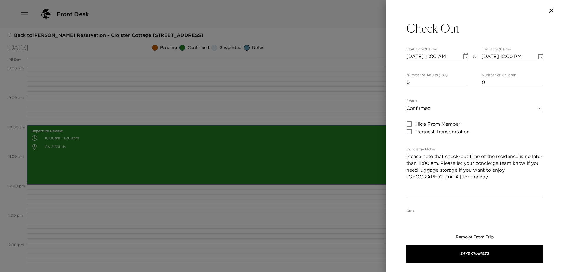
type input "0"
click at [463, 86] on input "0" at bounding box center [436, 82] width 61 height 9
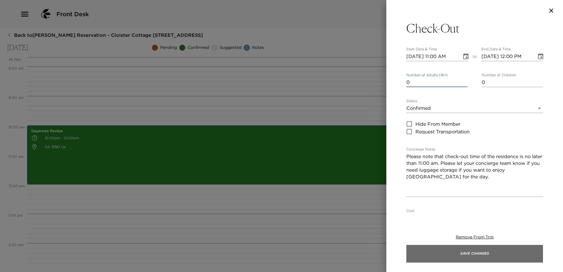
click at [475, 253] on button "Save Changes" at bounding box center [474, 254] width 137 height 18
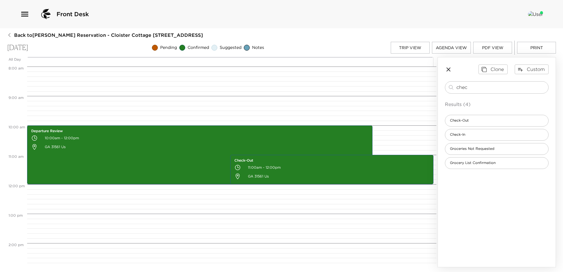
click at [490, 47] on button "PDF View" at bounding box center [492, 48] width 39 height 12
